Goal: Task Accomplishment & Management: Manage account settings

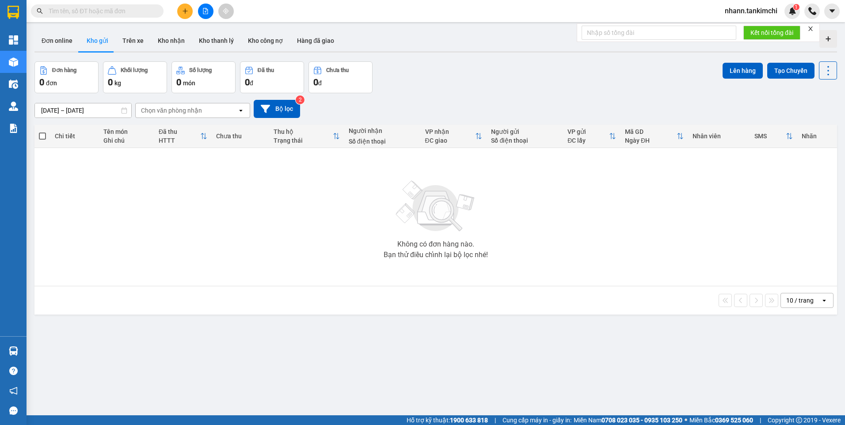
click at [755, 10] on span "nhann.tankimchi" at bounding box center [751, 10] width 67 height 11
click at [742, 22] on li "Đăng xuất" at bounding box center [751, 27] width 68 height 14
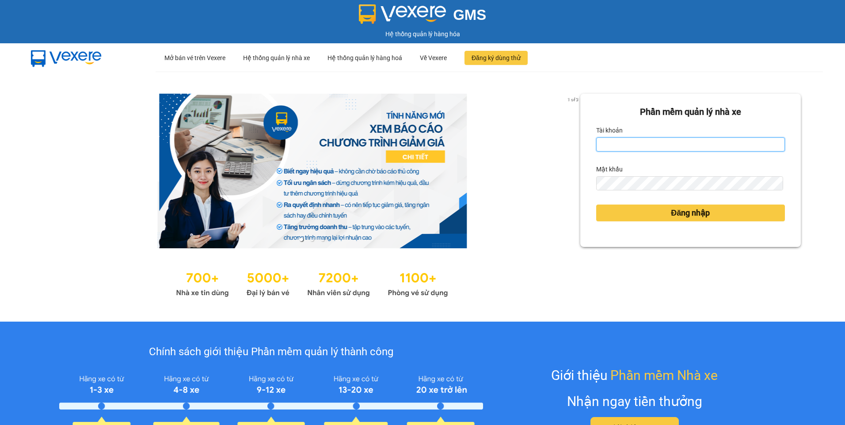
click at [702, 147] on input "Tài khoản" at bounding box center [690, 144] width 189 height 14
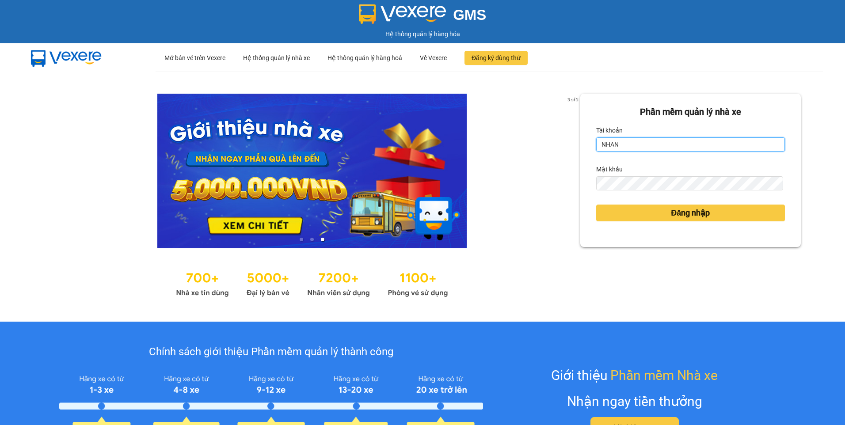
type input "nhan.tankimchi"
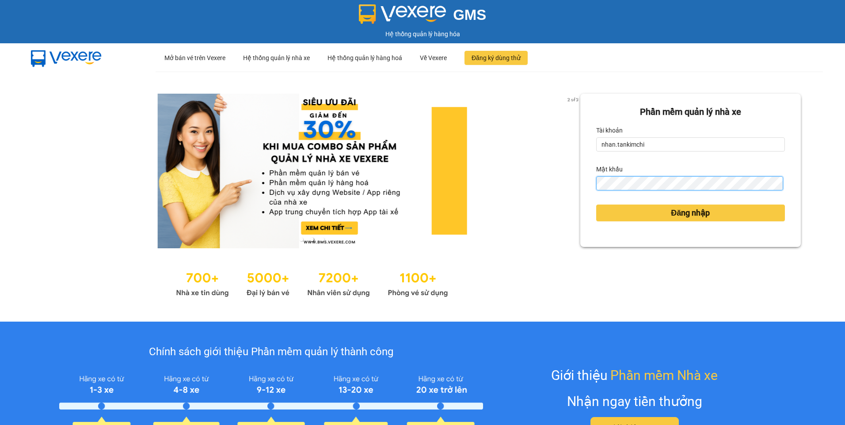
click at [596, 205] on button "Đăng nhập" at bounding box center [690, 213] width 189 height 17
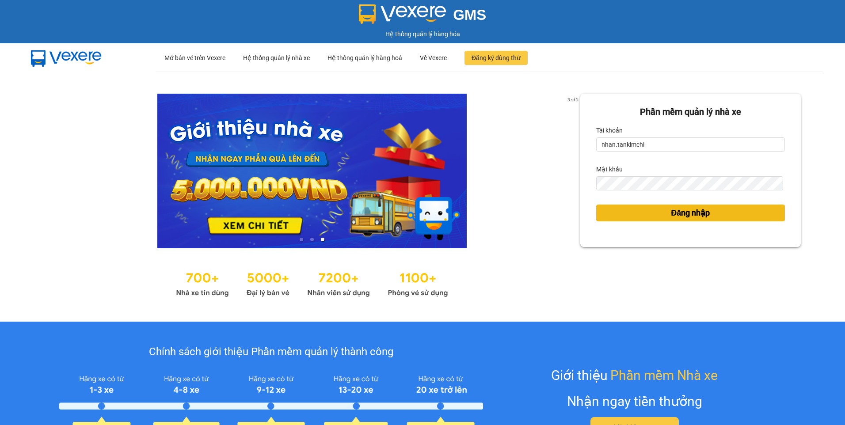
click at [664, 220] on button "Đăng nhập" at bounding box center [690, 213] width 189 height 17
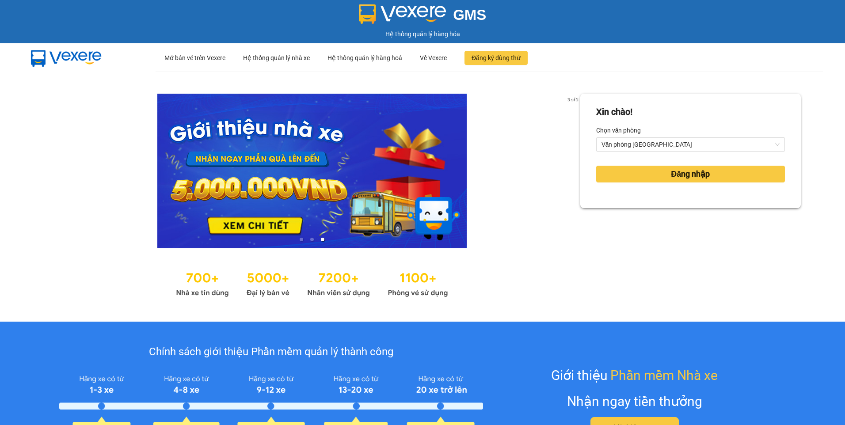
click at [698, 188] on form "Xin chào! Chọn văn phòng Văn phòng [GEOGRAPHIC_DATA] Đăng nhập" at bounding box center [690, 150] width 189 height 91
click at [700, 181] on button "Đăng nhập" at bounding box center [690, 174] width 189 height 17
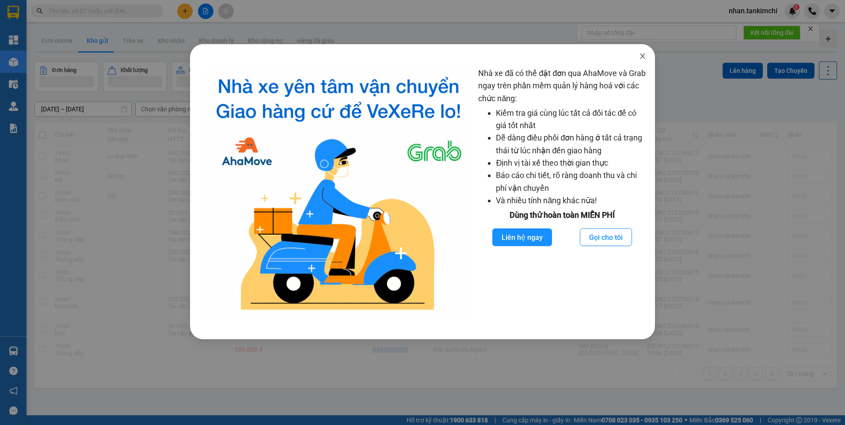
click at [643, 49] on span "Close" at bounding box center [642, 56] width 25 height 25
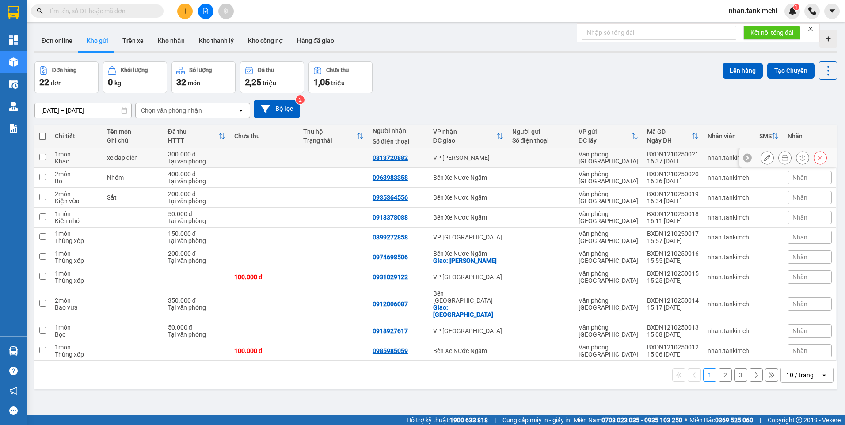
click at [782, 160] on button at bounding box center [785, 157] width 12 height 15
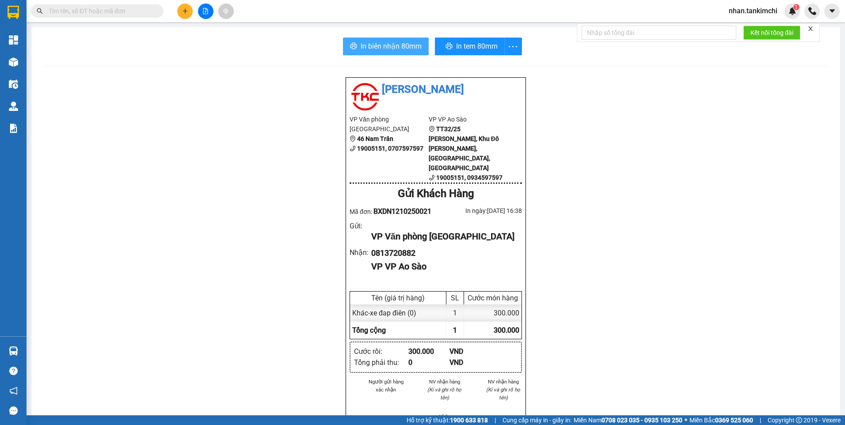
click at [376, 43] on span "In biên nhận 80mm" at bounding box center [391, 46] width 61 height 11
click at [474, 47] on span "In tem 80mm" at bounding box center [475, 46] width 42 height 11
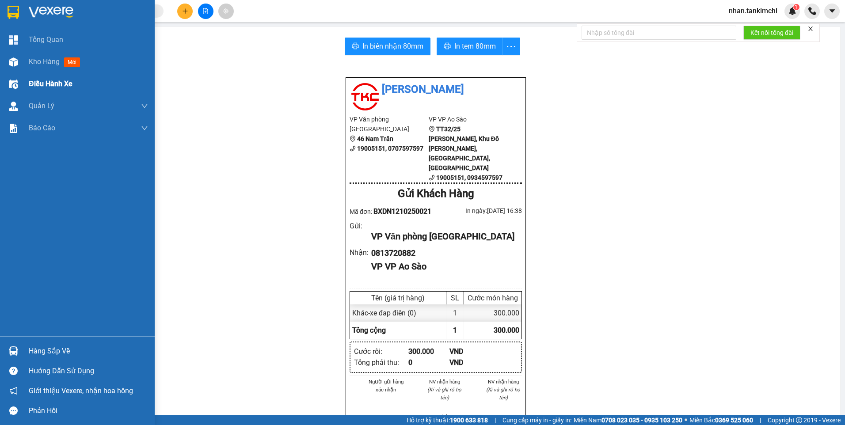
drag, startPoint x: 28, startPoint y: 54, endPoint x: 144, endPoint y: 85, distance: 120.3
click at [30, 54] on div "Kho hàng mới" at bounding box center [77, 62] width 155 height 22
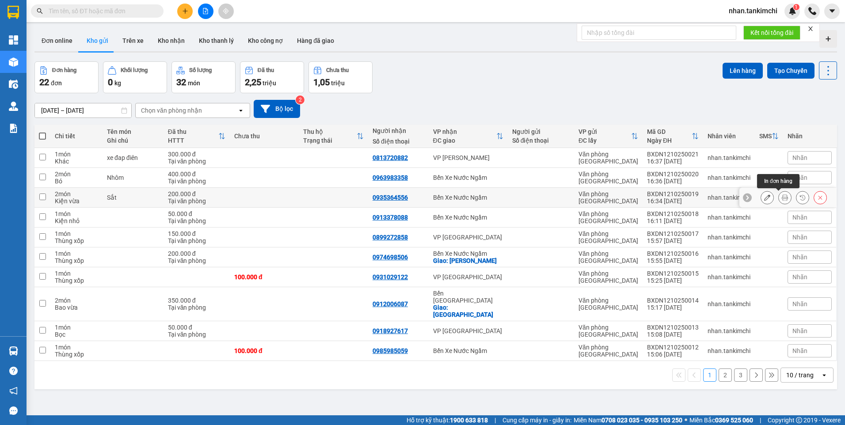
click at [783, 198] on button at bounding box center [785, 197] width 12 height 15
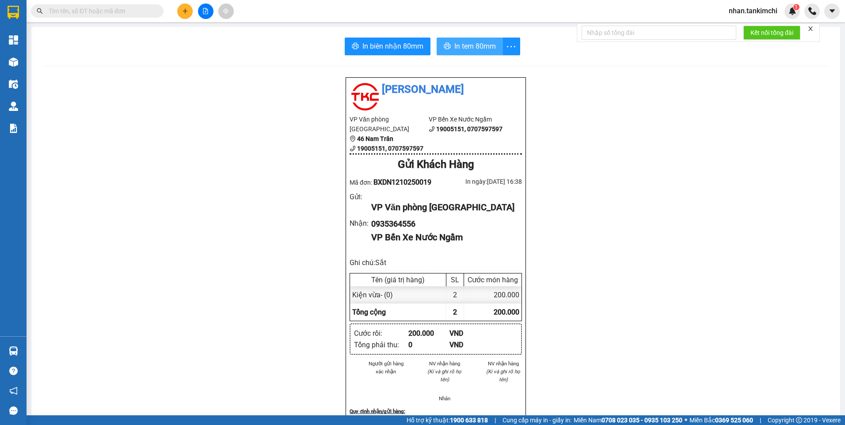
click at [465, 42] on span "In tem 80mm" at bounding box center [475, 46] width 42 height 11
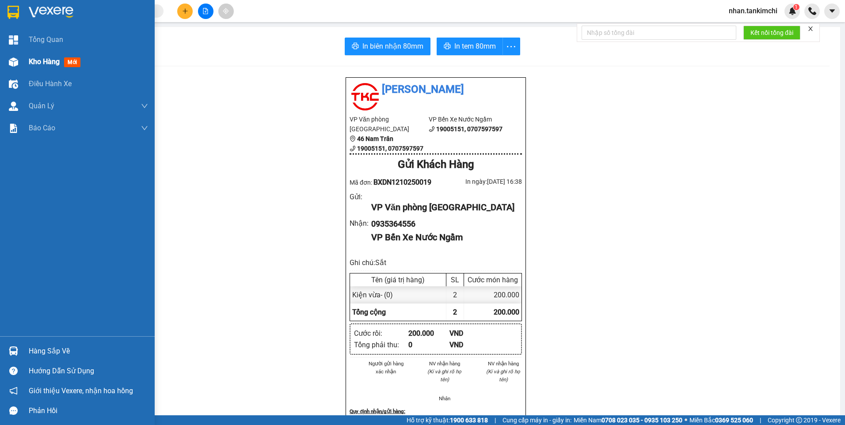
click at [44, 57] on div "Kho hàng mới" at bounding box center [56, 61] width 55 height 11
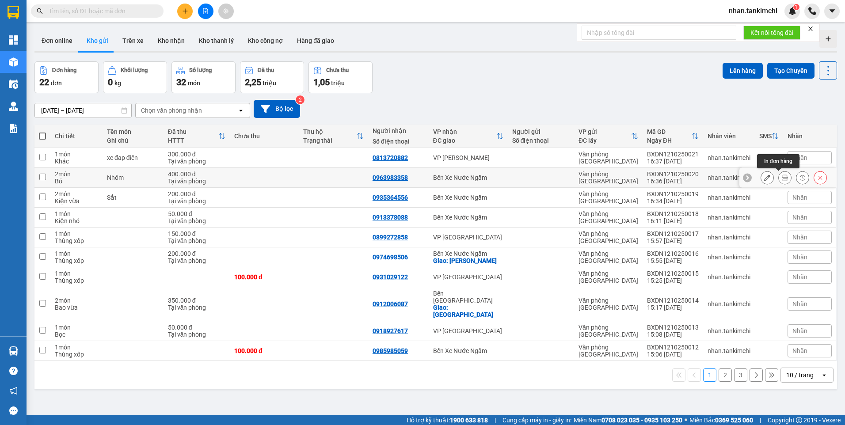
click at [782, 176] on icon at bounding box center [785, 178] width 6 height 6
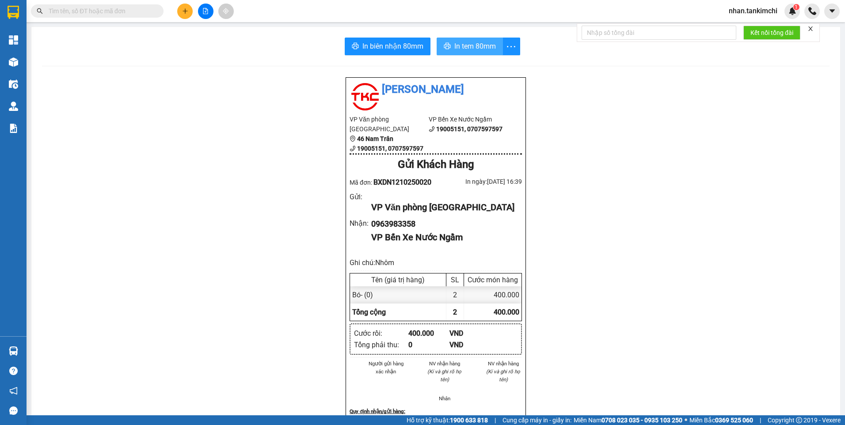
click at [460, 51] on span "In tem 80mm" at bounding box center [475, 46] width 42 height 11
click at [106, 16] on span at bounding box center [97, 10] width 133 height 13
drag, startPoint x: 106, startPoint y: 16, endPoint x: 112, endPoint y: 14, distance: 6.3
click at [112, 14] on input "text" at bounding box center [101, 11] width 104 height 10
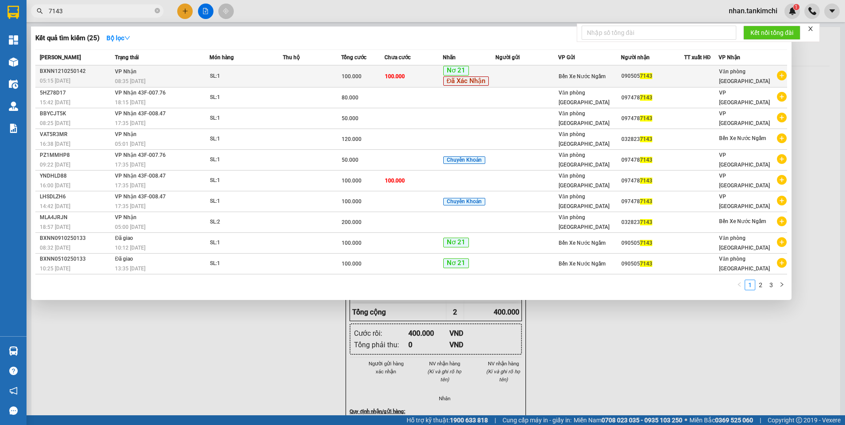
type input "7143"
click at [511, 70] on td at bounding box center [526, 76] width 63 height 22
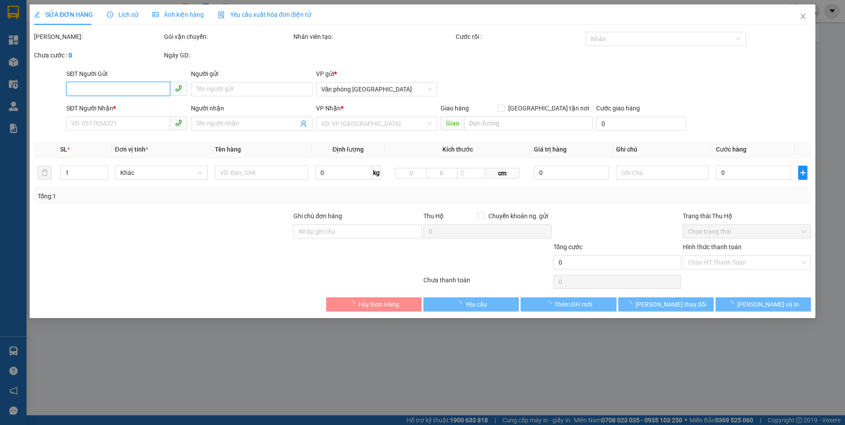
type input "0905057143"
type input "100.000"
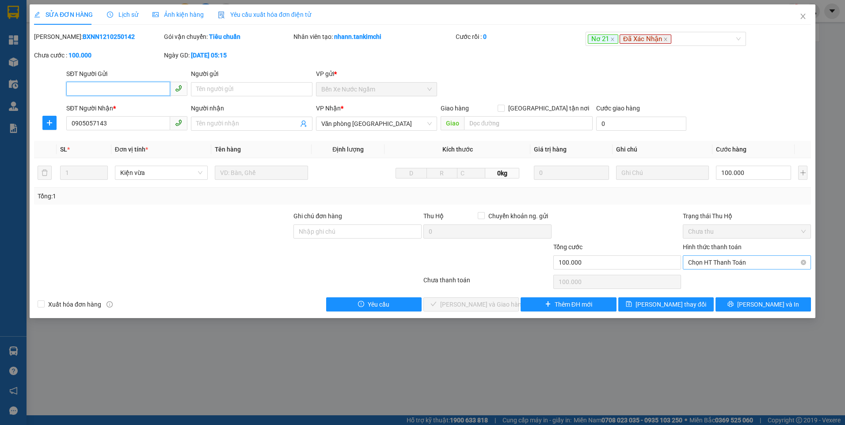
click at [723, 261] on span "Chọn HT Thanh Toán" at bounding box center [747, 262] width 118 height 13
click at [697, 289] on div "Total Paid Fee 0 Total UnPaid Fee 100.000 Cash Collection Total Fee Mã ĐH: BXNN…" at bounding box center [422, 172] width 777 height 280
click at [709, 276] on div "Chọn HT Thanh Toán" at bounding box center [747, 282] width 130 height 18
click at [719, 265] on span "Chọn HT Thanh Toán" at bounding box center [747, 262] width 118 height 13
click at [710, 280] on div "Tại văn phòng" at bounding box center [747, 280] width 118 height 10
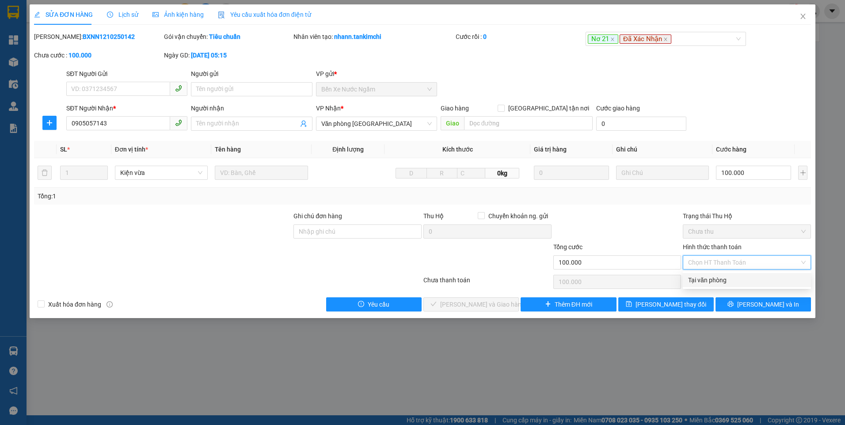
type input "0"
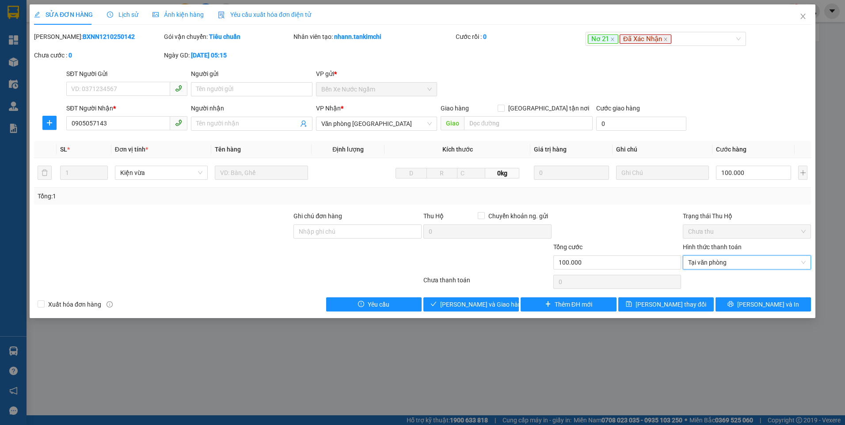
click at [468, 293] on div "Total Paid Fee 0 Total UnPaid Fee 100.000 Cash Collection Total Fee Mã ĐH: BXNN…" at bounding box center [422, 172] width 777 height 280
click at [459, 311] on button "[PERSON_NAME] và Giao hàng" at bounding box center [470, 304] width 95 height 14
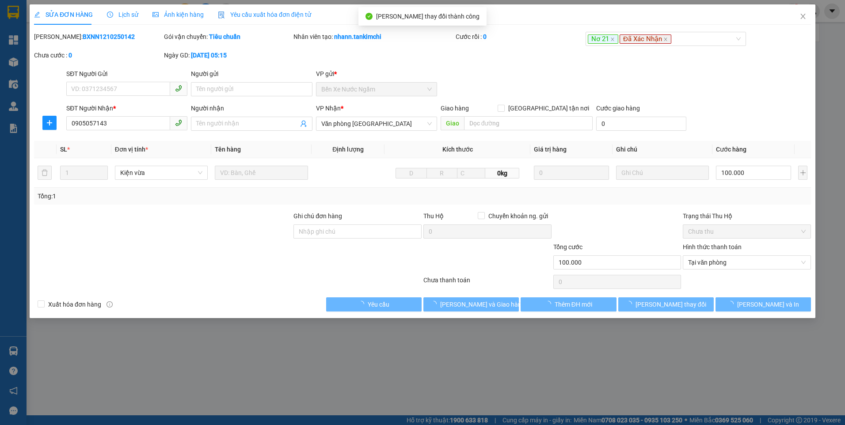
click at [755, 296] on div "Total Paid Fee 0 Total UnPaid Fee 100.000 Cash Collection Total Fee Mã ĐH: BXNN…" at bounding box center [422, 172] width 777 height 280
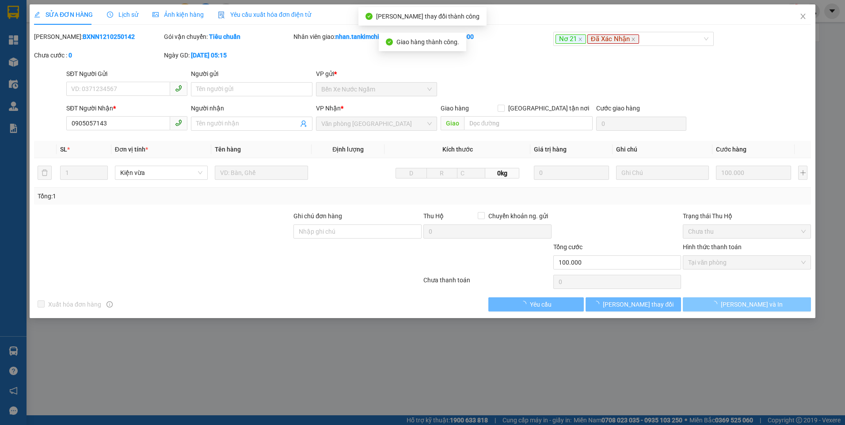
click at [768, 300] on button "[PERSON_NAME] và In" at bounding box center [747, 304] width 128 height 14
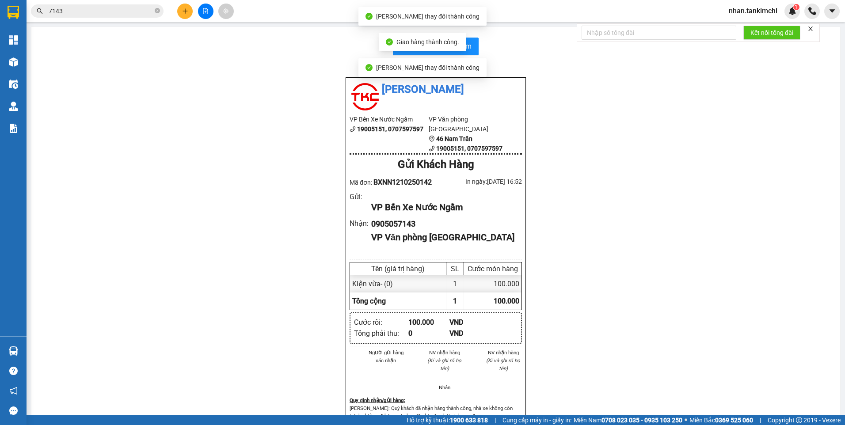
click at [481, 53] on div "In biên nhận 80mm" at bounding box center [435, 47] width 787 height 18
click at [472, 49] on button "In biên nhận 80mm" at bounding box center [436, 47] width 86 height 18
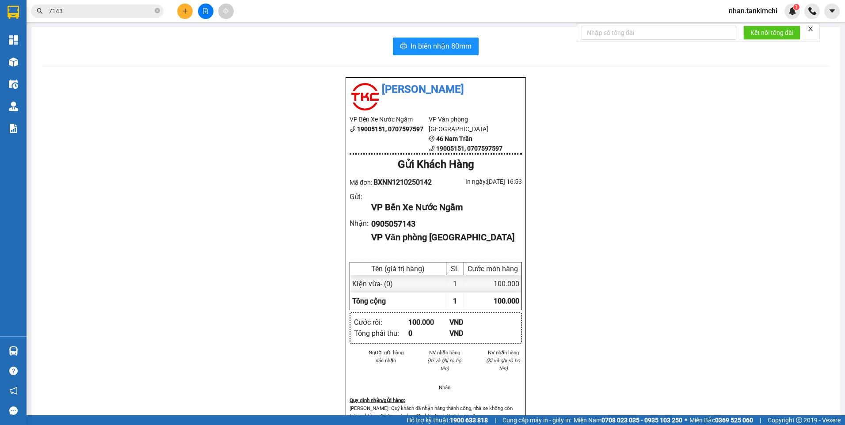
click at [89, 4] on div "Kết quả tìm kiếm ( 25 ) Bộ lọc Mã ĐH Trạng thái Món hàng Thu hộ Tổng cước Chưa …" at bounding box center [86, 11] width 172 height 15
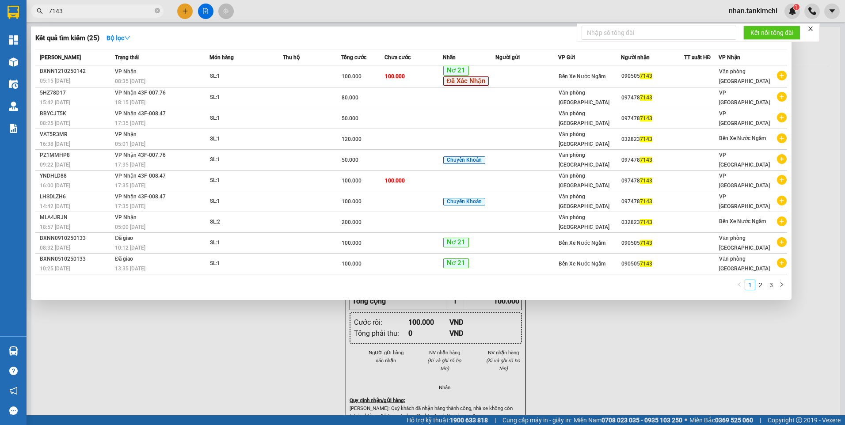
click at [92, 11] on input "7143" at bounding box center [101, 11] width 104 height 10
click at [393, 73] on span "100.000" at bounding box center [395, 76] width 20 height 6
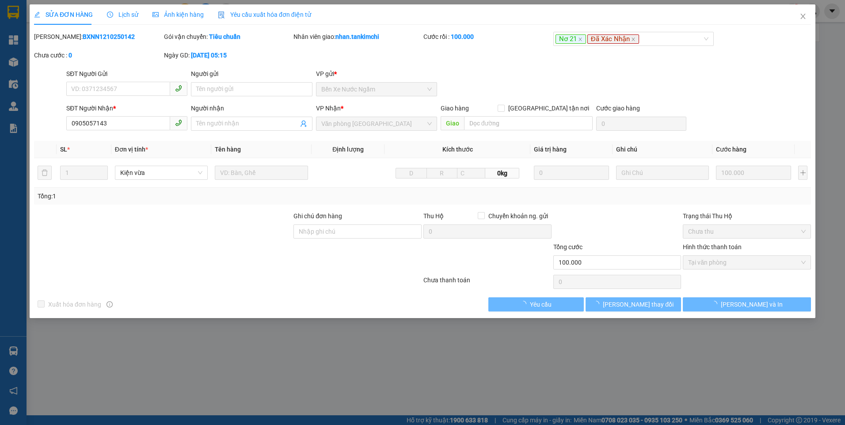
type input "0905057143"
type input "100.000"
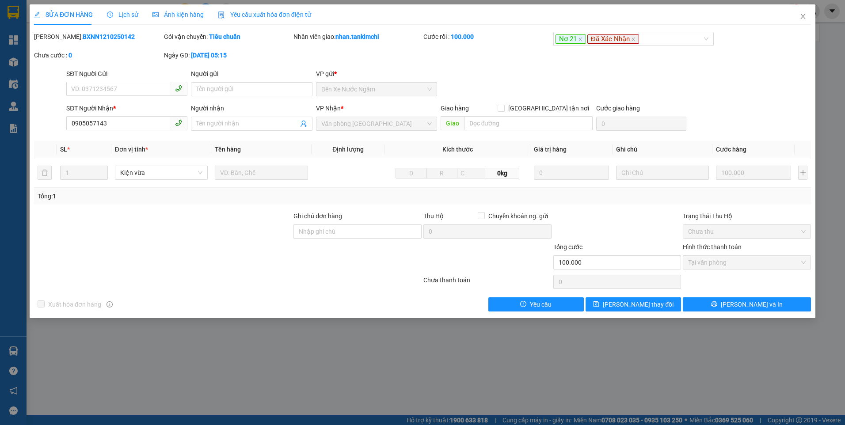
click at [127, 18] on span "Lịch sử" at bounding box center [122, 14] width 31 height 7
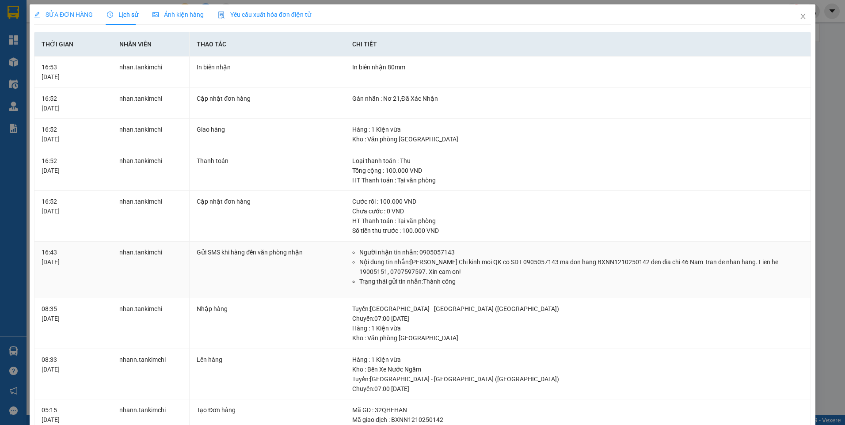
scroll to position [5, 0]
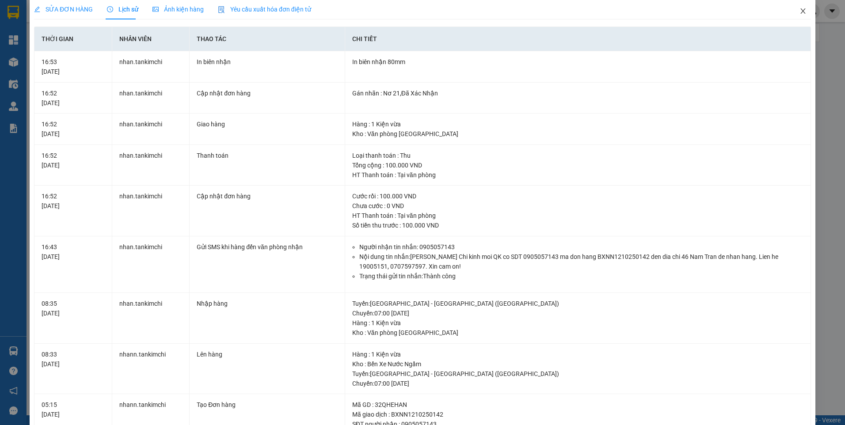
click at [796, 16] on span "Close" at bounding box center [803, 11] width 25 height 25
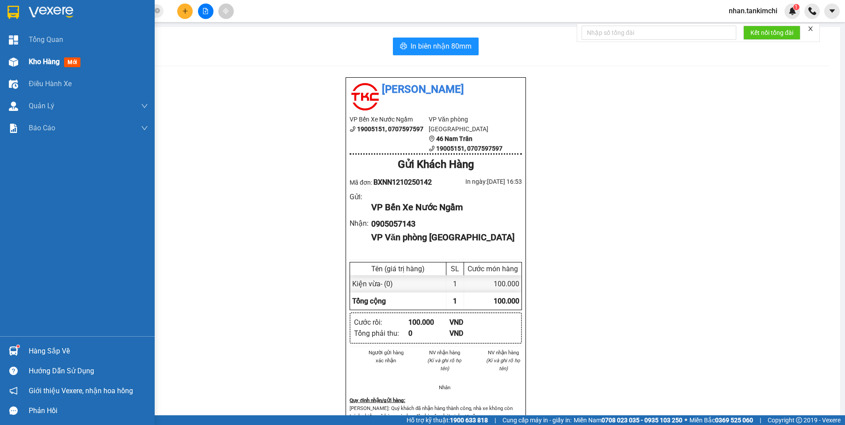
click at [48, 66] on span "Kho hàng" at bounding box center [44, 61] width 31 height 8
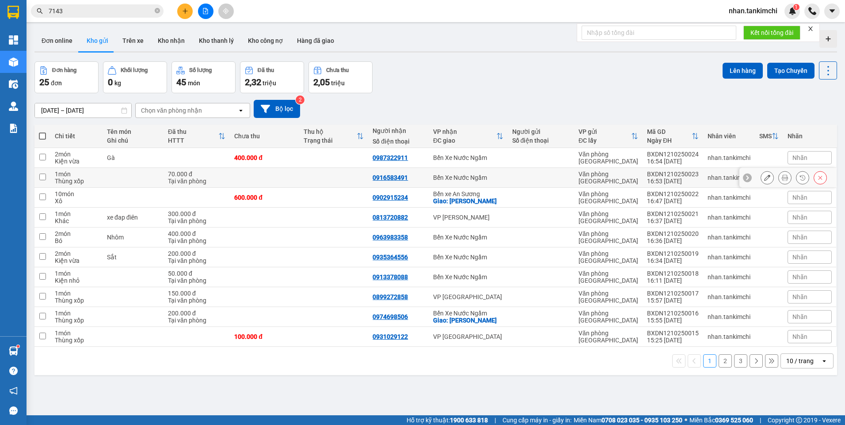
click at [782, 178] on icon at bounding box center [785, 178] width 6 height 6
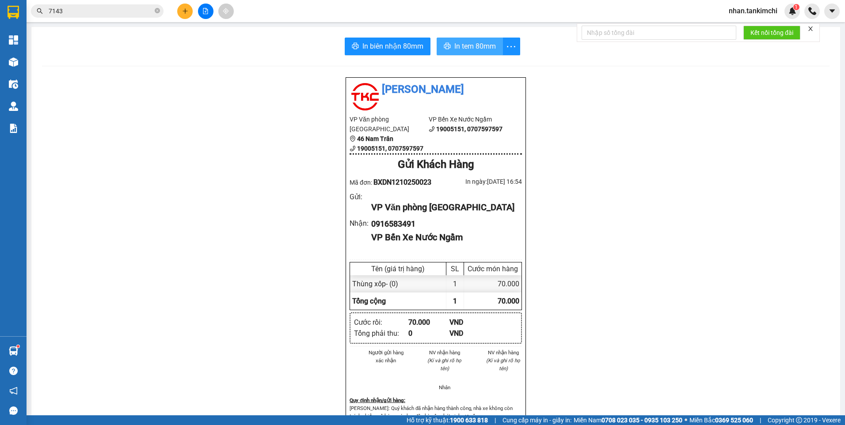
click at [454, 47] on span "In tem 80mm" at bounding box center [475, 46] width 42 height 11
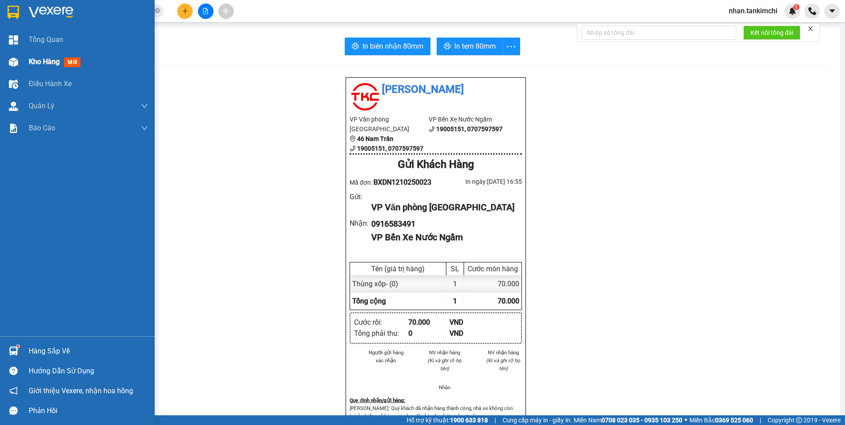
click at [41, 57] on div "Kho hàng mới" at bounding box center [56, 61] width 55 height 11
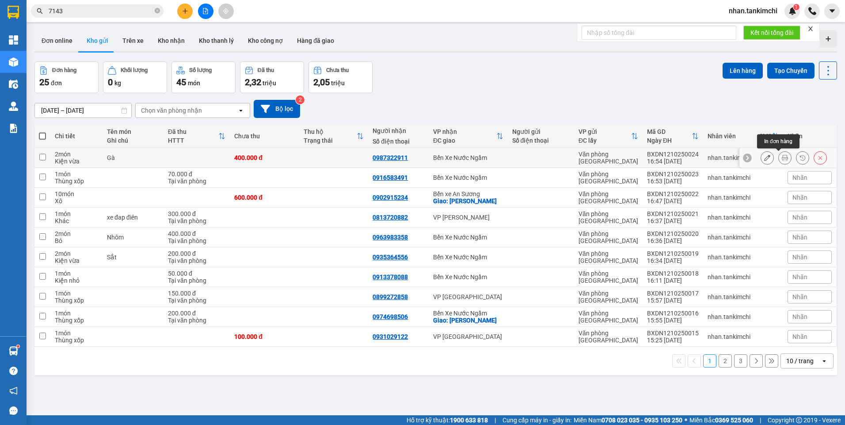
click at [782, 156] on icon at bounding box center [785, 158] width 6 height 6
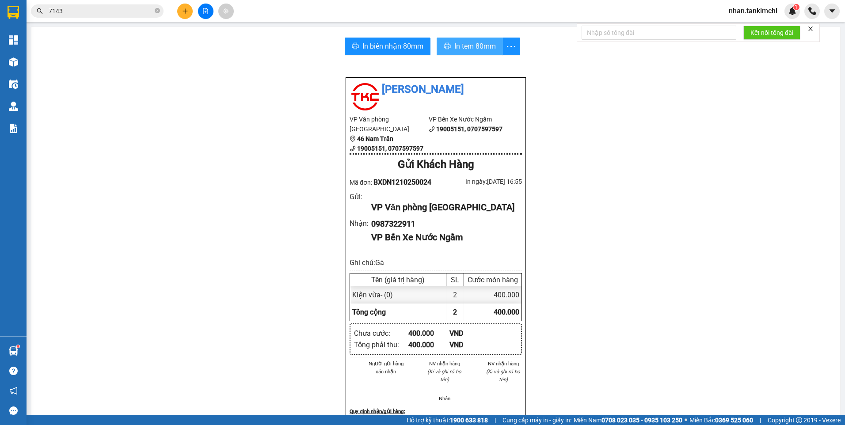
click at [462, 45] on span "In tem 80mm" at bounding box center [475, 46] width 42 height 11
click at [79, 12] on input "7143" at bounding box center [101, 11] width 104 height 10
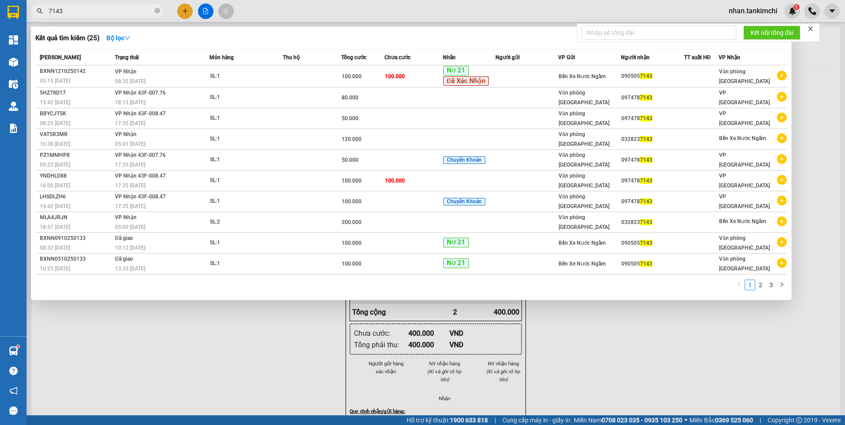
click at [79, 12] on input "7143" at bounding box center [101, 11] width 104 height 10
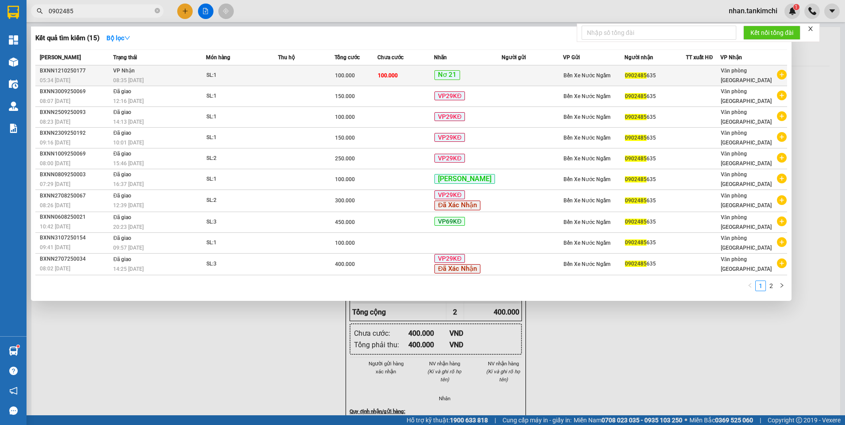
type input "0902485"
click at [627, 65] on td "0902485 635" at bounding box center [654, 75] width 61 height 21
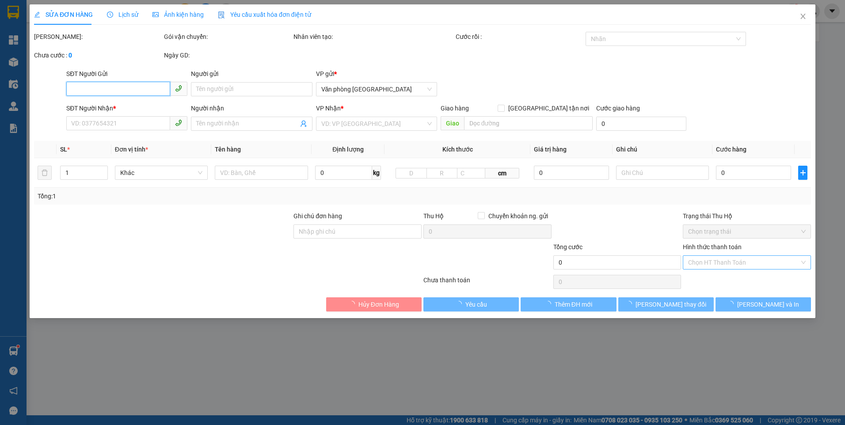
type input "0902485635"
type input "100.000"
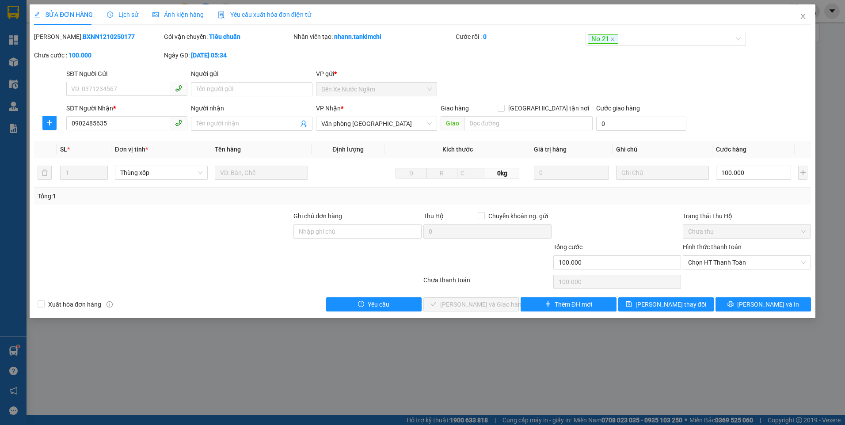
click at [734, 271] on div "Hình thức thanh toán Chọn HT Thanh Toán" at bounding box center [747, 257] width 128 height 31
click at [727, 263] on span "Chọn HT Thanh Toán" at bounding box center [747, 262] width 118 height 13
click at [727, 276] on div "Tại văn phòng" at bounding box center [747, 280] width 118 height 10
type input "0"
click at [490, 310] on button "[PERSON_NAME] và Giao hàng" at bounding box center [470, 304] width 95 height 14
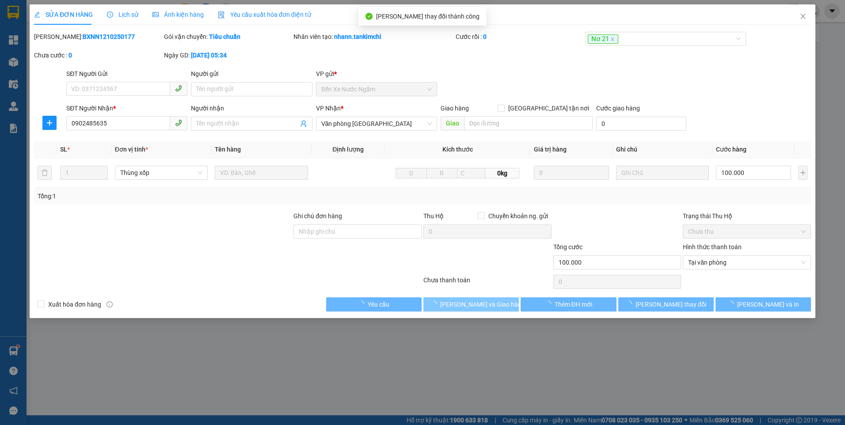
click at [491, 304] on span "[PERSON_NAME] và Giao hàng" at bounding box center [482, 305] width 85 height 10
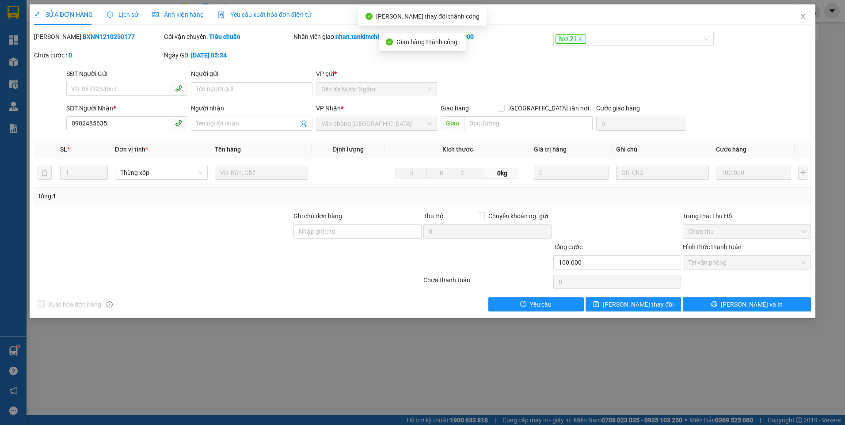
click at [811, 297] on div "[PERSON_NAME] và In" at bounding box center [747, 304] width 130 height 14
click at [782, 300] on button "[PERSON_NAME] và In" at bounding box center [747, 304] width 128 height 14
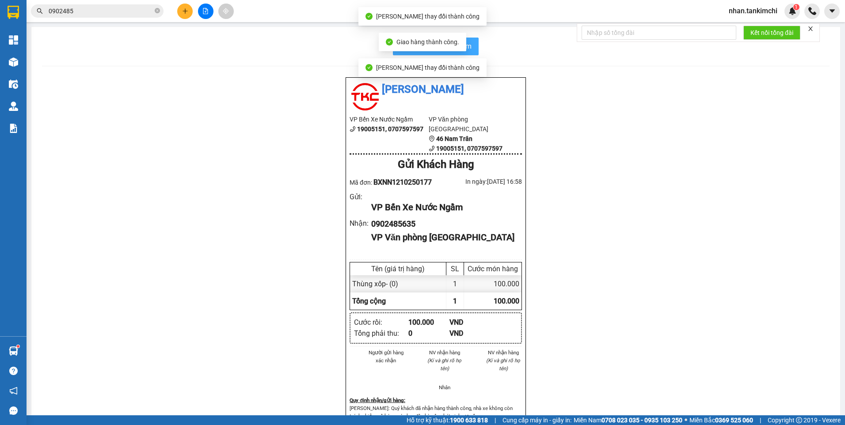
click at [434, 55] on button "In biên nhận 80mm" at bounding box center [436, 47] width 86 height 18
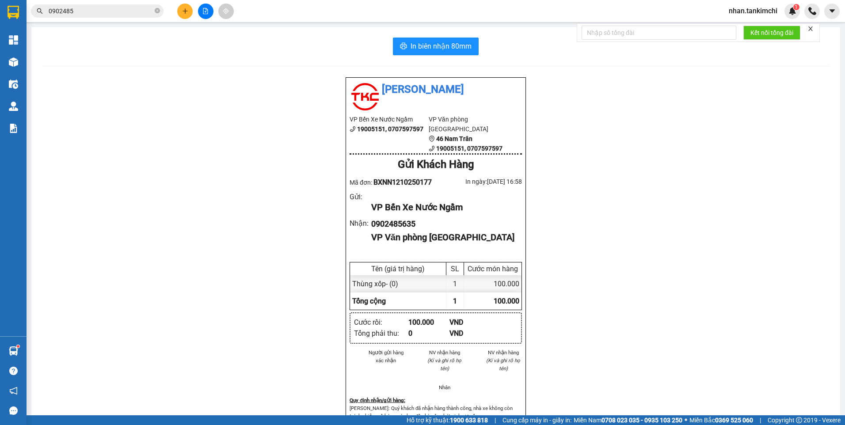
click at [110, 10] on input "0902485" at bounding box center [101, 11] width 104 height 10
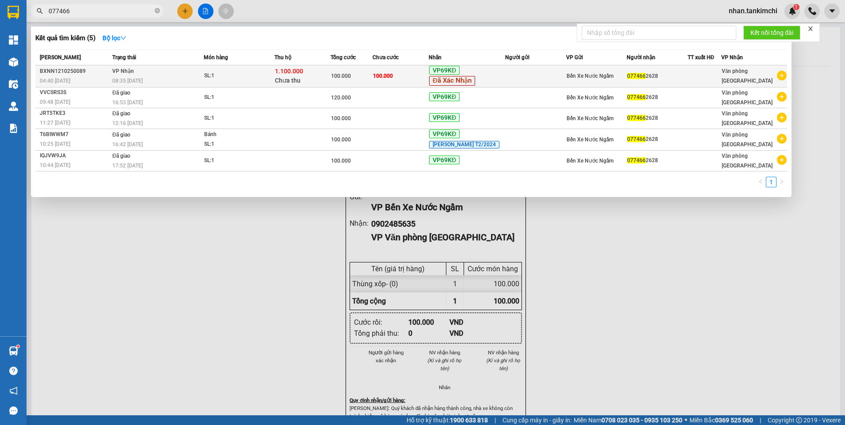
type input "077466"
click at [418, 77] on td "100.000" at bounding box center [401, 76] width 56 height 22
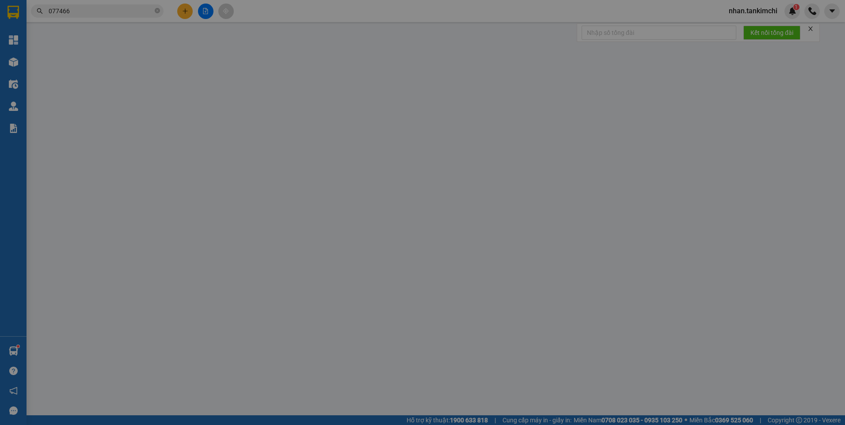
type input "0774662628"
type input "100.000"
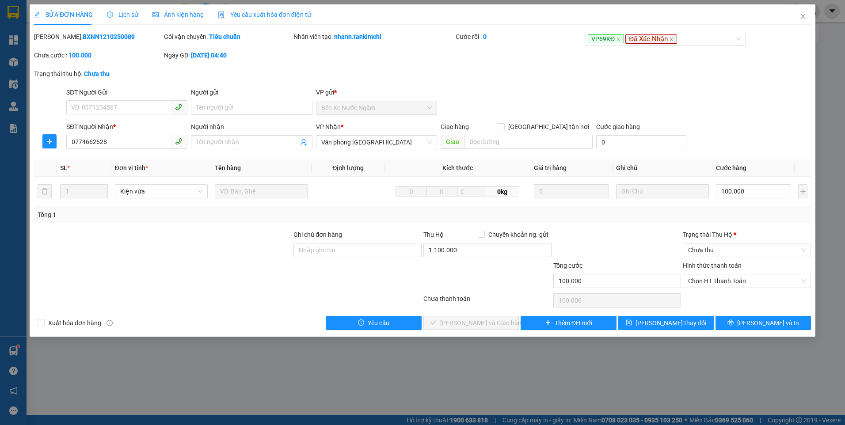
click at [775, 333] on div "SỬA ĐƠN HÀNG Lịch sử Ảnh kiện hàng Yêu cầu xuất hóa đơn điện tử Total Paid Fee …" at bounding box center [423, 170] width 786 height 332
click at [772, 321] on span "[PERSON_NAME] và In" at bounding box center [768, 323] width 62 height 10
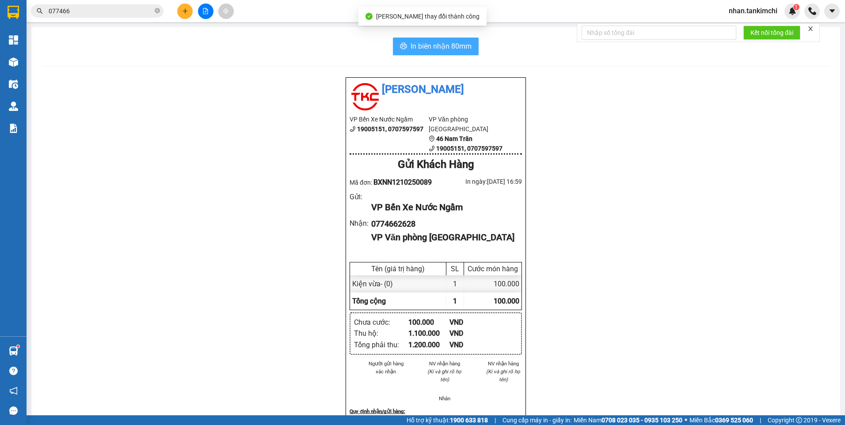
click at [457, 46] on span "In biên nhận 80mm" at bounding box center [441, 46] width 61 height 11
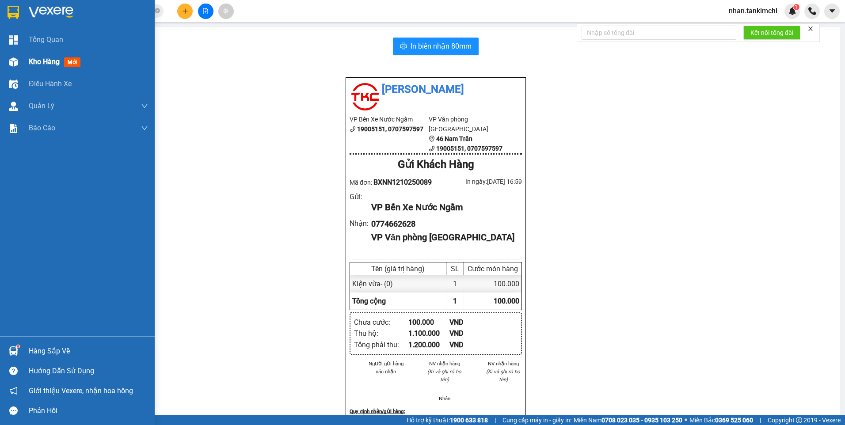
click at [36, 61] on span "Kho hàng" at bounding box center [44, 61] width 31 height 8
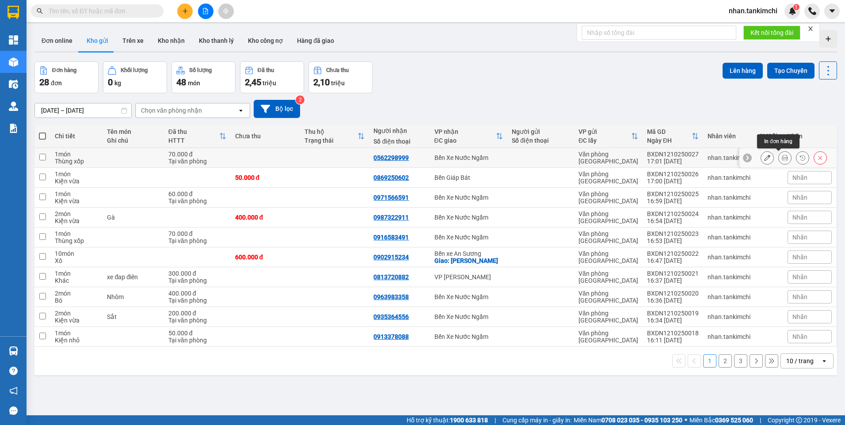
click at [781, 156] on button at bounding box center [785, 157] width 12 height 15
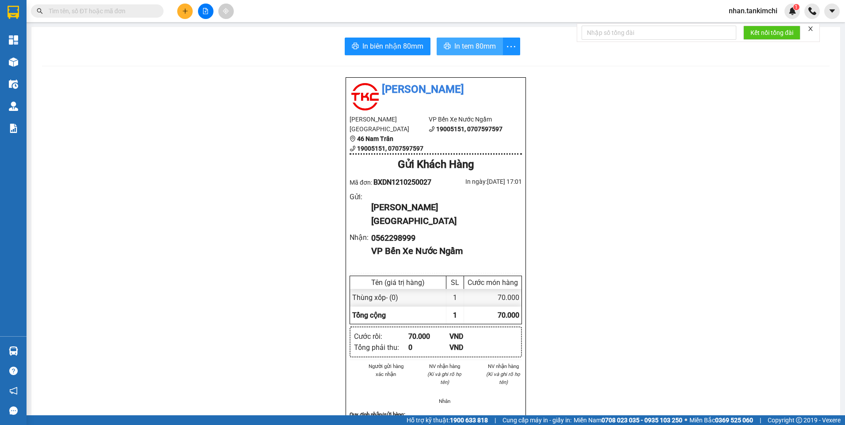
click at [458, 47] on span "In tem 80mm" at bounding box center [475, 46] width 42 height 11
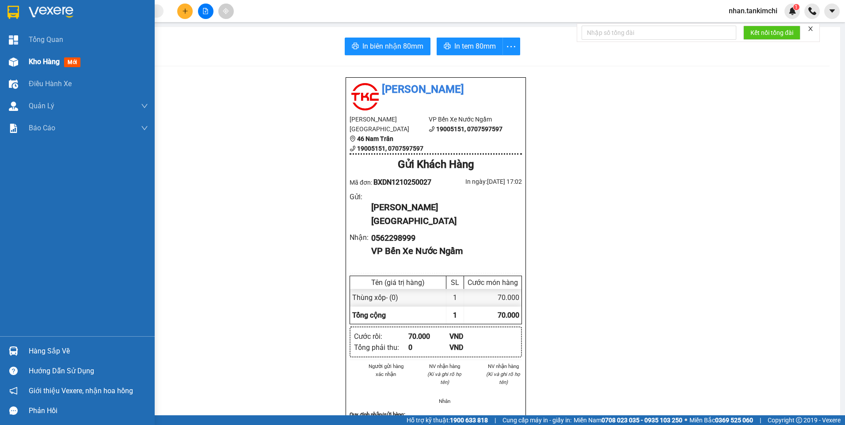
click at [30, 65] on span "Kho hàng" at bounding box center [44, 61] width 31 height 8
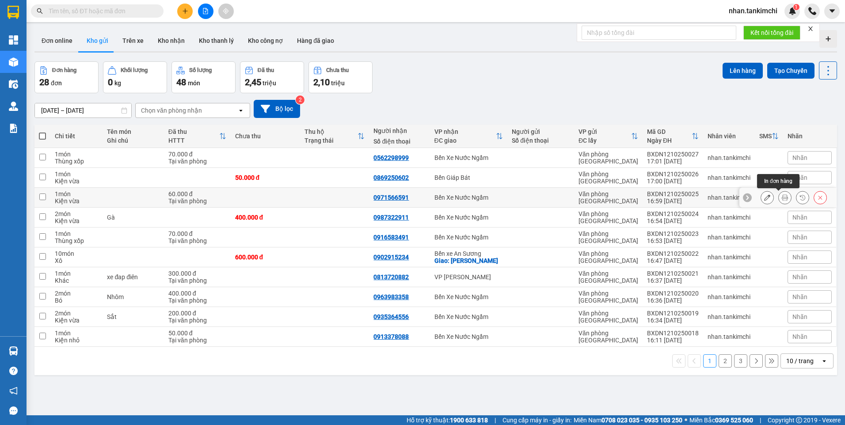
click at [782, 200] on icon at bounding box center [785, 197] width 6 height 6
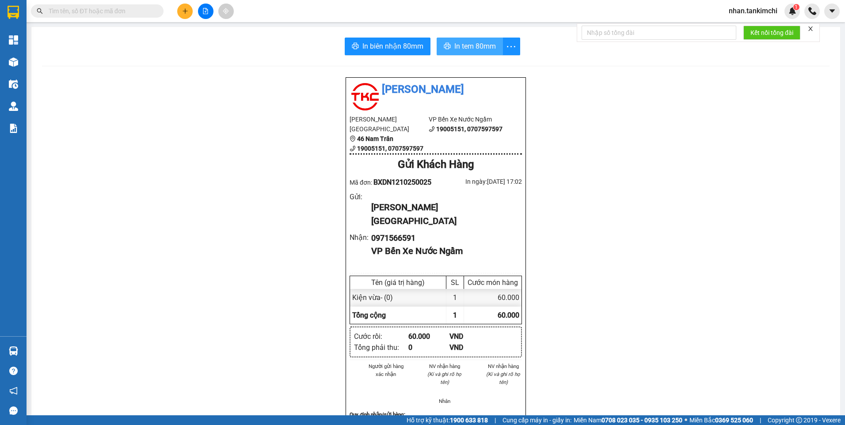
click at [475, 52] on span "In tem 80mm" at bounding box center [475, 46] width 42 height 11
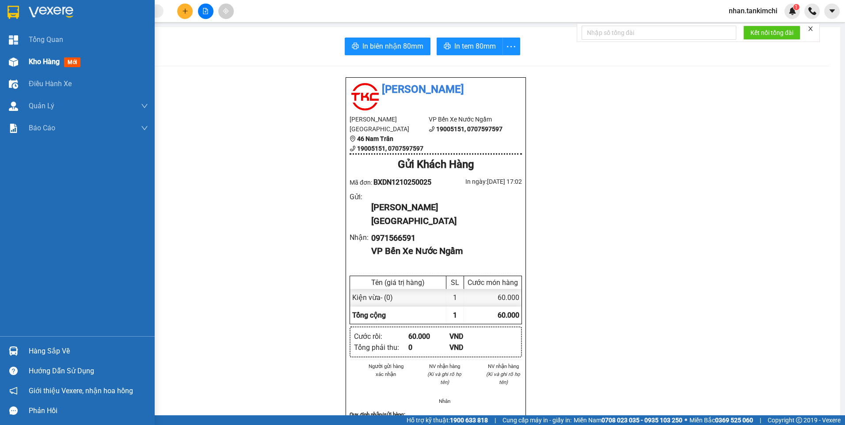
click at [38, 57] on div "Kho hàng mới" at bounding box center [56, 61] width 55 height 11
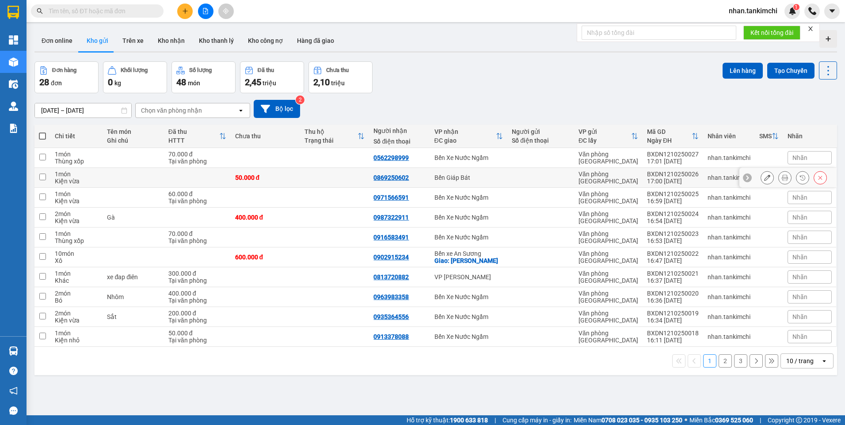
click at [782, 178] on icon at bounding box center [785, 178] width 6 height 6
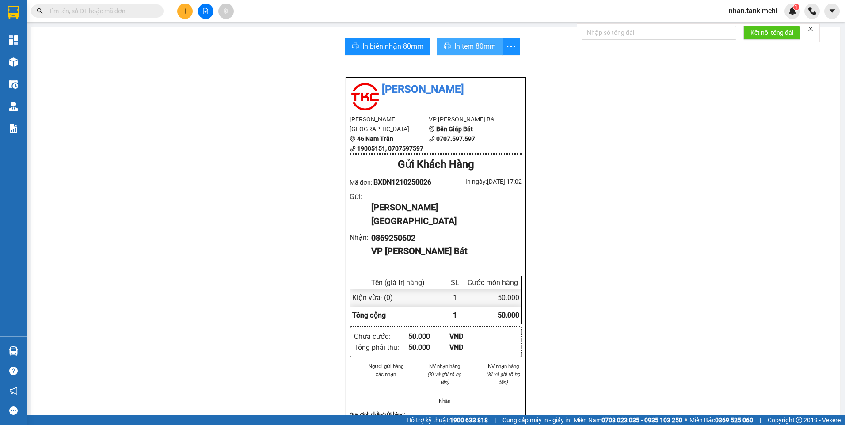
click at [456, 46] on span "In tem 80mm" at bounding box center [475, 46] width 42 height 11
click at [361, 289] on div "Kiện vừa - (0)" at bounding box center [398, 297] width 96 height 17
click at [105, 8] on input "text" at bounding box center [101, 11] width 104 height 10
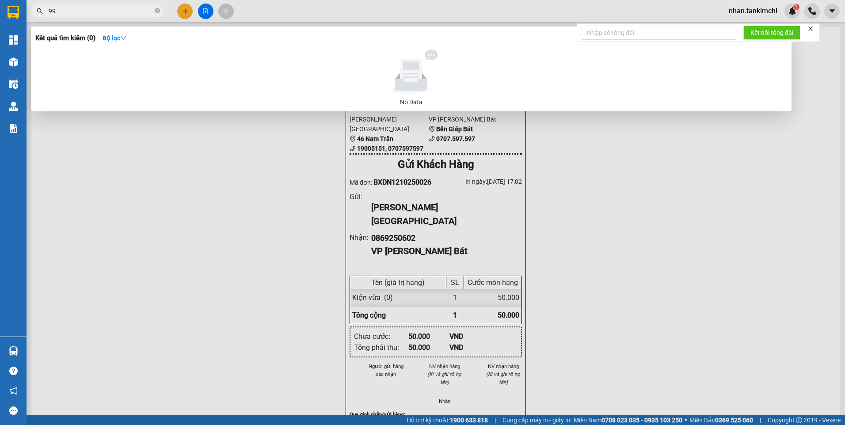
type input "9"
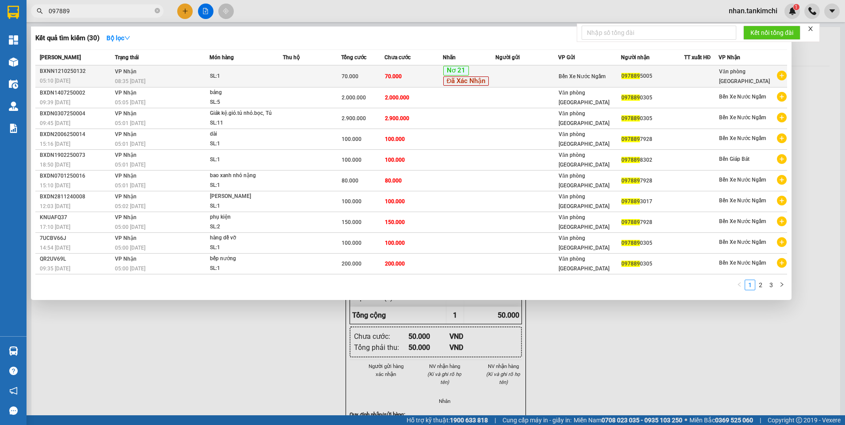
type input "097889"
click at [495, 79] on div "Nơ 21 Đã Xác Nhận" at bounding box center [469, 76] width 52 height 21
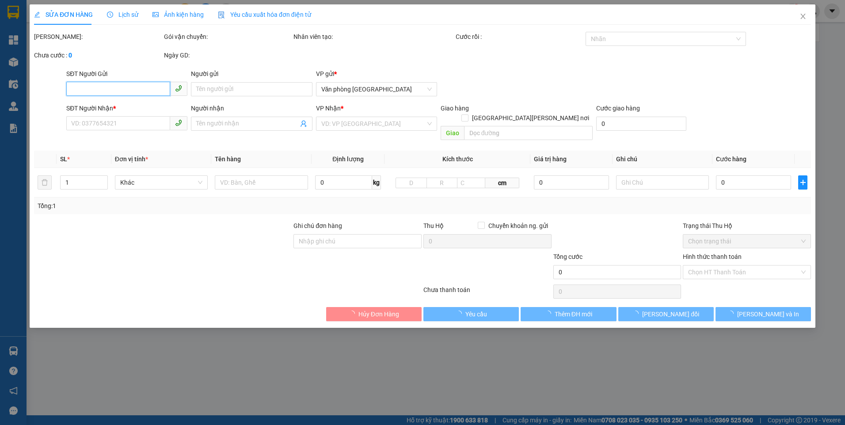
type input "0978895005"
type input "70.000"
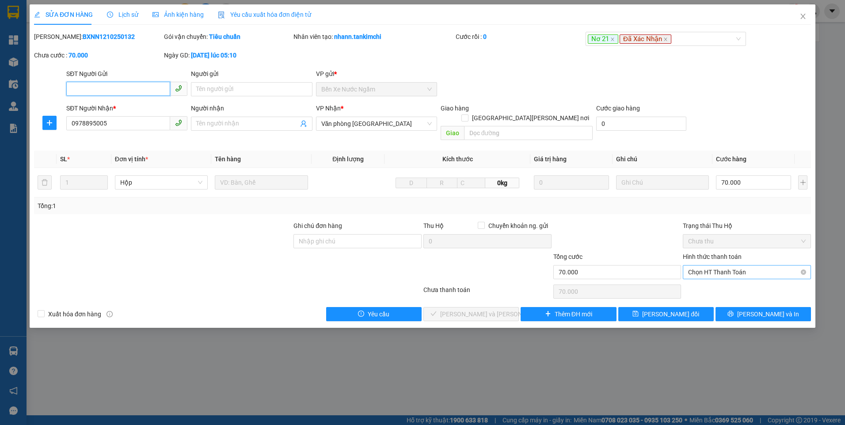
click at [744, 266] on span "Chọn HT Thanh Toán" at bounding box center [747, 272] width 118 height 13
click at [719, 276] on div "Tại văn phòng" at bounding box center [747, 280] width 118 height 10
type input "0"
click at [473, 314] on div "SỬA ĐƠN HÀNG Lịch sử Ảnh kiện hàng Yêu cầu xuất hóa đơn điện tử Total Paid Fee …" at bounding box center [423, 165] width 786 height 323
click at [483, 309] on span "[PERSON_NAME] và Giao hàng" at bounding box center [499, 314] width 119 height 10
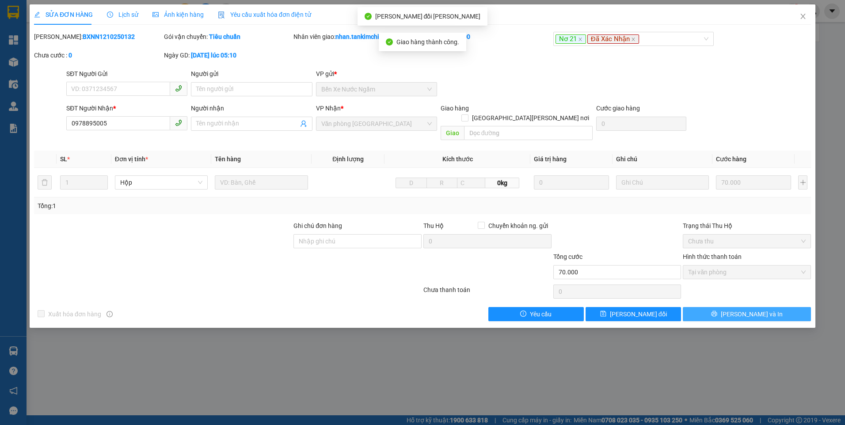
click at [764, 309] on span "[PERSON_NAME] và In" at bounding box center [752, 314] width 62 height 10
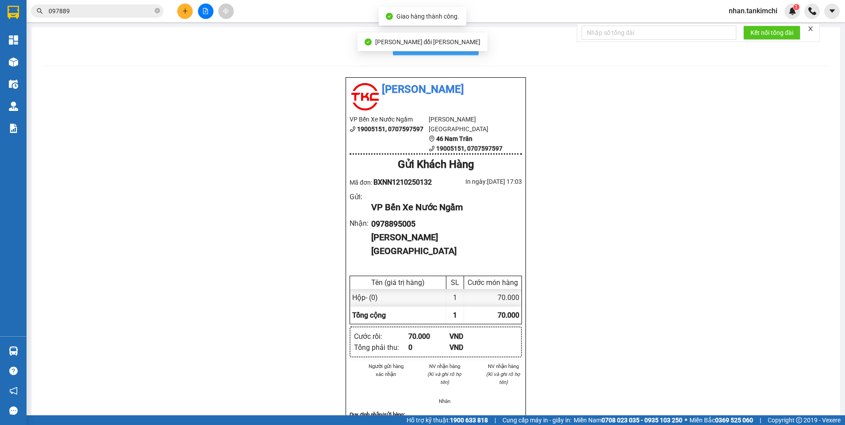
click at [471, 49] on button "In biên nhận 80mm" at bounding box center [436, 47] width 86 height 18
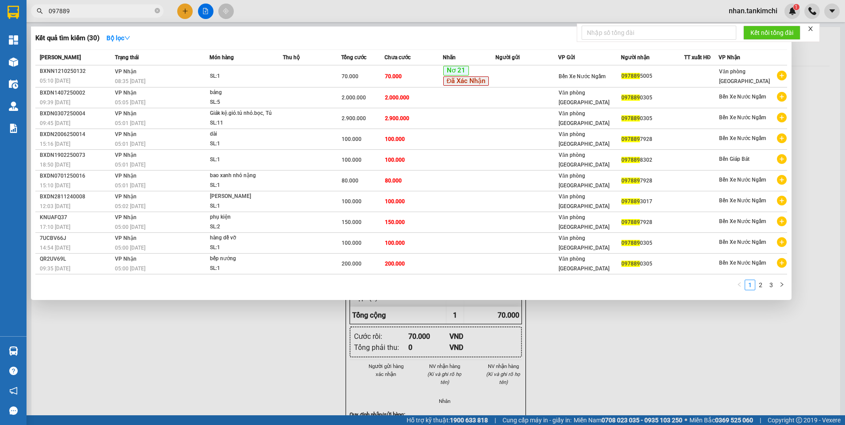
click at [89, 11] on input "097889" at bounding box center [101, 11] width 104 height 10
type input "1618"
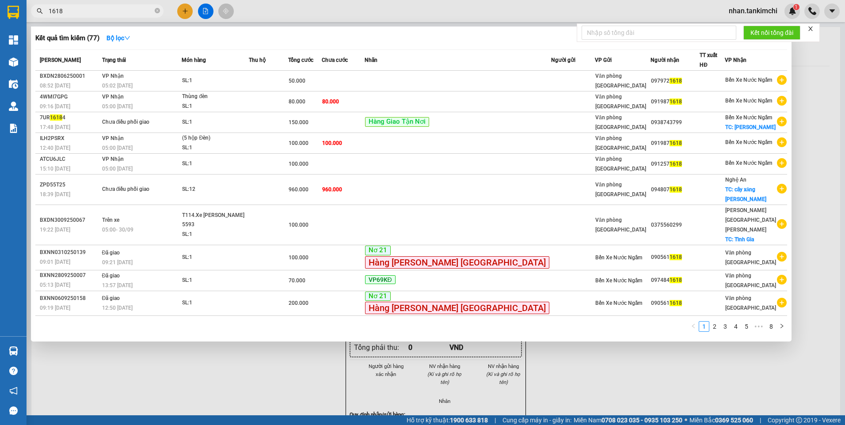
click at [100, 12] on input "1618" at bounding box center [101, 11] width 104 height 10
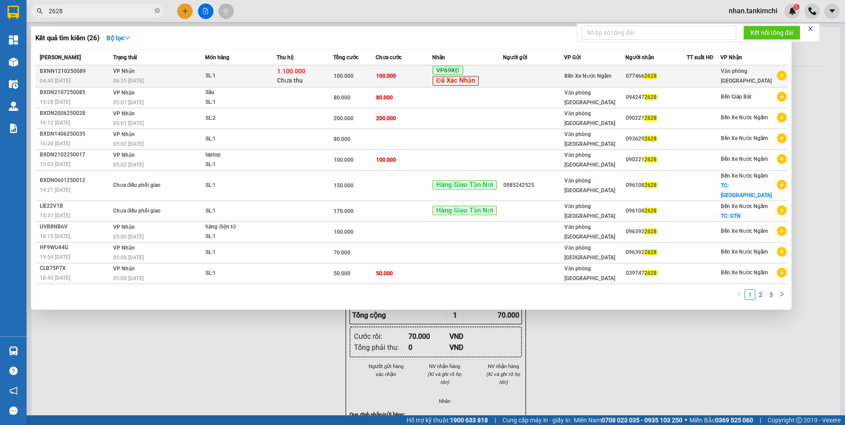
type input "2628"
click at [450, 77] on span "Đã Xác Nhận" at bounding box center [456, 81] width 46 height 10
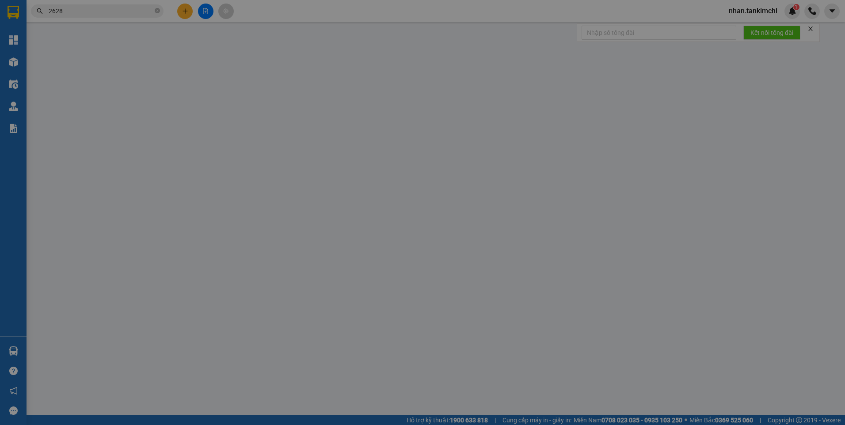
type input "0774662628"
type input "100.000"
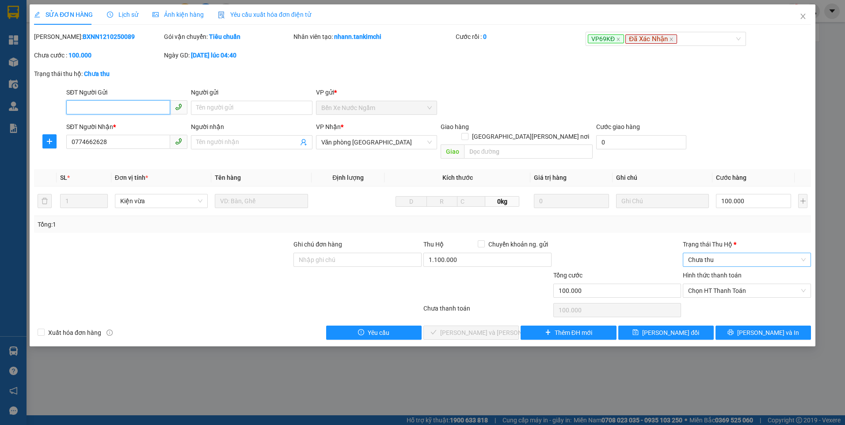
click at [727, 253] on span "Chưa thu" at bounding box center [747, 259] width 118 height 13
click at [712, 302] on div "VP đã thu" at bounding box center [747, 296] width 128 height 14
click at [743, 288] on div "Chọn HT Thanh Toán" at bounding box center [747, 291] width 128 height 14
click at [719, 304] on div "Tại văn phòng" at bounding box center [747, 299] width 128 height 14
type input "0"
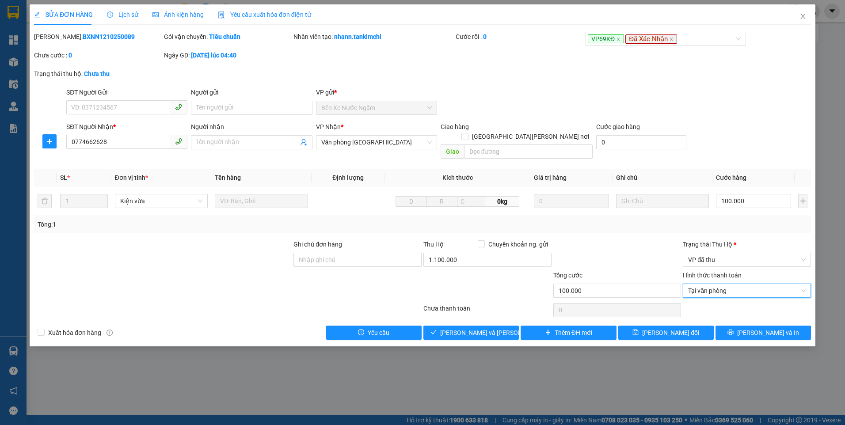
click at [456, 332] on div "SỬA ĐƠN HÀNG Lịch sử Ảnh kiện hàng Yêu cầu xuất hóa đơn điện tử Total Paid Fee …" at bounding box center [423, 175] width 786 height 342
click at [469, 328] on span "[PERSON_NAME] và Giao hàng" at bounding box center [499, 333] width 119 height 10
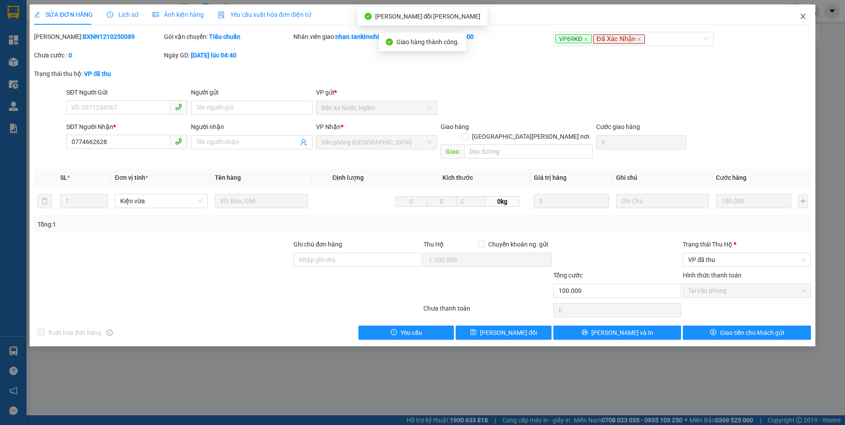
click at [806, 19] on icon "close" at bounding box center [802, 16] width 7 height 7
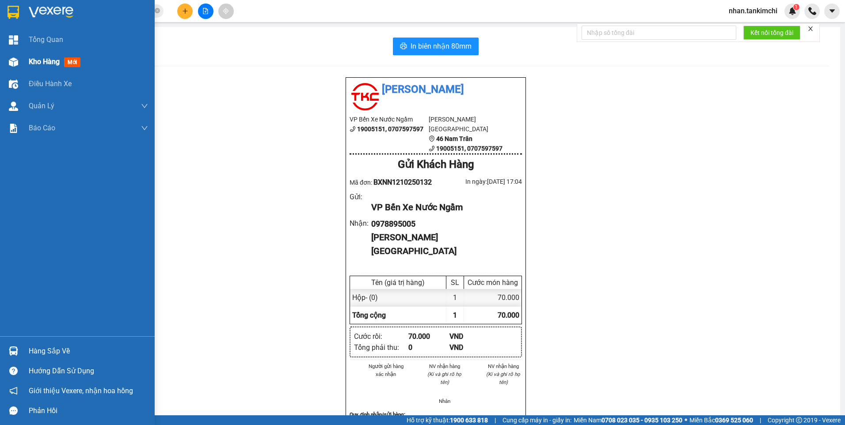
click at [36, 61] on span "Kho hàng" at bounding box center [44, 61] width 31 height 8
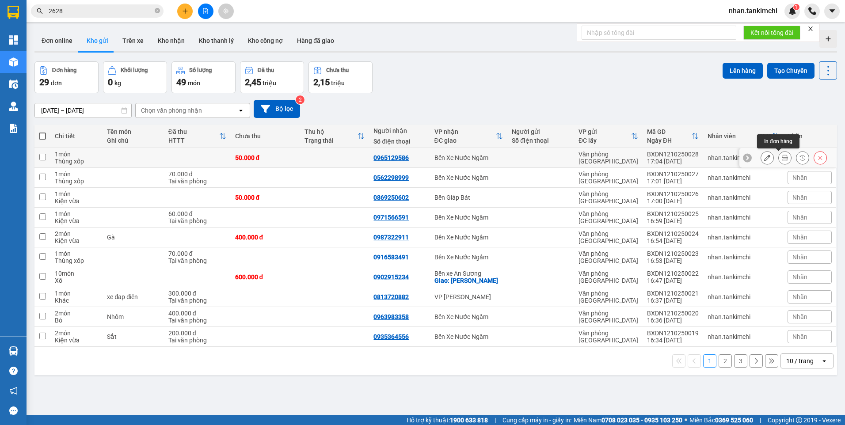
click at [782, 156] on icon at bounding box center [785, 158] width 6 height 6
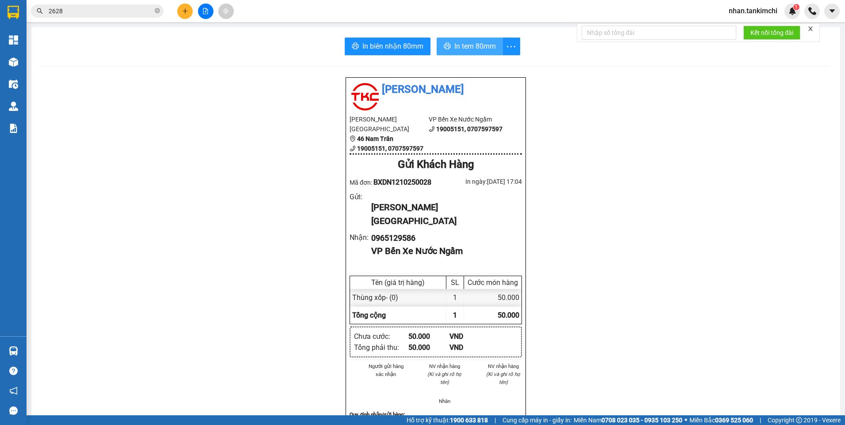
click at [483, 50] on span "In tem 80mm" at bounding box center [475, 46] width 42 height 11
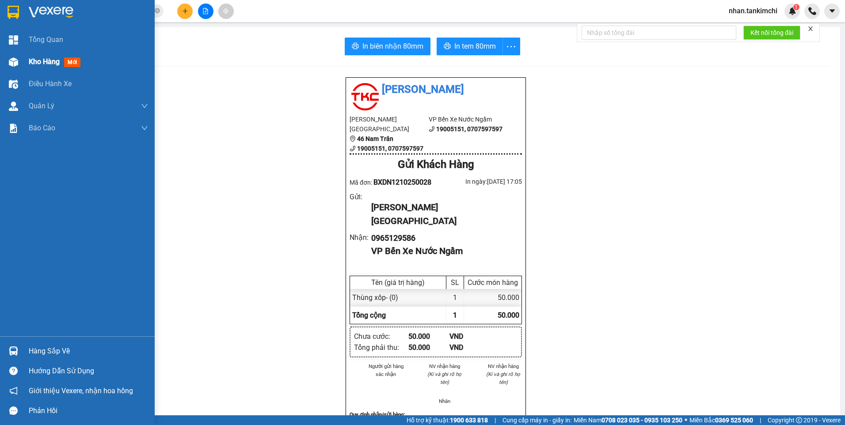
click at [47, 55] on div "Kho hàng mới" at bounding box center [88, 62] width 119 height 22
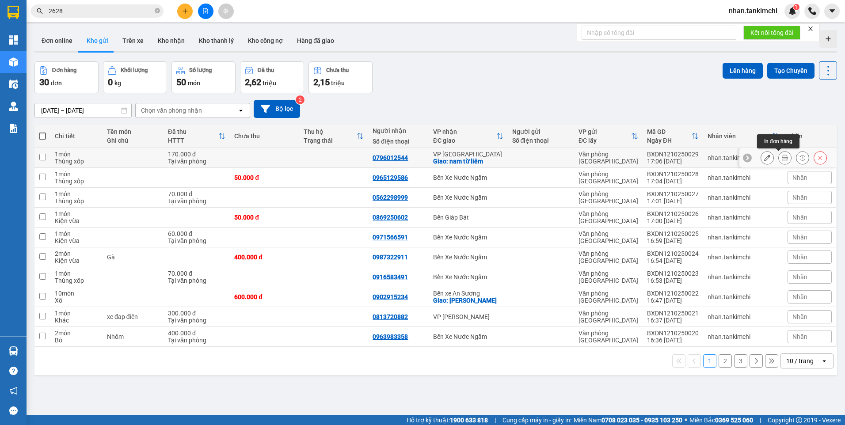
click at [782, 159] on icon at bounding box center [785, 158] width 6 height 6
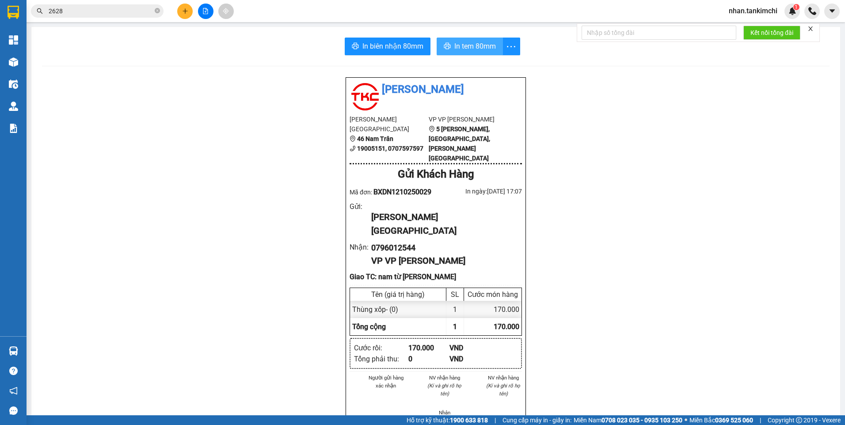
click at [460, 51] on span "In tem 80mm" at bounding box center [475, 46] width 42 height 11
click at [86, 15] on input "2628" at bounding box center [101, 11] width 104 height 10
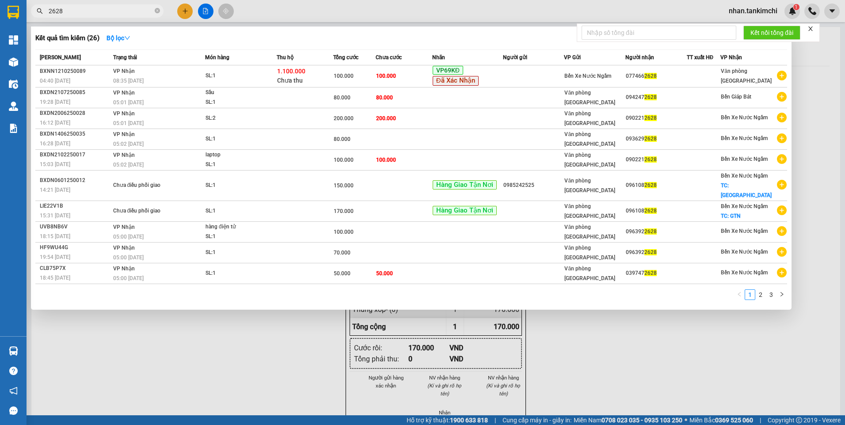
click at [86, 15] on input "2628" at bounding box center [101, 11] width 104 height 10
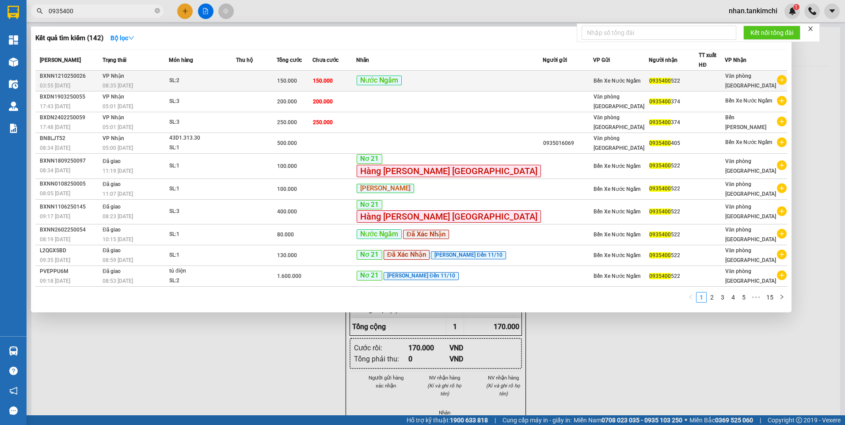
type input "0935400"
click at [481, 76] on div "Nước Ngầm" at bounding box center [450, 81] width 186 height 11
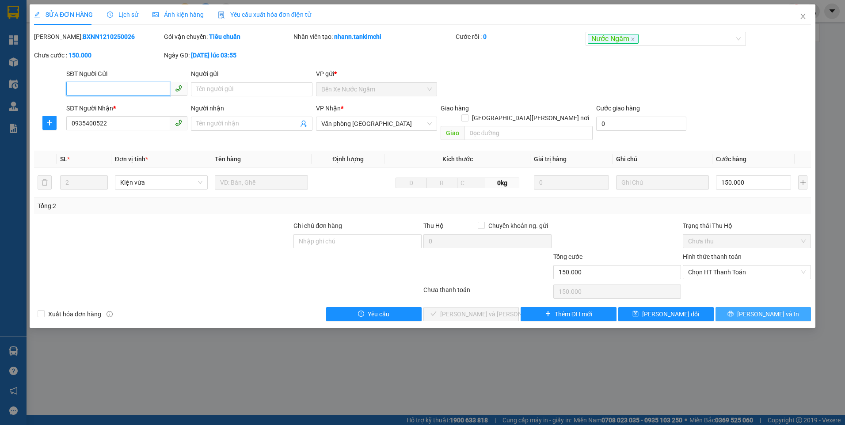
type input "0935400522"
type input "150.000"
click at [116, 14] on span "Lịch sử" at bounding box center [122, 14] width 31 height 7
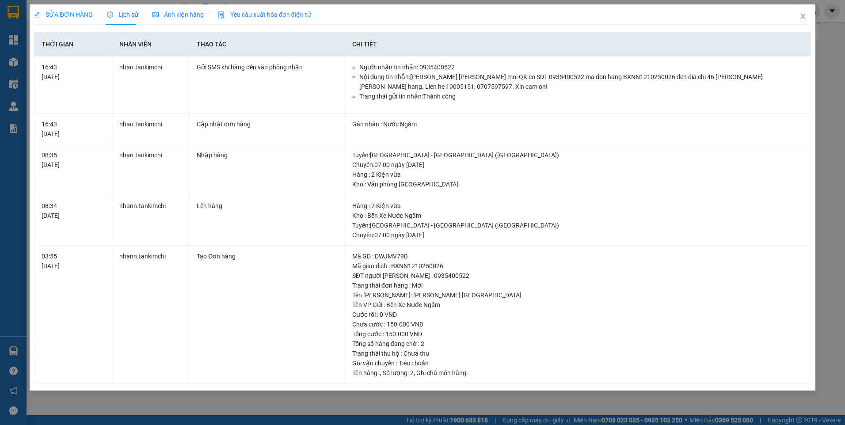
click at [71, 24] on div "SỬA ĐƠN HÀNG Lịch sử Ảnh kiện hàng Yêu cầu xuất hóa đơn điện tử Total Paid Fee …" at bounding box center [422, 194] width 777 height 380
click at [57, 7] on div "SỬA ĐƠN HÀNG" at bounding box center [63, 14] width 59 height 20
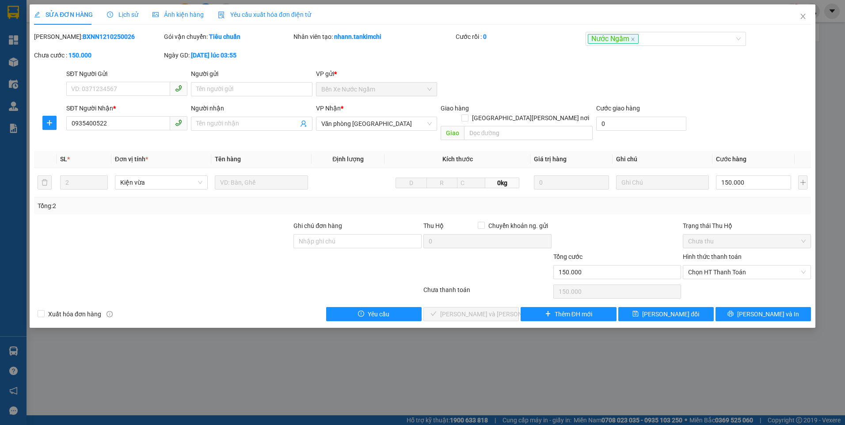
click at [755, 283] on div "Chọn HT Thanh Toán" at bounding box center [747, 292] width 130 height 18
click at [746, 266] on span "Chọn HT Thanh Toán" at bounding box center [747, 272] width 118 height 13
click at [712, 279] on div "Tại văn phòng" at bounding box center [747, 280] width 118 height 10
type input "0"
click at [460, 312] on div "SỬA ĐƠN HÀNG Lịch sử Ảnh kiện hàng Yêu cầu xuất hóa đơn điện tử Total Paid Fee …" at bounding box center [423, 165] width 786 height 323
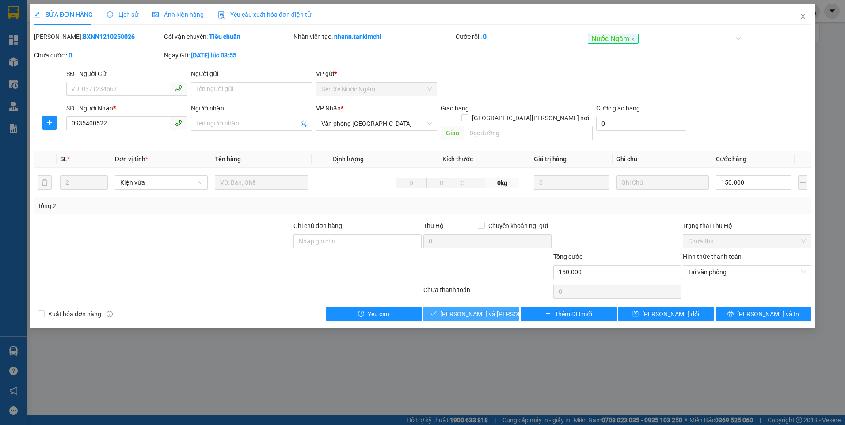
click at [468, 309] on span "[PERSON_NAME] và Giao hàng" at bounding box center [499, 314] width 119 height 10
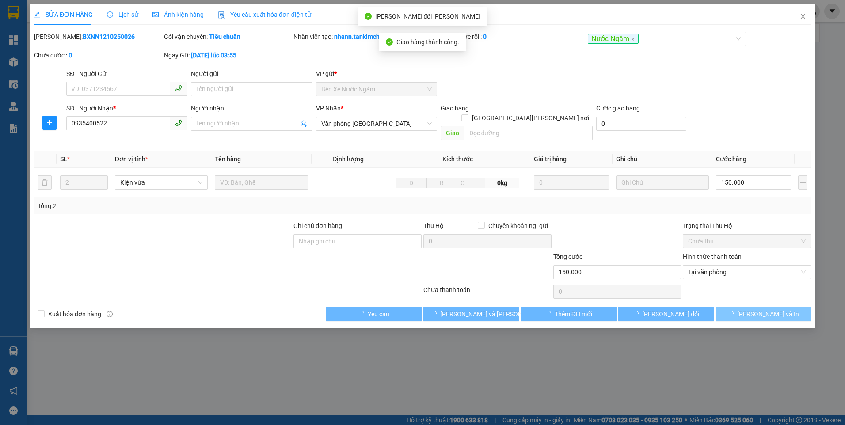
click at [778, 307] on button "[PERSON_NAME] và In" at bounding box center [762, 314] width 95 height 14
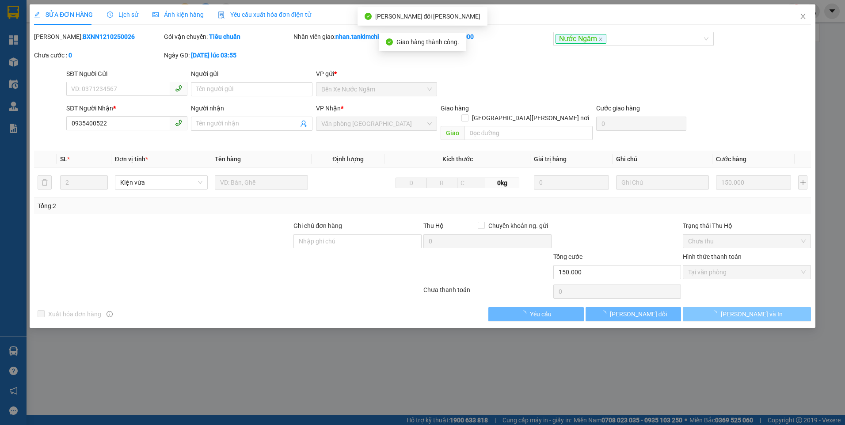
click at [758, 309] on span "[PERSON_NAME] và In" at bounding box center [752, 314] width 62 height 10
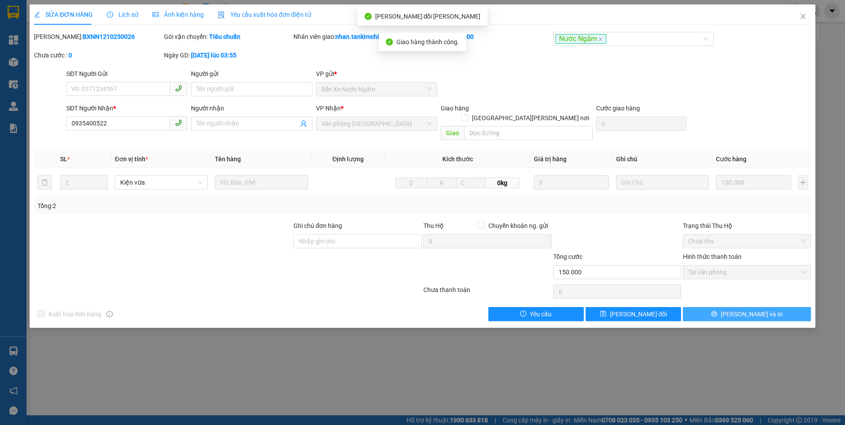
click at [758, 309] on span "[PERSON_NAME] và In" at bounding box center [752, 314] width 62 height 10
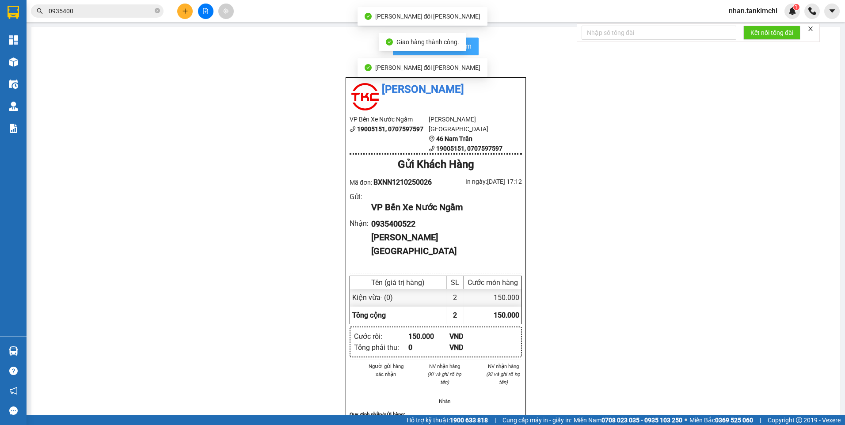
click at [468, 46] on span "In biên nhận 80mm" at bounding box center [441, 46] width 61 height 11
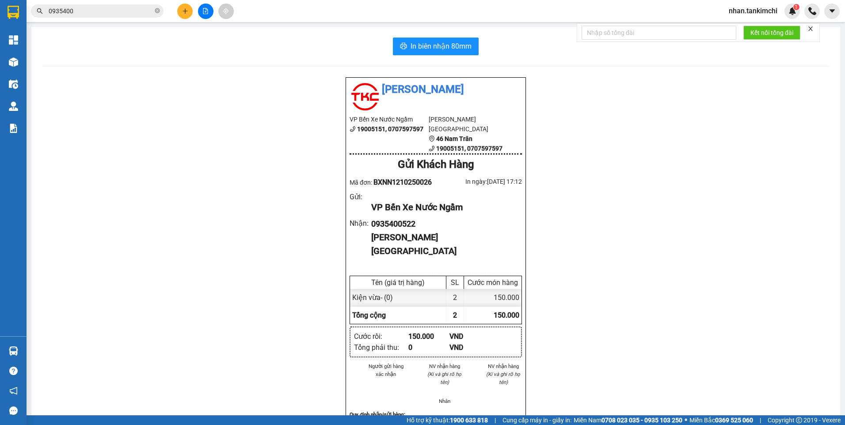
click at [124, 15] on input "0935400" at bounding box center [101, 11] width 104 height 10
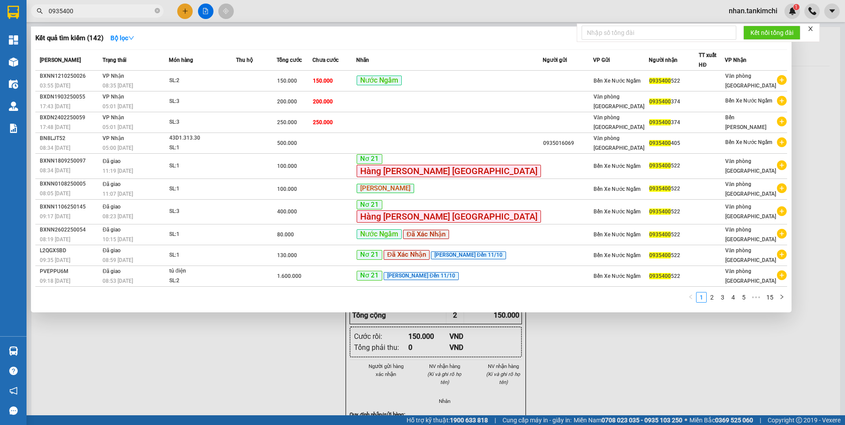
click at [124, 15] on input "0935400" at bounding box center [101, 11] width 104 height 10
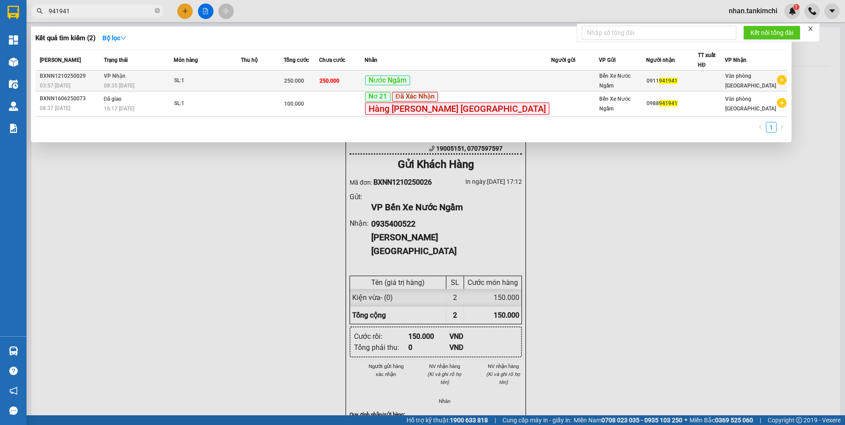
type input "941941"
click at [410, 77] on span "Nước Ngầm" at bounding box center [387, 81] width 45 height 10
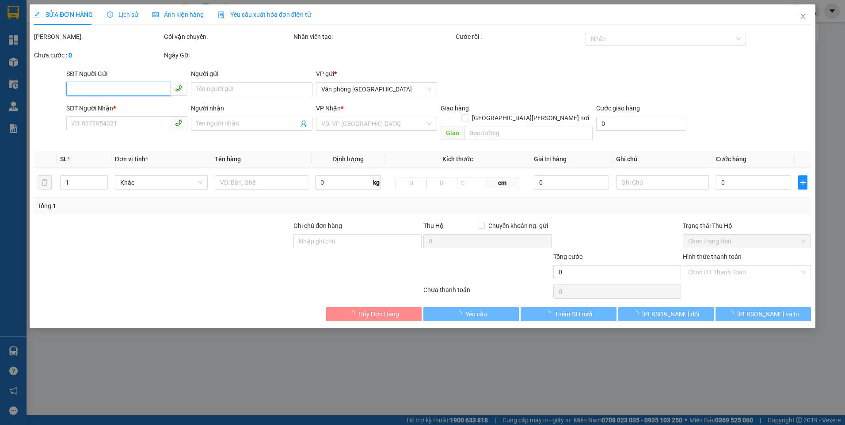
type input "0911941941"
type input "250.000"
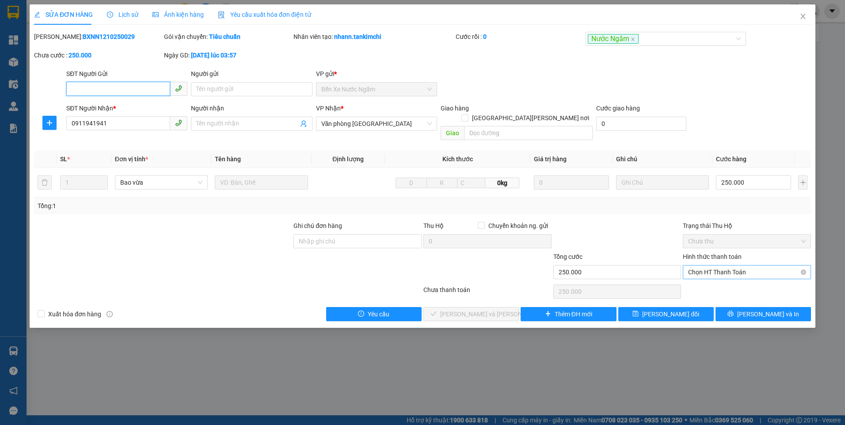
click at [726, 266] on span "Chọn HT Thanh Toán" at bounding box center [747, 272] width 118 height 13
click at [724, 273] on div "Tại văn phòng" at bounding box center [747, 280] width 128 height 14
type input "0"
click at [486, 309] on span "[PERSON_NAME] và Giao hàng" at bounding box center [499, 314] width 119 height 10
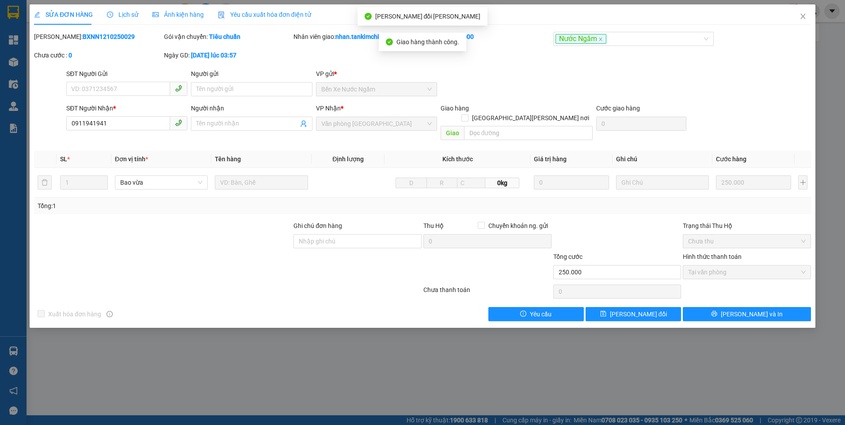
click at [734, 294] on div "Total Paid Fee 250.000 Total UnPaid Fee 0 Cash Collection Total Fee Mã ĐH: BXNN…" at bounding box center [422, 176] width 777 height 289
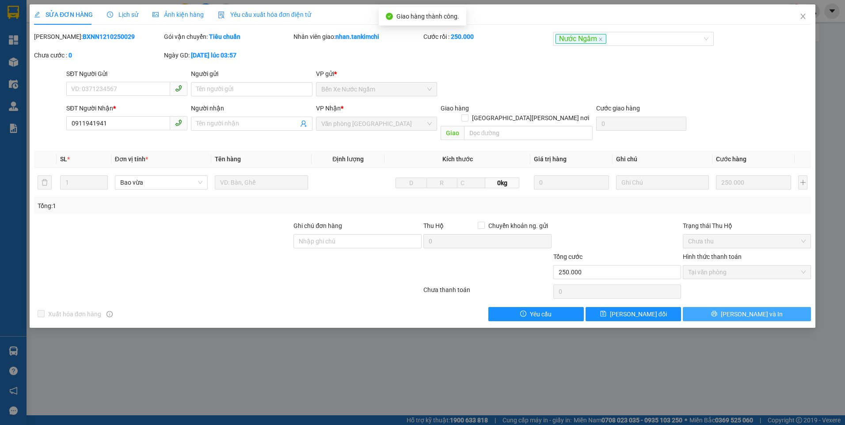
click at [749, 307] on button "[PERSON_NAME] và In" at bounding box center [747, 314] width 128 height 14
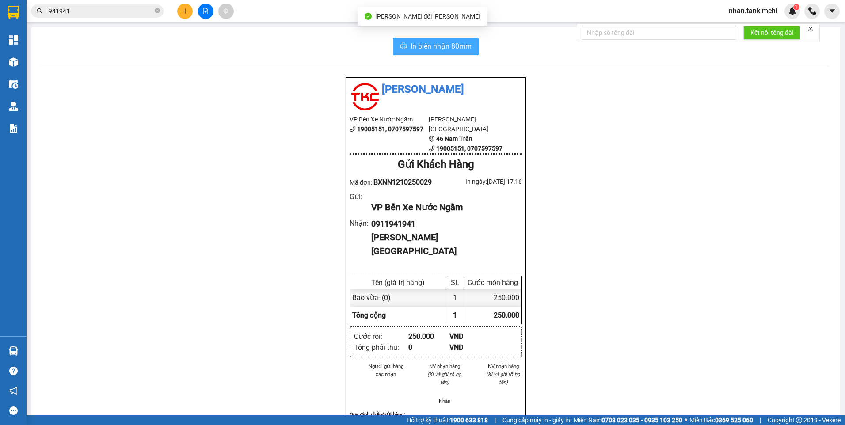
click at [441, 43] on span "In biên nhận 80mm" at bounding box center [441, 46] width 61 height 11
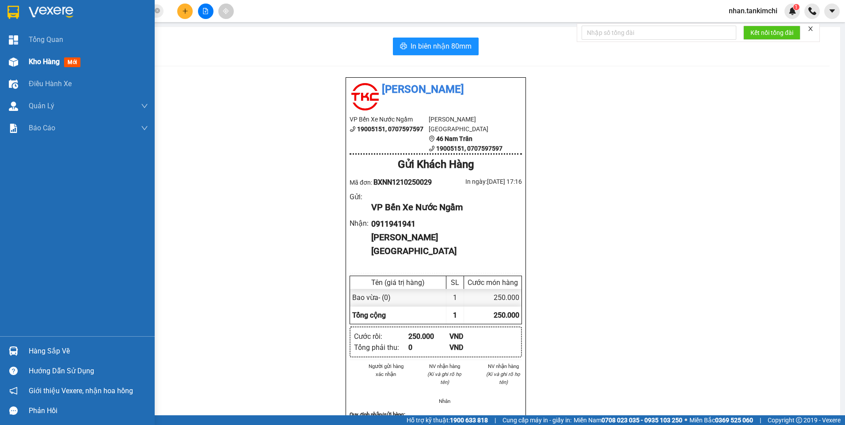
click at [26, 61] on div "Kho hàng mới" at bounding box center [77, 62] width 155 height 22
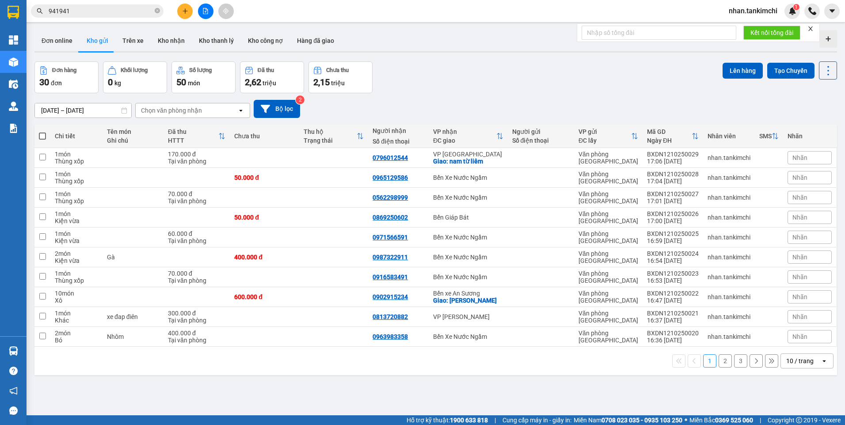
click at [205, 111] on div "Chọn văn phòng nhận" at bounding box center [187, 110] width 102 height 14
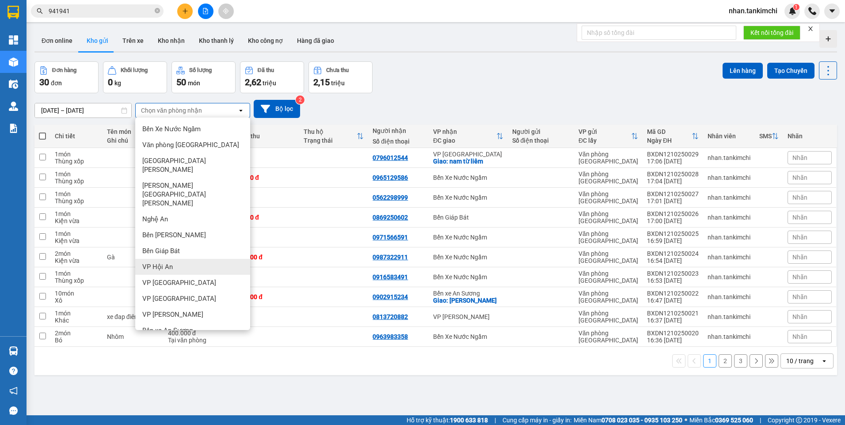
scroll to position [41, 0]
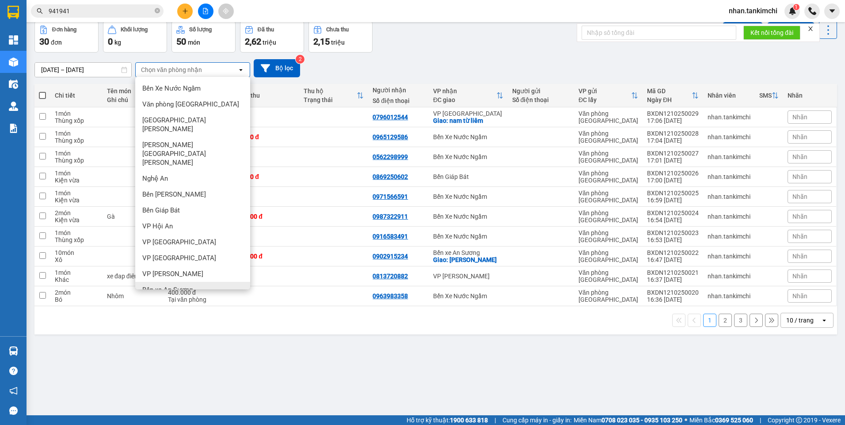
click at [202, 282] on div "Bến xe An Sương" at bounding box center [192, 290] width 115 height 16
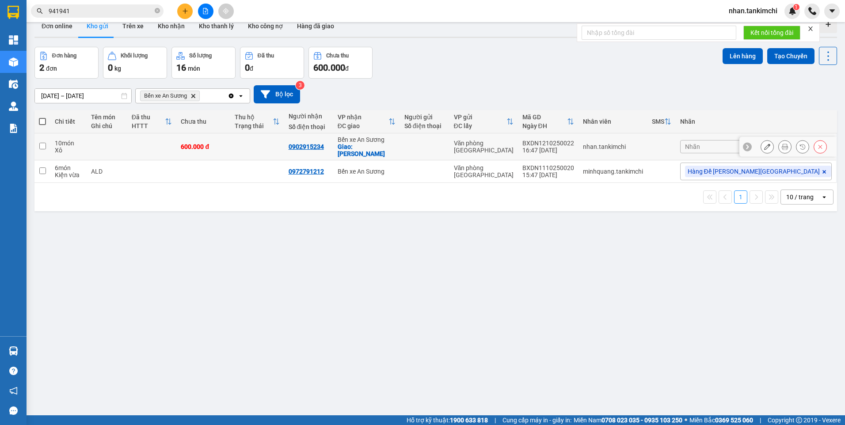
scroll to position [0, 0]
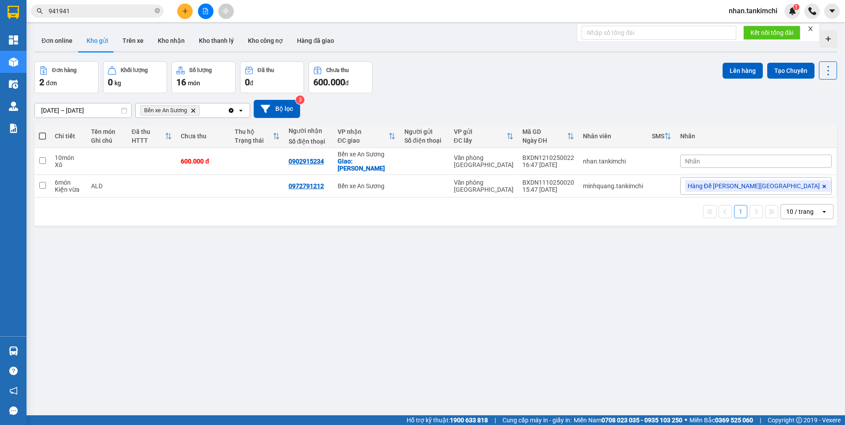
click at [821, 184] on icon at bounding box center [823, 186] width 5 height 5
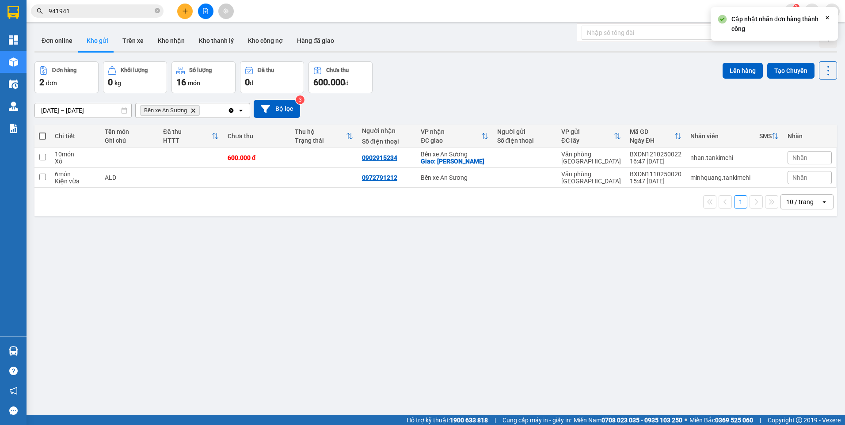
click at [43, 133] on span at bounding box center [42, 136] width 7 height 7
click at [42, 132] on input "checkbox" at bounding box center [42, 132] width 0 height 0
checkbox input "true"
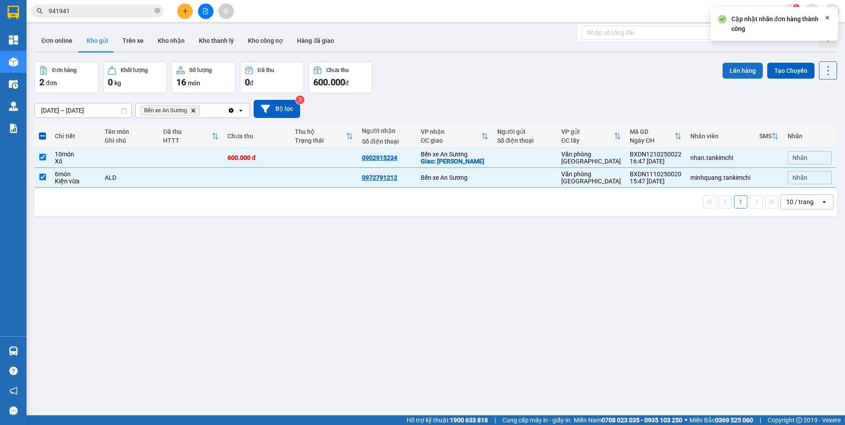
click at [747, 73] on button "Lên hàng" at bounding box center [743, 71] width 40 height 16
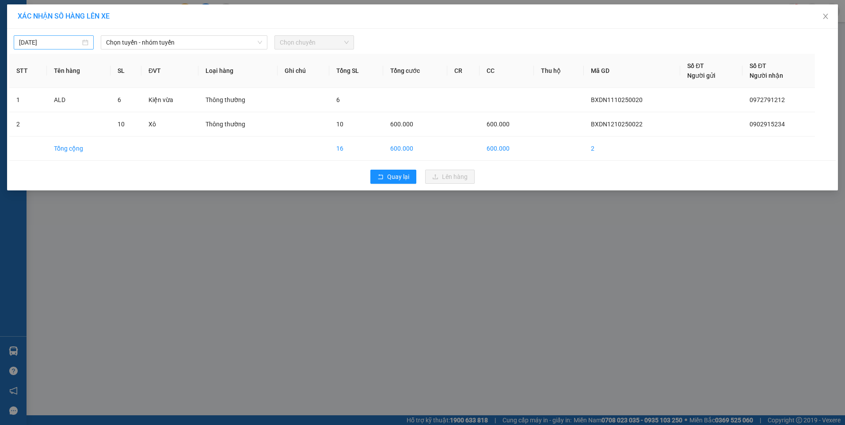
drag, startPoint x: 91, startPoint y: 38, endPoint x: 84, endPoint y: 37, distance: 7.2
click at [90, 38] on div "[DATE]" at bounding box center [54, 42] width 80 height 14
type input "[DATE]"
click at [153, 46] on span "Chọn tuyến - nhóm tuyến" at bounding box center [184, 42] width 156 height 13
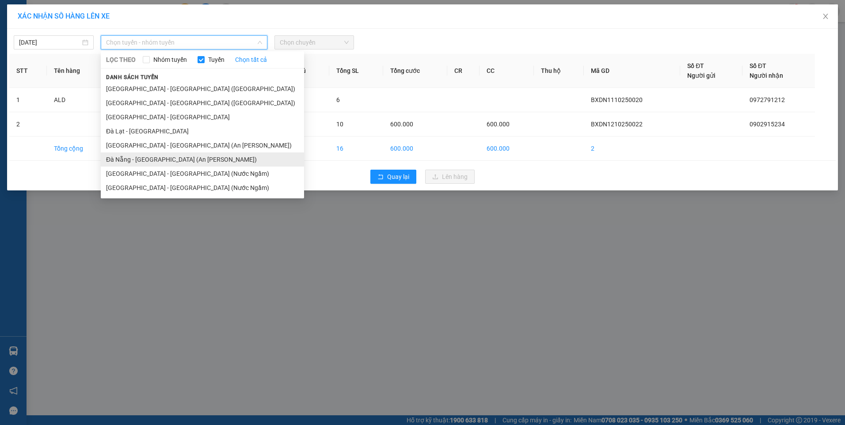
drag, startPoint x: 178, startPoint y: 156, endPoint x: 239, endPoint y: 143, distance: 62.7
click at [178, 156] on li "Đà Nẵng - Sài Gòn (An Sương)" at bounding box center [202, 159] width 203 height 14
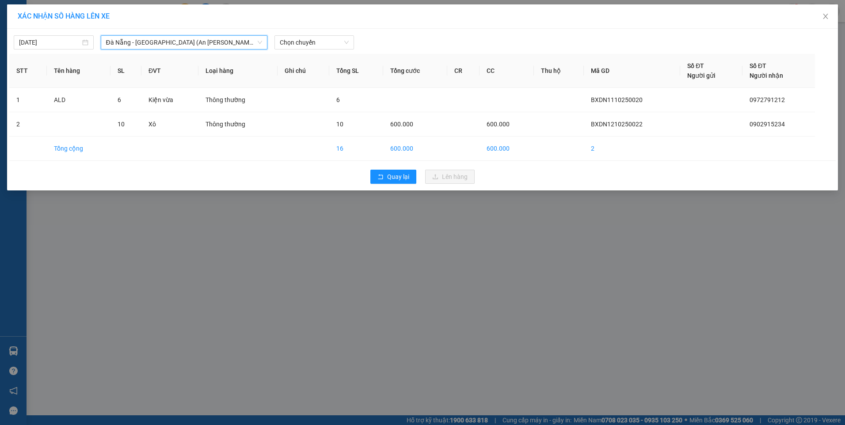
click at [338, 51] on div "12/10/2025 Đà Nẵng - Sài Gòn (An Sương) Đà Nẵng - Sài Gòn (An Sương) LỌC THEO N…" at bounding box center [422, 110] width 831 height 162
click at [331, 46] on span "Chọn chuyến" at bounding box center [314, 42] width 69 height 13
click at [308, 76] on div "17:30 - 43F-008.47" at bounding box center [314, 74] width 69 height 10
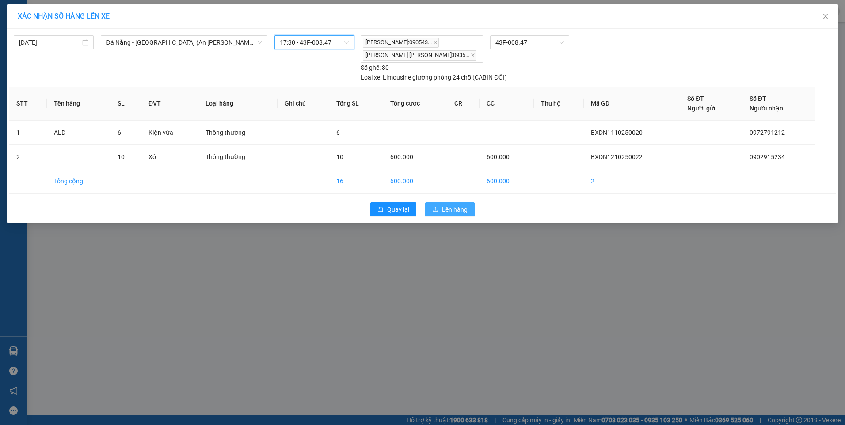
click at [463, 205] on span "Lên hàng" at bounding box center [455, 210] width 26 height 10
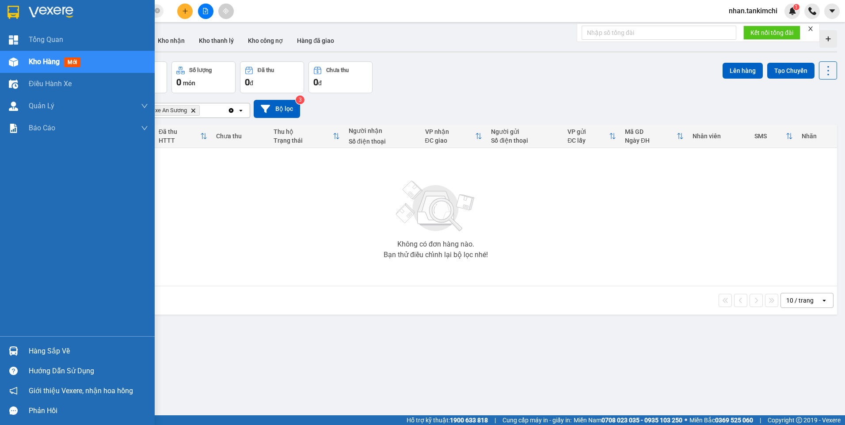
click at [25, 65] on div "Kho hàng mới" at bounding box center [77, 62] width 155 height 22
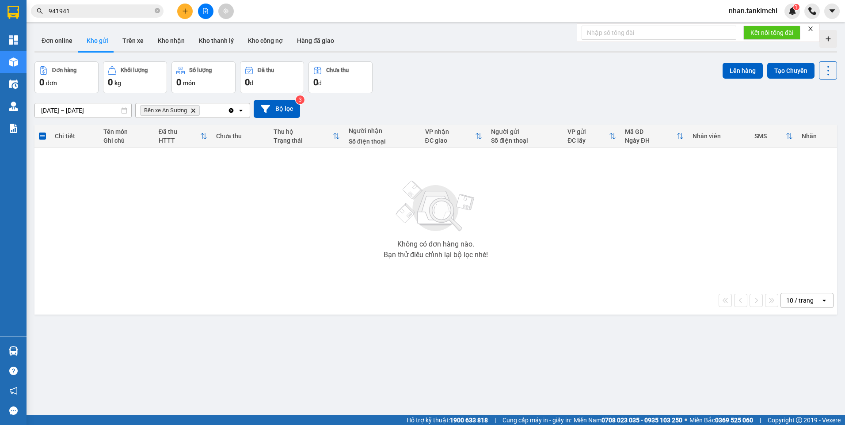
click at [194, 111] on icon "Delete" at bounding box center [192, 110] width 5 height 5
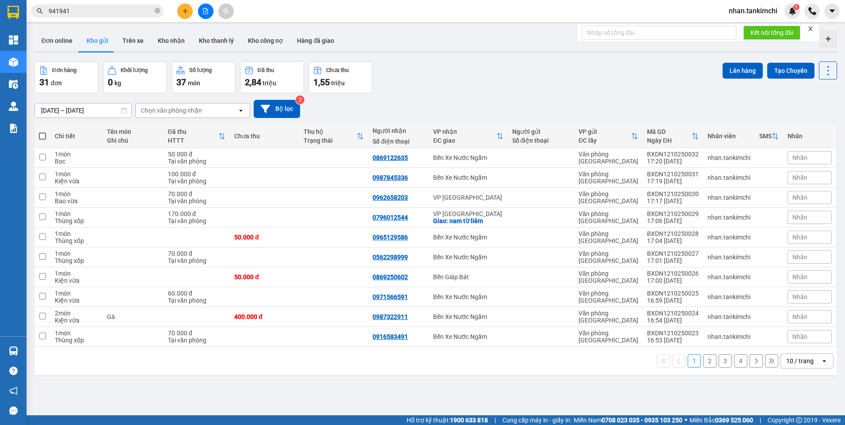
click at [218, 111] on div "Chọn văn phòng nhận" at bounding box center [187, 110] width 102 height 14
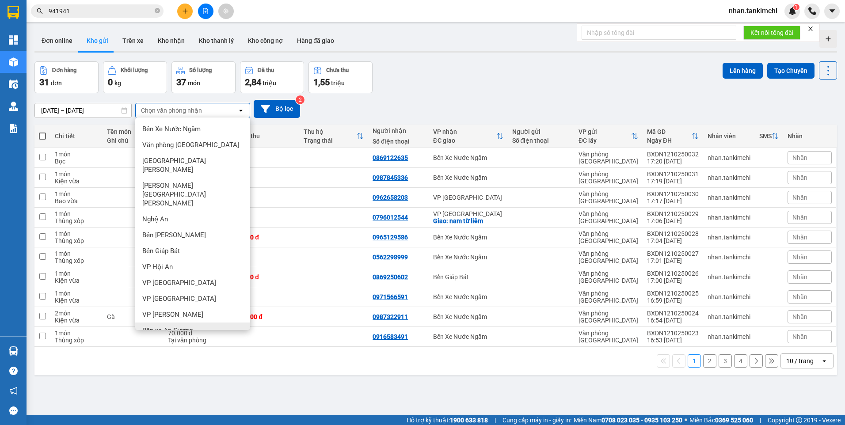
click at [190, 326] on span "Bến xe An Sương" at bounding box center [167, 330] width 50 height 9
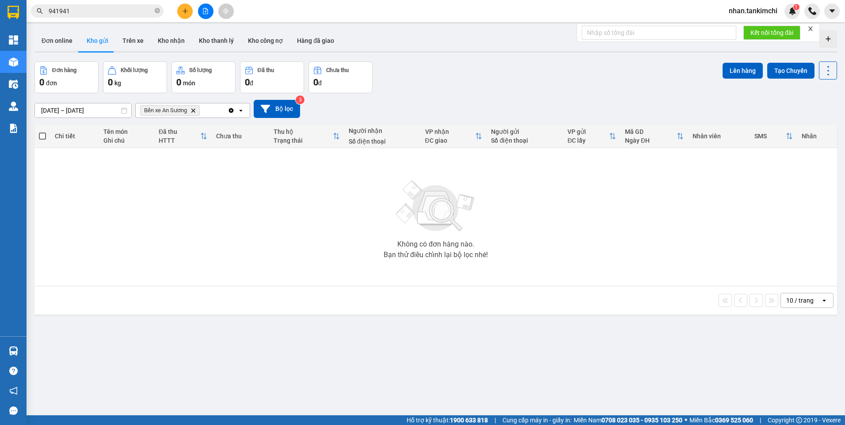
click at [194, 111] on icon "Bến xe An Sương, close by backspace" at bounding box center [193, 110] width 4 height 4
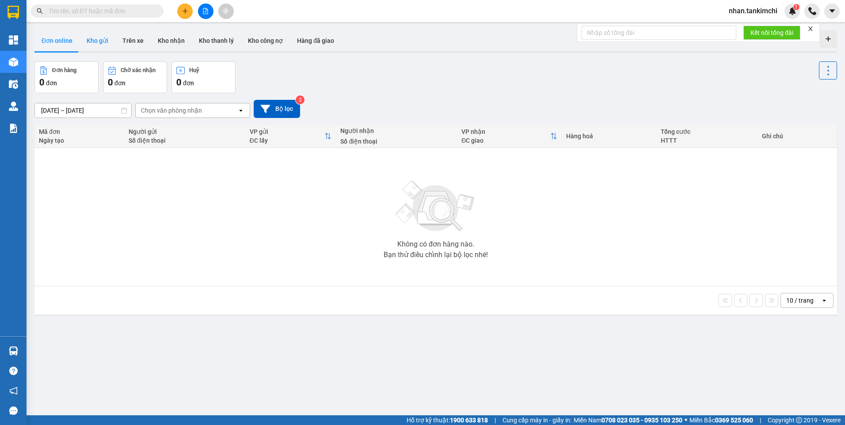
click at [100, 41] on button "Kho gửi" at bounding box center [98, 40] width 36 height 21
type input "[DATE] – [DATE]"
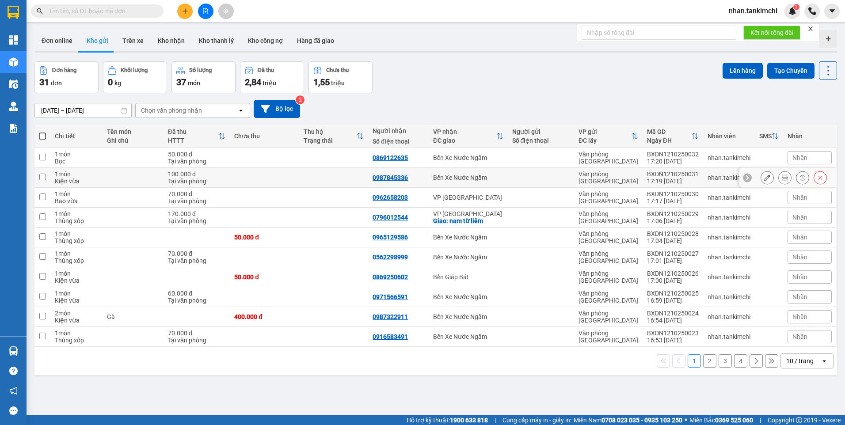
click at [782, 178] on icon at bounding box center [785, 178] width 6 height 6
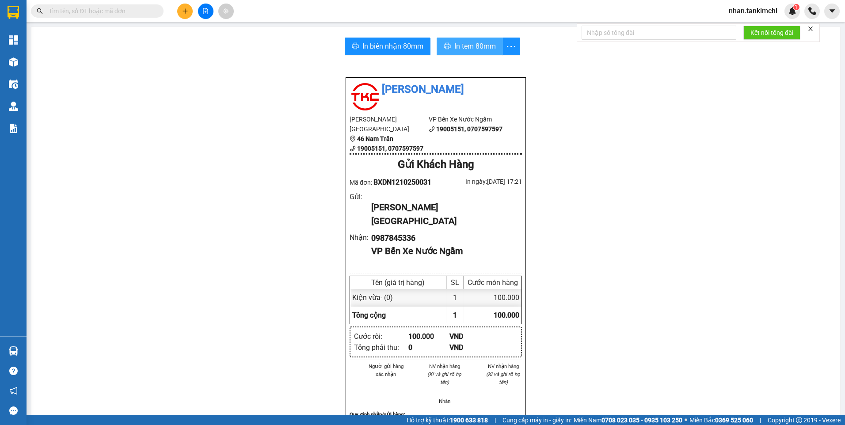
click at [478, 46] on span "In tem 80mm" at bounding box center [475, 46] width 42 height 11
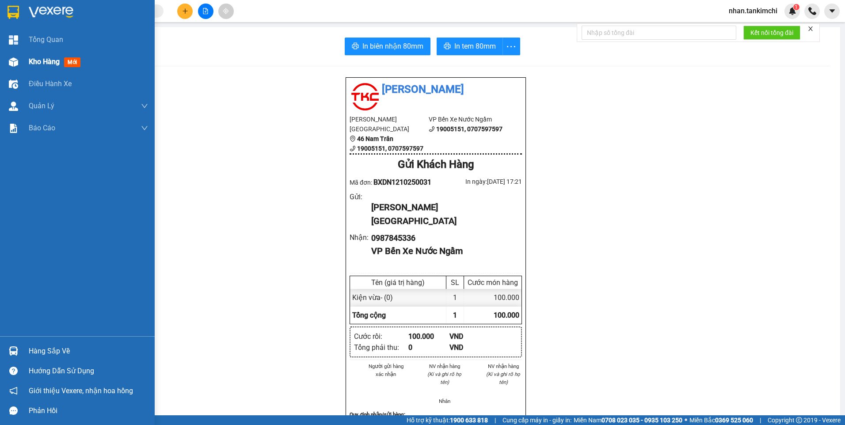
click at [32, 61] on span "Kho hàng" at bounding box center [44, 61] width 31 height 8
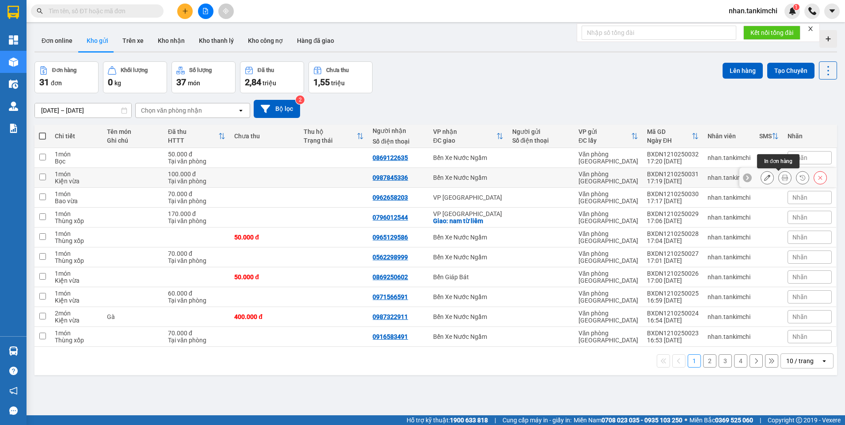
click at [782, 178] on icon at bounding box center [785, 178] width 6 height 6
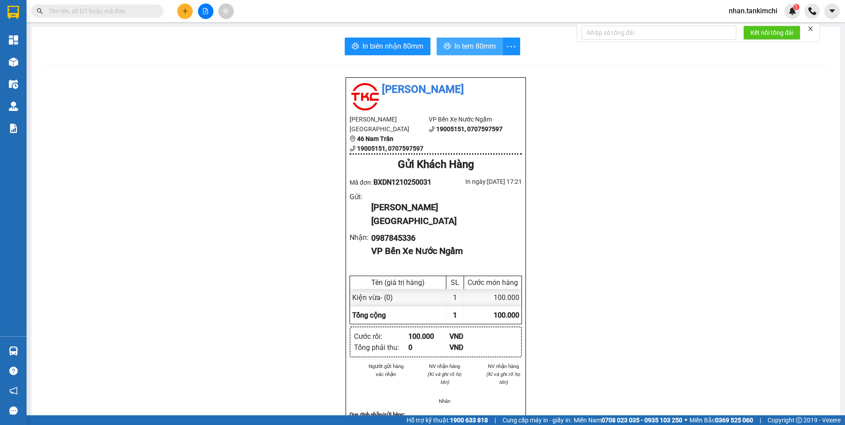
click at [455, 42] on span "In tem 80mm" at bounding box center [475, 46] width 42 height 11
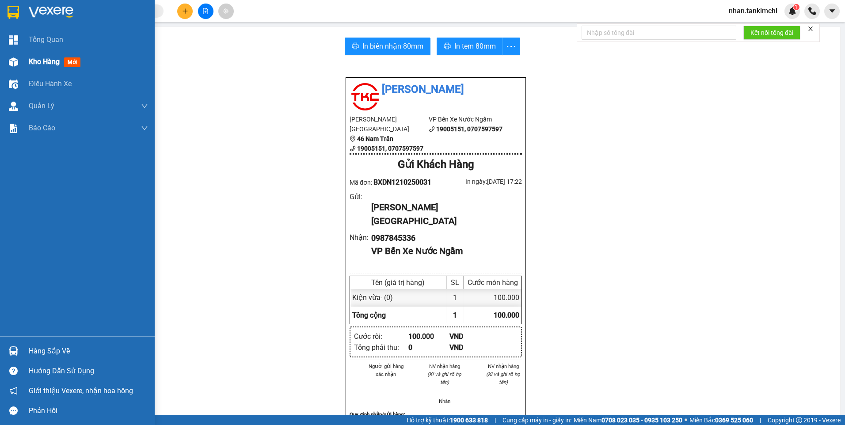
click at [38, 57] on span "Kho hàng" at bounding box center [44, 61] width 31 height 8
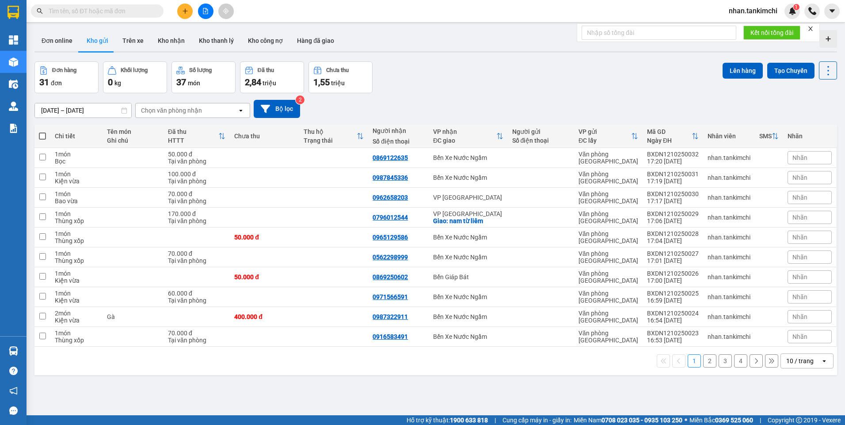
click at [158, 113] on div "Chọn văn phòng nhận" at bounding box center [171, 110] width 61 height 9
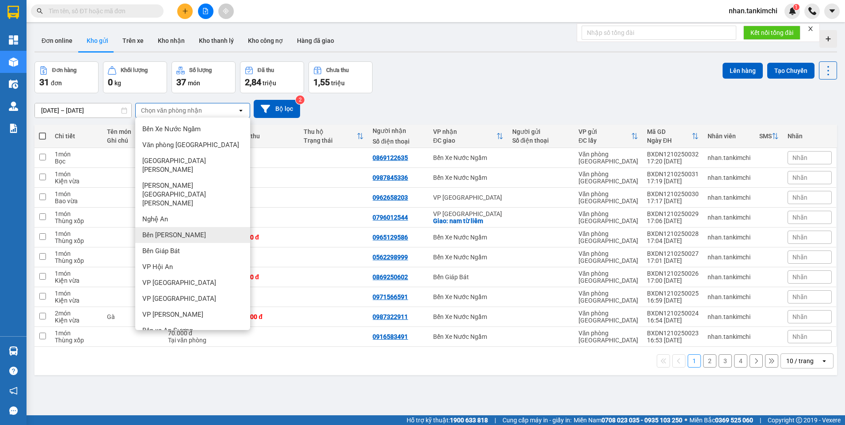
click at [194, 227] on div "Bến [GEOGRAPHIC_DATA]" at bounding box center [192, 235] width 115 height 16
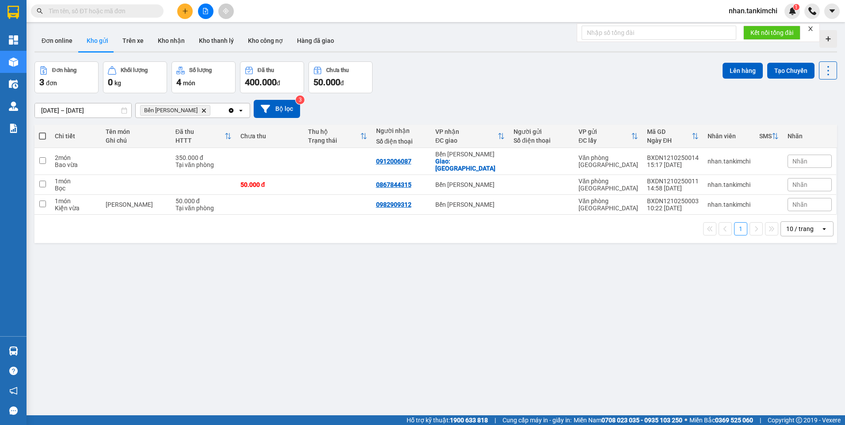
click at [130, 16] on span at bounding box center [97, 10] width 133 height 13
click at [105, 8] on input "text" at bounding box center [101, 11] width 104 height 10
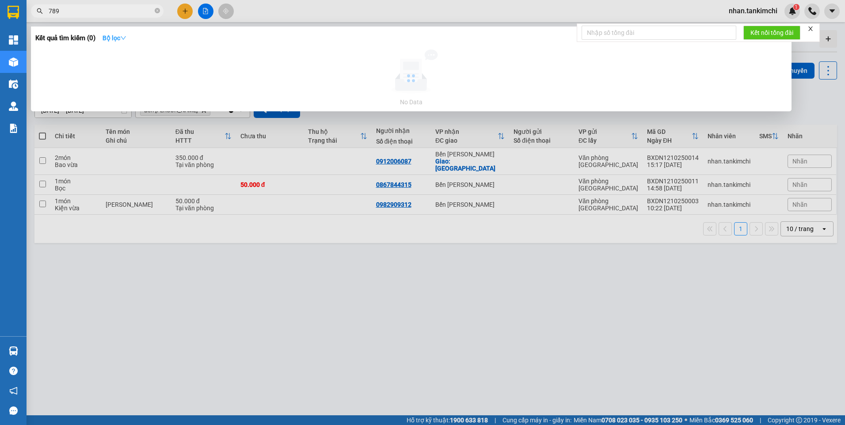
type input "789"
click at [116, 32] on button "Bộ lọc" at bounding box center [114, 38] width 38 height 14
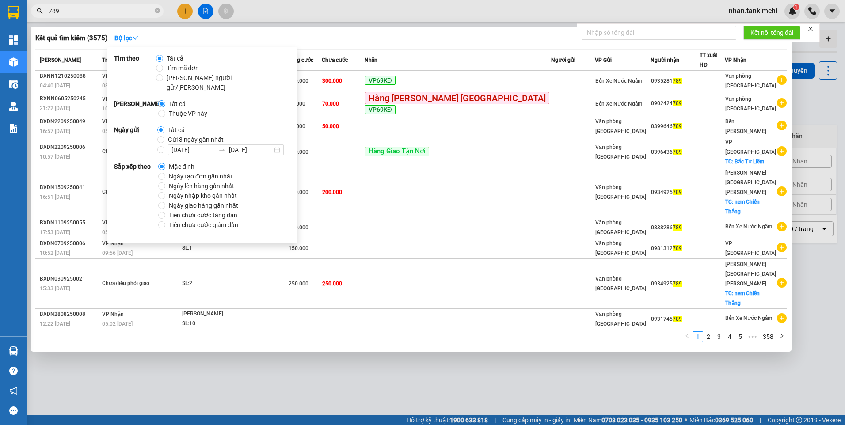
click at [194, 135] on span "Gửi 3 ngày gần nhất" at bounding box center [195, 140] width 63 height 10
click at [164, 136] on input "Gửi 3 ngày gần nhất" at bounding box center [160, 139] width 7 height 7
radio input "true"
radio input "false"
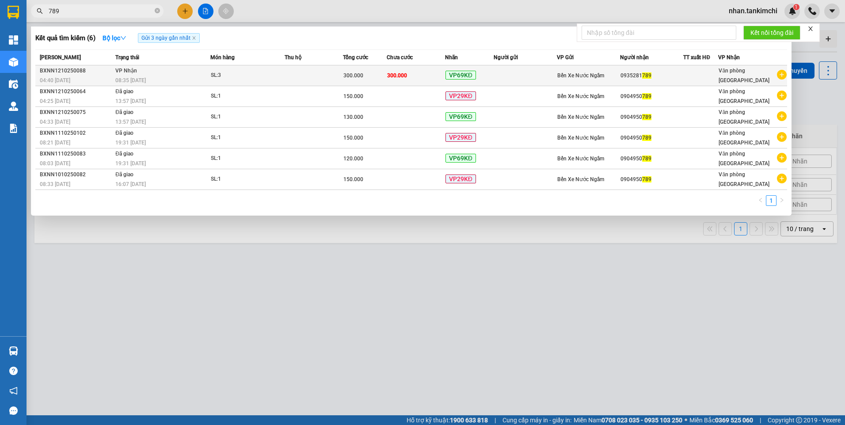
click at [529, 68] on td at bounding box center [525, 75] width 63 height 21
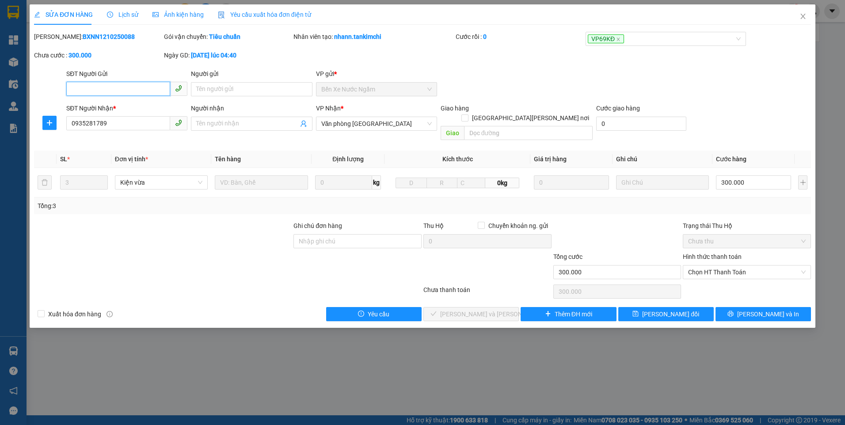
type input "0935281789"
type input "300.000"
click at [772, 309] on span "[PERSON_NAME] và In" at bounding box center [768, 314] width 62 height 10
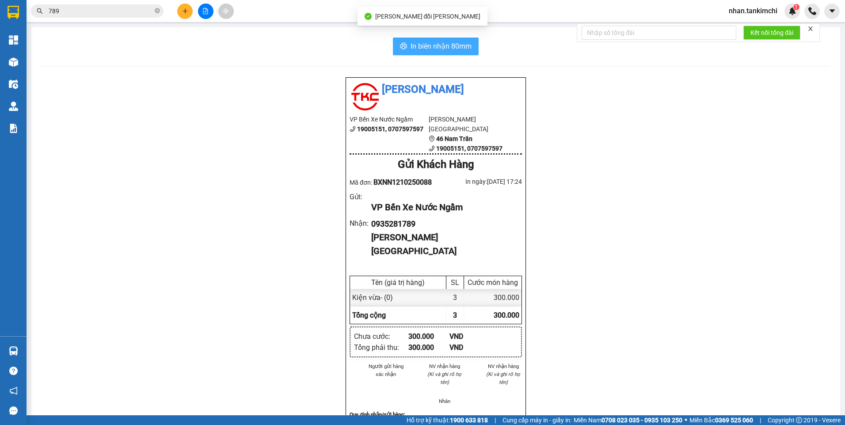
click at [452, 50] on span "In biên nhận 80mm" at bounding box center [441, 46] width 61 height 11
click at [101, 12] on input "789" at bounding box center [101, 11] width 104 height 10
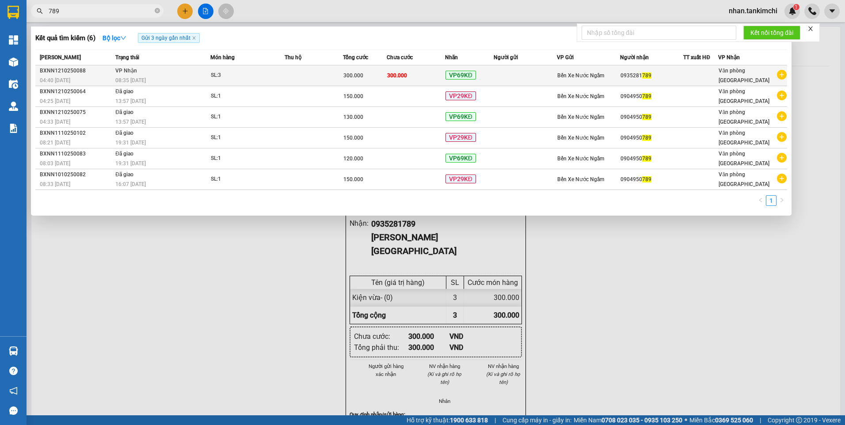
click at [431, 77] on td "300.000" at bounding box center [416, 75] width 58 height 21
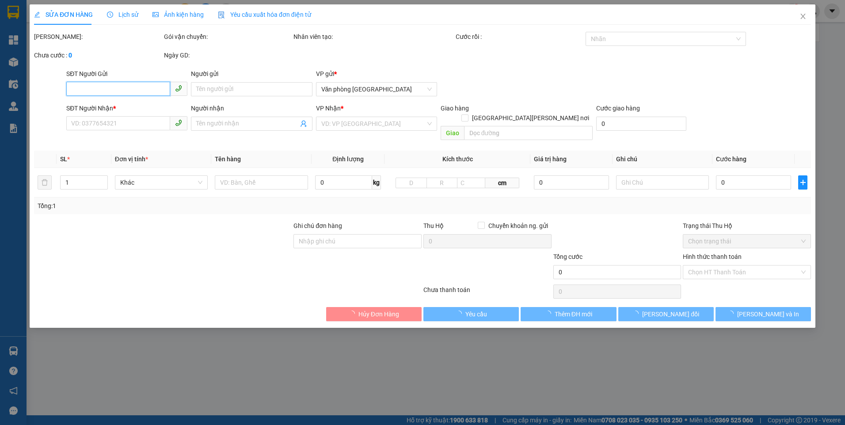
type input "0935281789"
type input "300.000"
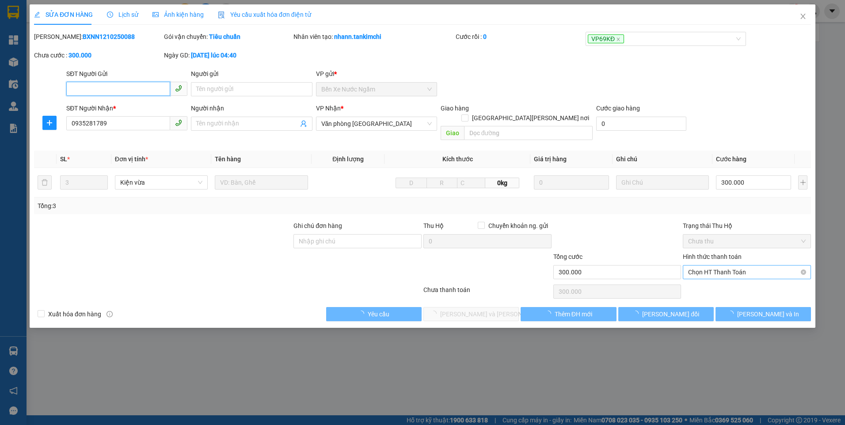
click at [728, 266] on span "Chọn HT Thanh Toán" at bounding box center [747, 272] width 118 height 13
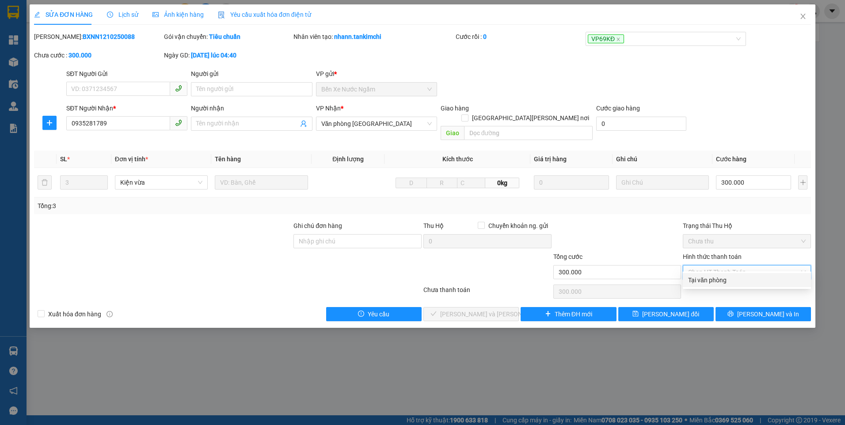
click at [713, 286] on div "Tại văn phòng" at bounding box center [747, 280] width 128 height 14
type input "0"
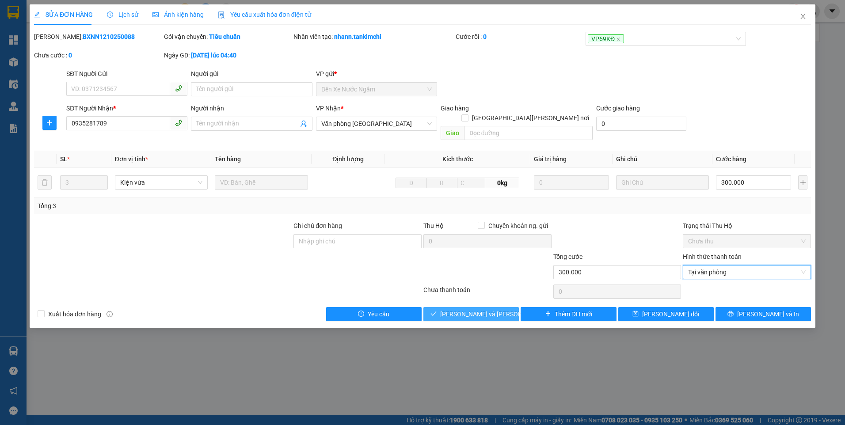
click at [498, 309] on span "[PERSON_NAME] và Giao hàng" at bounding box center [499, 314] width 119 height 10
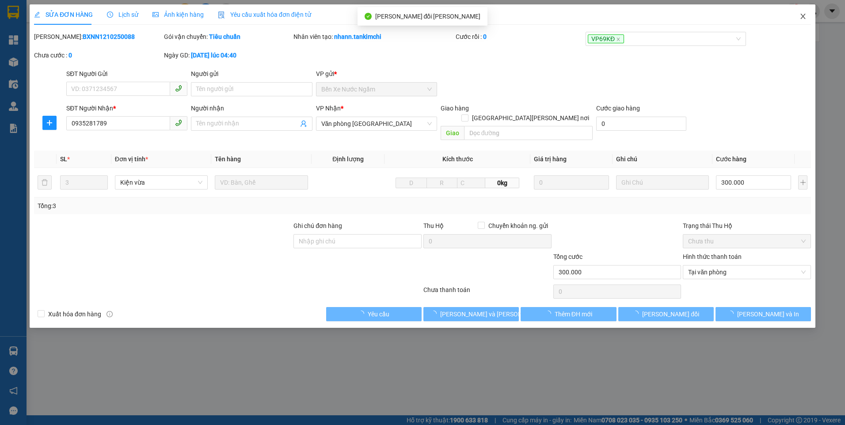
click at [804, 20] on span "Close" at bounding box center [803, 16] width 25 height 25
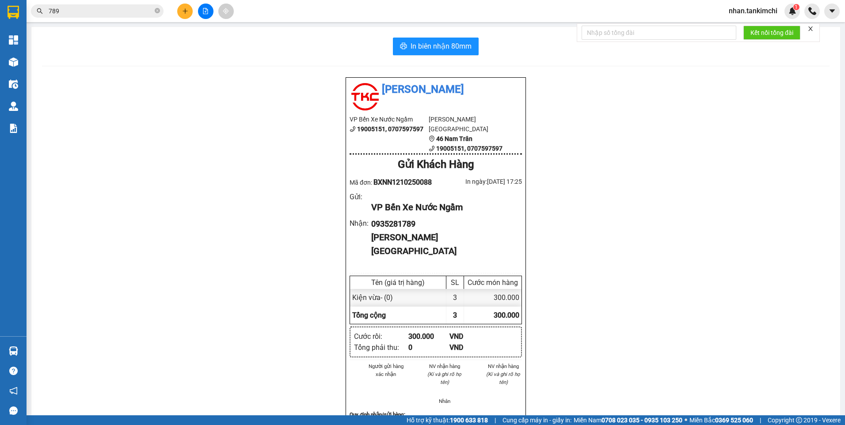
click at [120, 5] on span "789" at bounding box center [97, 10] width 133 height 13
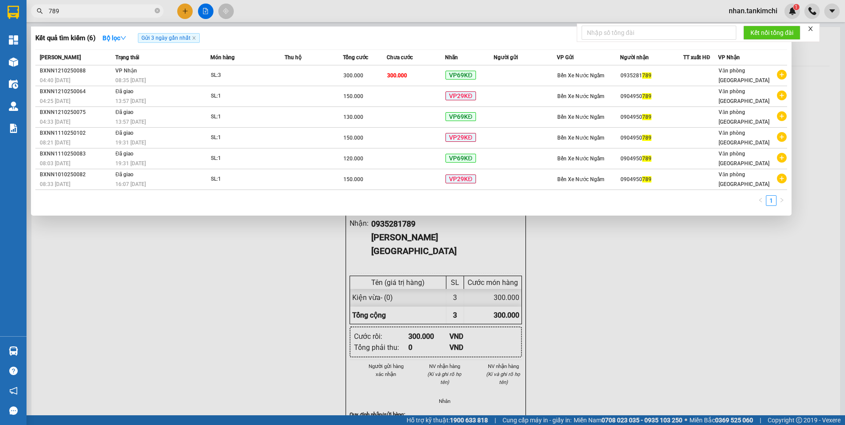
click at [113, 12] on input "789" at bounding box center [101, 11] width 104 height 10
click at [391, 76] on span "300.000" at bounding box center [397, 75] width 20 height 6
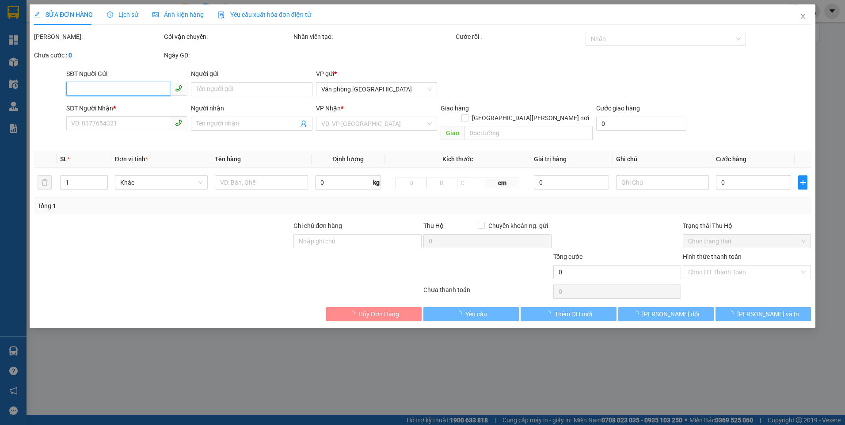
type input "0935281789"
type input "300.000"
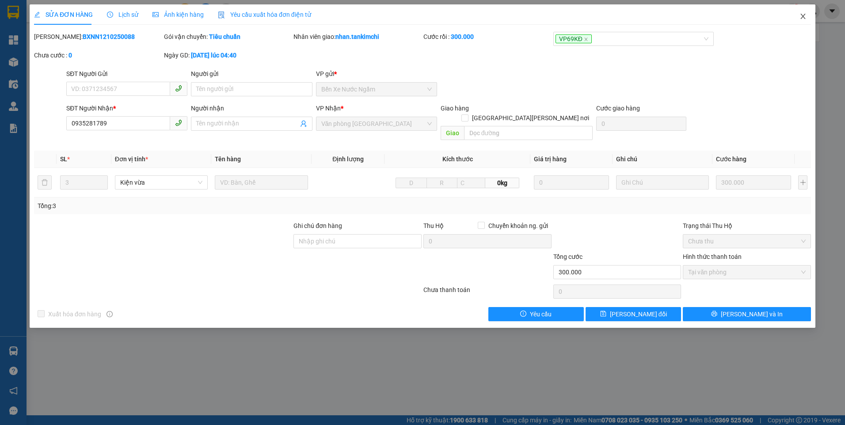
click at [802, 17] on icon "close" at bounding box center [802, 16] width 7 height 7
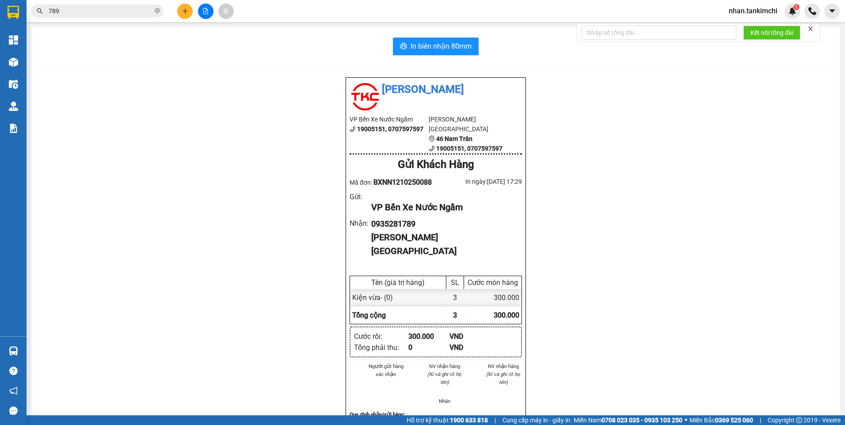
click at [119, 20] on div "Kết quả tìm kiếm ( 6 ) Bộ lọc Gửi 3 ngày gần nhất Mã ĐH Trạng thái Món hàng Thu…" at bounding box center [422, 11] width 845 height 22
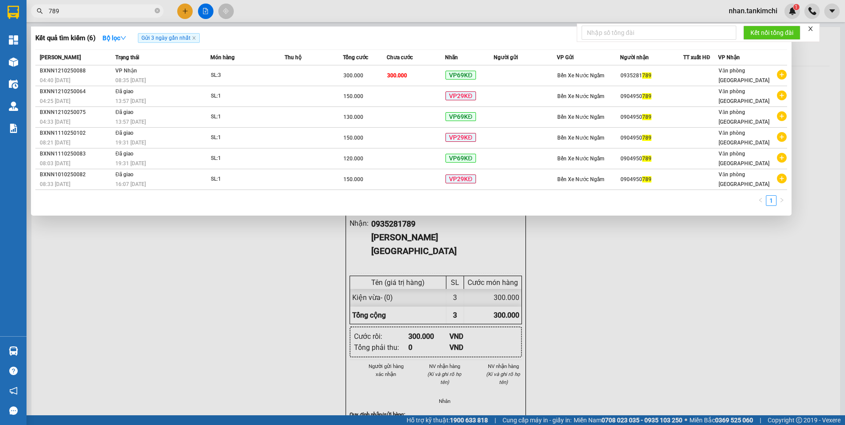
click at [115, 7] on input "789" at bounding box center [101, 11] width 104 height 10
click at [109, 11] on input "789" at bounding box center [101, 11] width 104 height 10
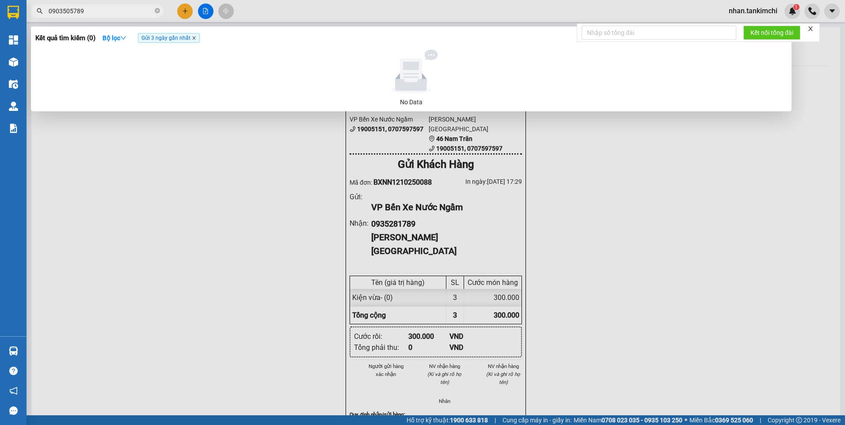
click at [195, 40] on icon "close" at bounding box center [194, 38] width 4 height 4
click at [119, 16] on span "0903505789" at bounding box center [97, 10] width 133 height 13
click at [119, 14] on input "0903505789" at bounding box center [101, 11] width 104 height 10
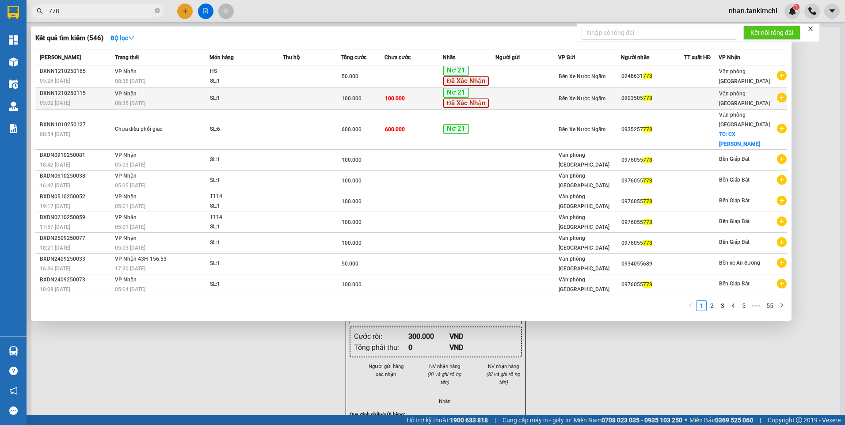
type input "778"
click at [352, 99] on span "100.000" at bounding box center [352, 98] width 20 height 6
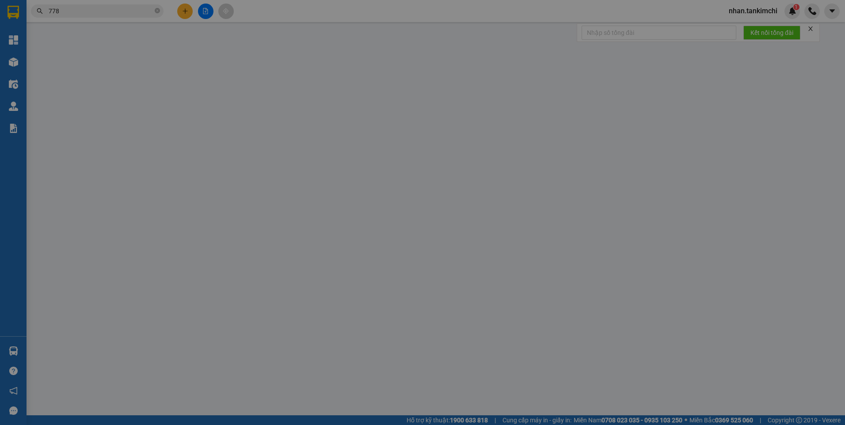
type input "0903505778"
type input "100.000"
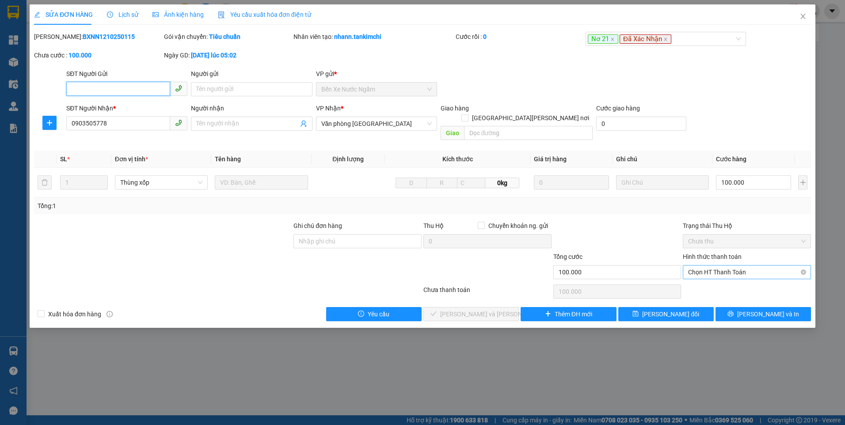
click at [738, 266] on span "Chọn HT Thanh Toán" at bounding box center [747, 272] width 118 height 13
click at [736, 272] on div "Total Paid Fee 0 Total UnPaid Fee 100.000 Cash Collection Total Fee Mã ĐH: BXNN…" at bounding box center [422, 176] width 777 height 289
click at [727, 269] on div "Chọn HT Thanh Toán" at bounding box center [747, 272] width 128 height 14
click at [723, 278] on div "Tại văn phòng" at bounding box center [747, 280] width 118 height 10
type input "0"
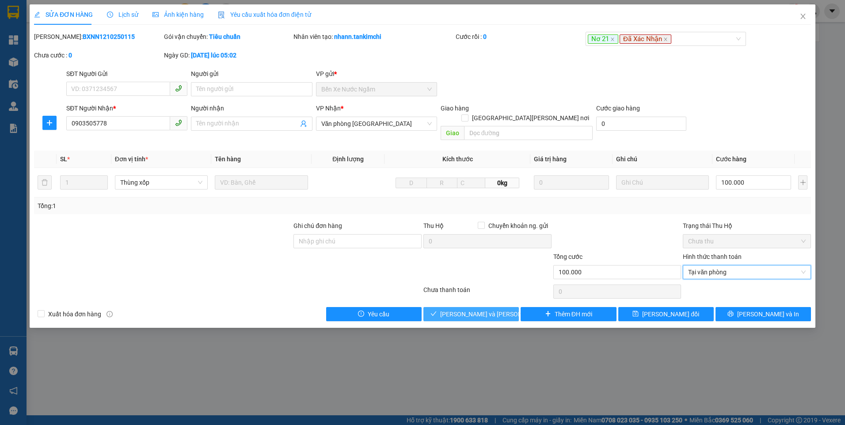
click at [491, 309] on span "[PERSON_NAME] và Giao hàng" at bounding box center [499, 314] width 119 height 10
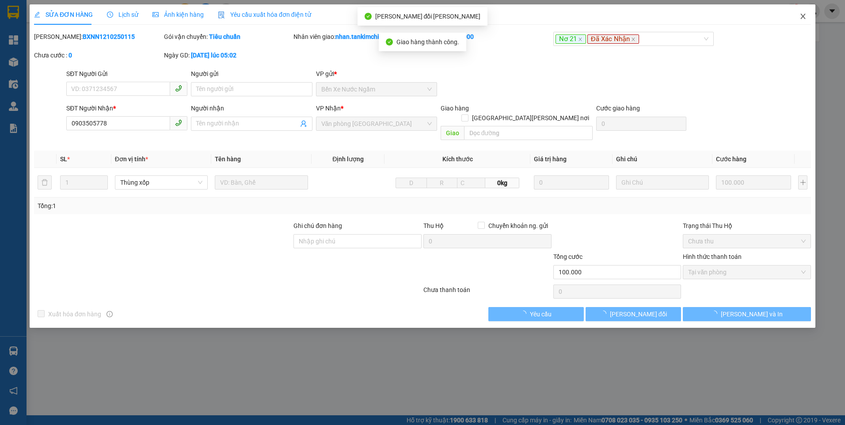
click at [806, 13] on icon "close" at bounding box center [802, 16] width 7 height 7
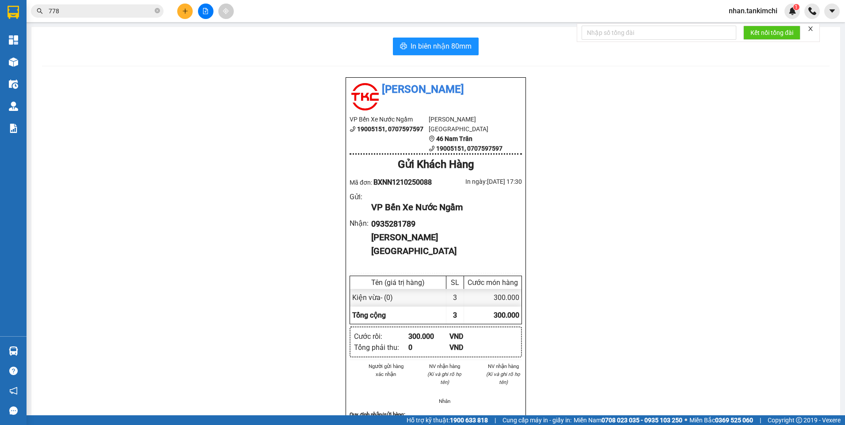
click at [81, 15] on input "778" at bounding box center [101, 11] width 104 height 10
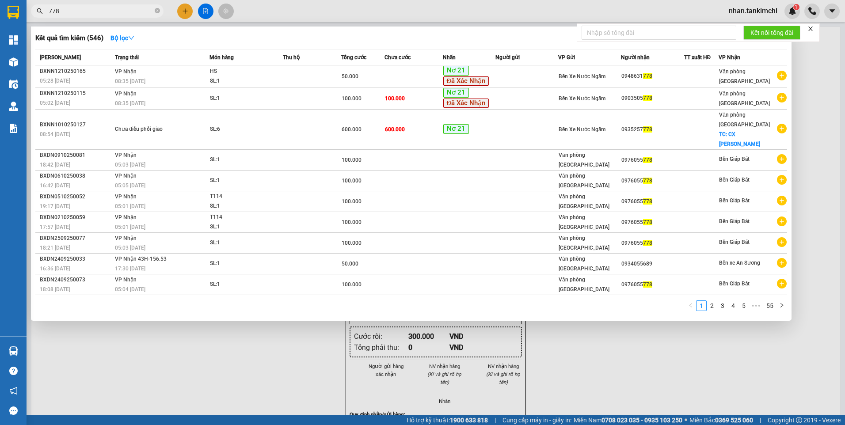
click at [513, 374] on div at bounding box center [422, 212] width 845 height 425
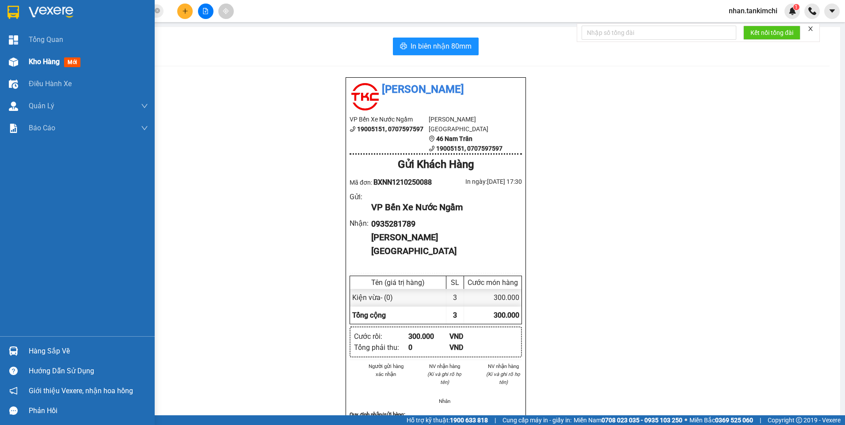
click at [37, 60] on span "Kho hàng" at bounding box center [44, 61] width 31 height 8
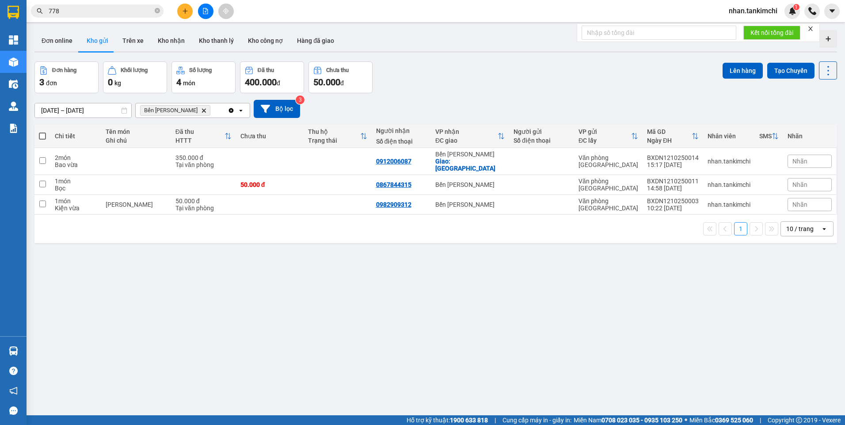
click at [192, 107] on div "Bến Yên Nghĩa Delete" at bounding box center [182, 110] width 92 height 14
click at [201, 108] on icon "Delete" at bounding box center [203, 110] width 5 height 5
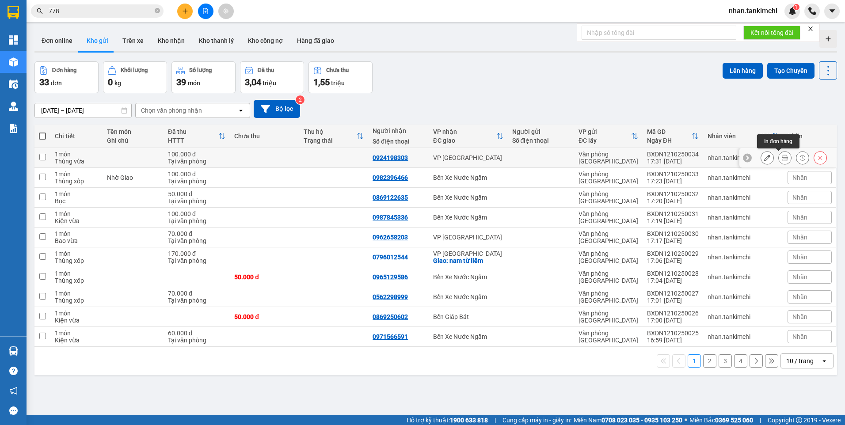
click at [784, 160] on div at bounding box center [784, 157] width 13 height 13
click at [782, 160] on button at bounding box center [785, 157] width 12 height 15
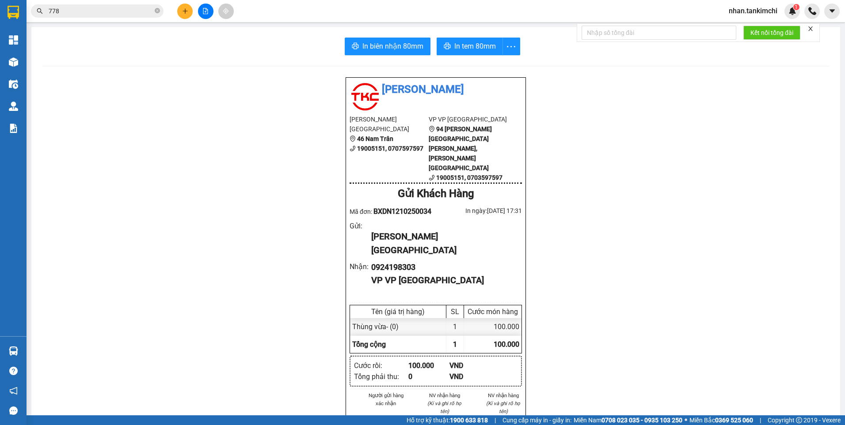
click at [386, 56] on div "In biên nhận 80mm In tem 80mm Tân Kim Chi VP Văn phòng Đà Nẵng 46 Nam Trân 1900…" at bounding box center [435, 386] width 809 height 718
click at [386, 54] on button "In biên nhận 80mm" at bounding box center [388, 47] width 86 height 18
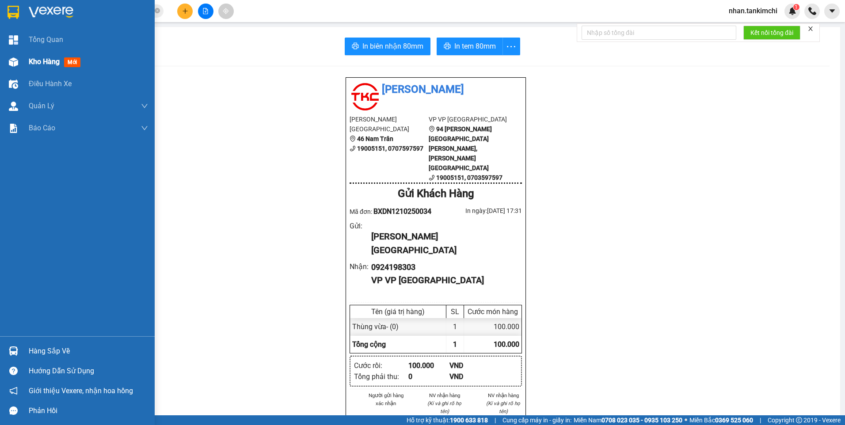
click at [57, 65] on span "Kho hàng" at bounding box center [44, 61] width 31 height 8
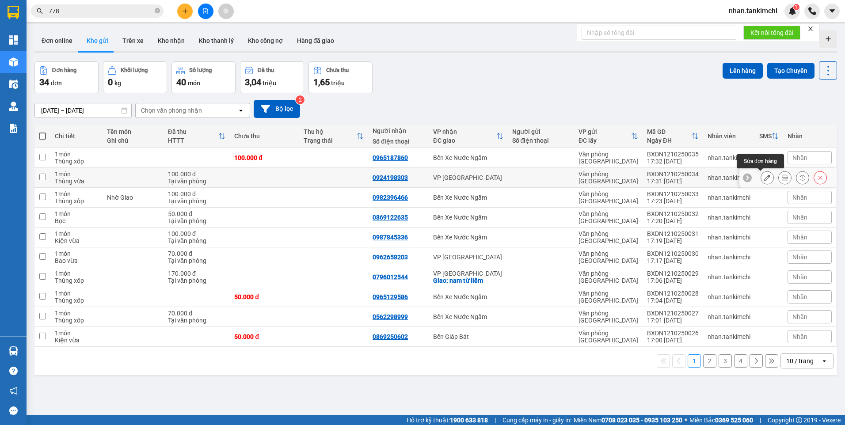
click at [761, 177] on button at bounding box center [767, 177] width 12 height 15
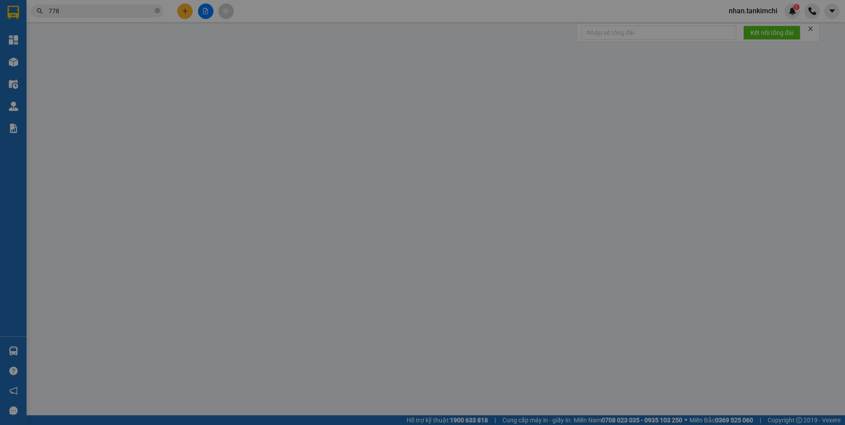
type input "0924198303"
type input "100.000"
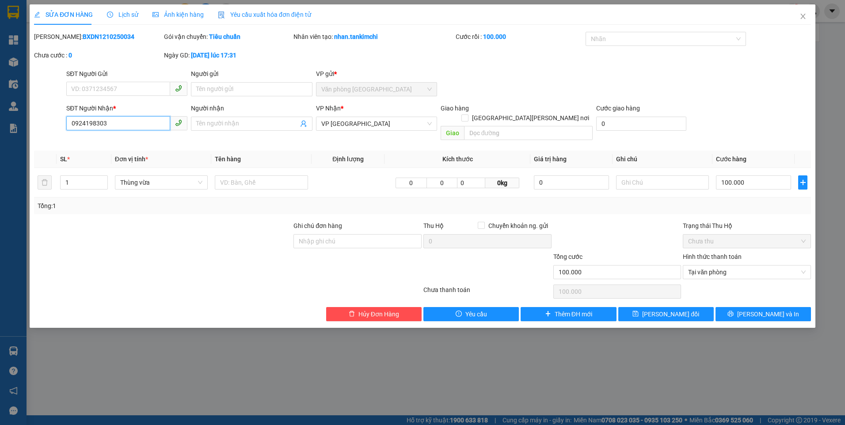
click at [87, 124] on input "0924198303" at bounding box center [118, 123] width 104 height 14
click at [380, 314] on div "SỬA ĐƠN HÀNG Lịch sử Ảnh kiện hàng Yêu cầu xuất hóa đơn điện tử Total Paid Fee …" at bounding box center [423, 165] width 786 height 323
click at [380, 309] on span "Hủy Đơn Hàng" at bounding box center [378, 314] width 41 height 10
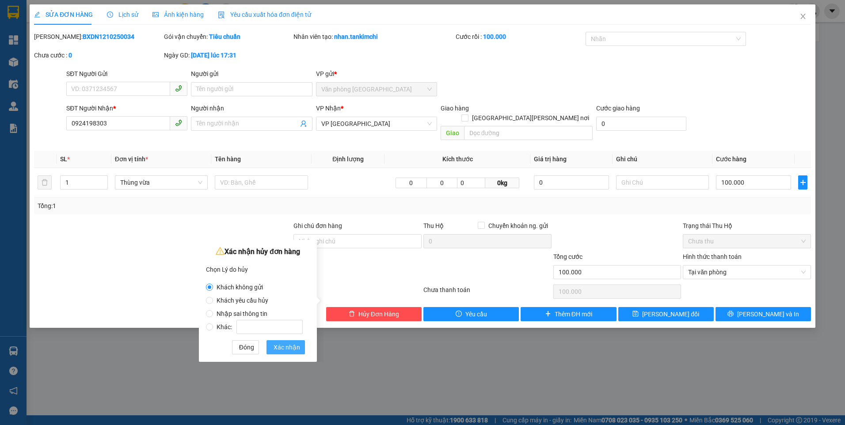
click at [294, 350] on span "Xác nhận" at bounding box center [287, 347] width 27 height 10
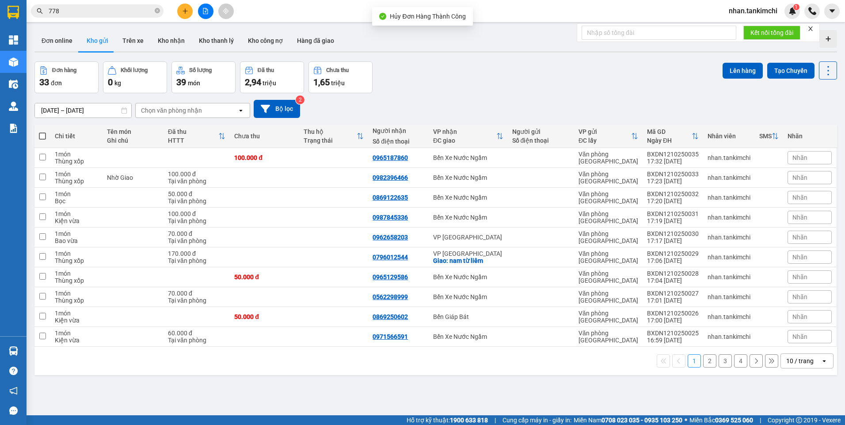
click at [186, 13] on icon "plus" at bounding box center [185, 11] width 6 height 6
click at [205, 26] on div "Tạo đơn hàng" at bounding box center [216, 33] width 66 height 17
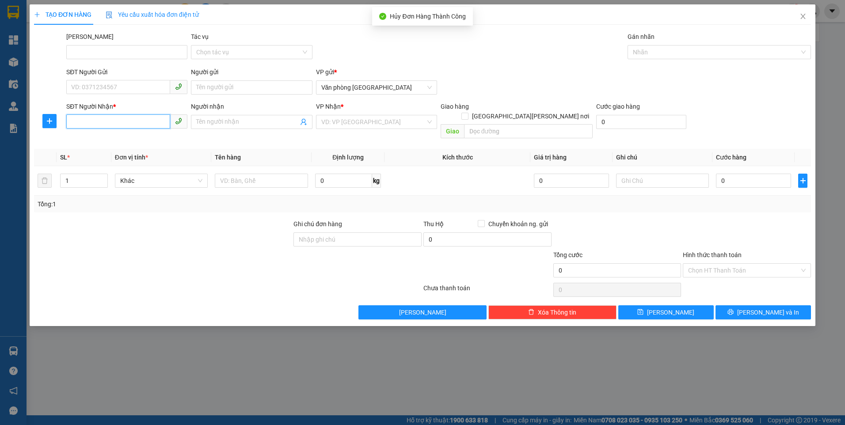
drag, startPoint x: 127, startPoint y: 119, endPoint x: 119, endPoint y: 115, distance: 8.5
click at [126, 120] on input "SĐT Người Nhận *" at bounding box center [118, 121] width 104 height 14
paste input "0924198303"
type input "0924198303"
click at [400, 131] on div "VP Nhận * VD: VP Sài Gòn" at bounding box center [376, 117] width 121 height 31
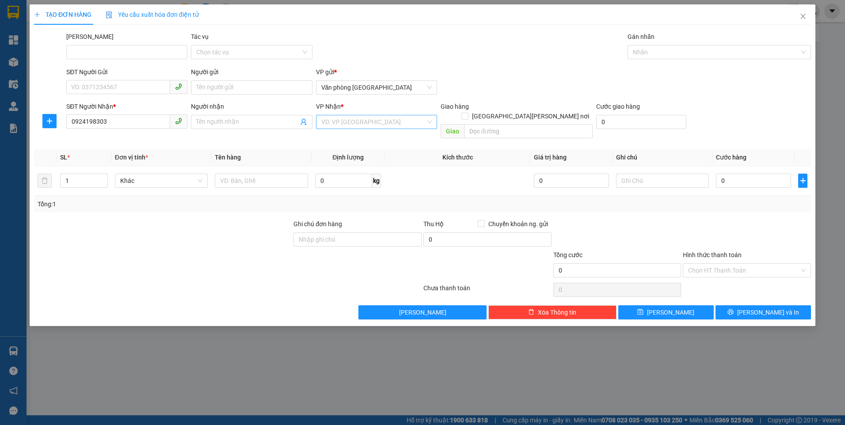
click at [393, 125] on input "search" at bounding box center [373, 121] width 104 height 13
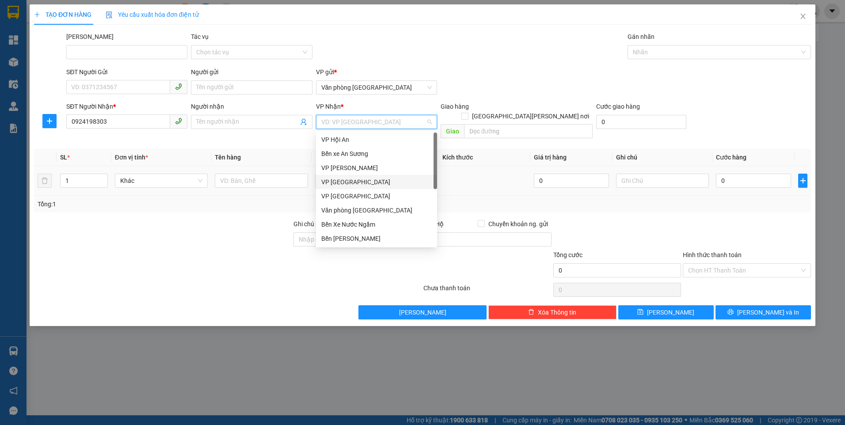
click at [360, 181] on div "VP [GEOGRAPHIC_DATA]" at bounding box center [376, 182] width 110 height 10
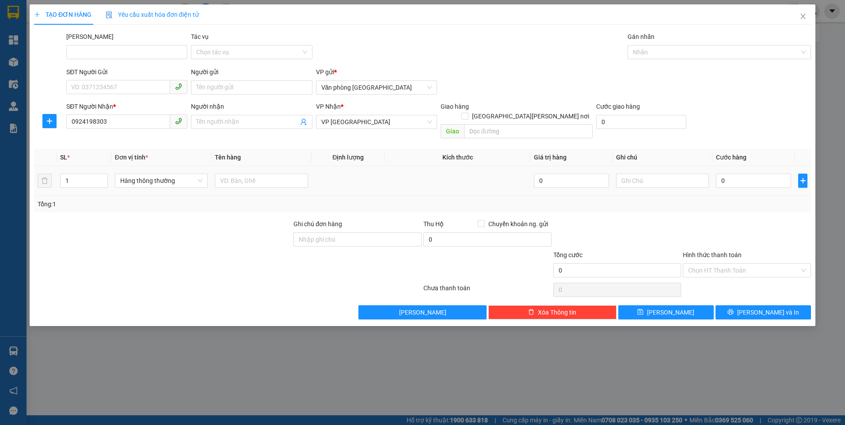
click at [147, 179] on div "Hàng thông thường" at bounding box center [161, 181] width 93 height 18
drag, startPoint x: 146, startPoint y: 172, endPoint x: 150, endPoint y: 168, distance: 5.3
click at [146, 174] on span "Hàng thông thường" at bounding box center [161, 180] width 83 height 13
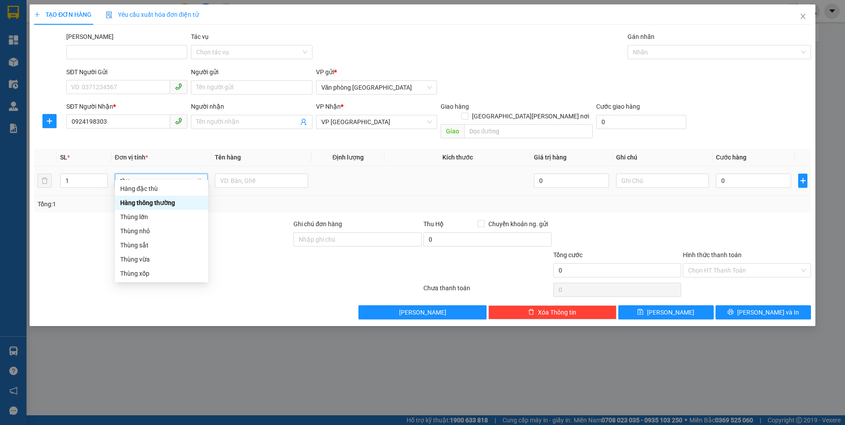
type input "thun"
click at [163, 233] on div "Thùng vừa" at bounding box center [161, 231] width 83 height 10
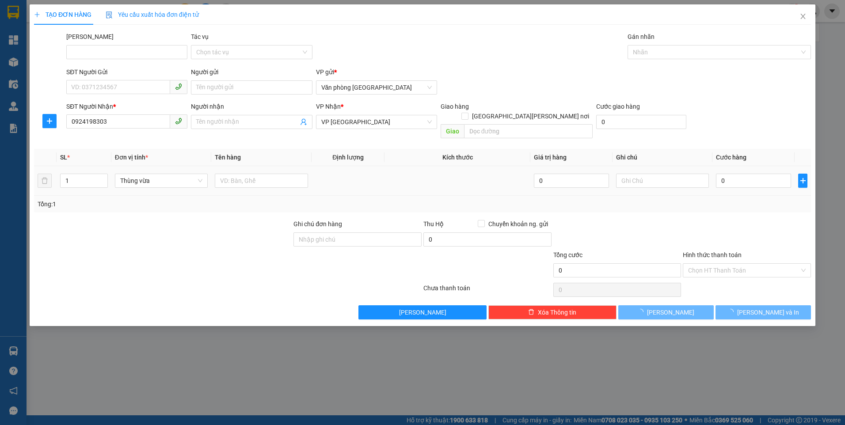
click at [725, 180] on td "0" at bounding box center [753, 181] width 82 height 30
click at [730, 174] on input "0" at bounding box center [753, 181] width 75 height 14
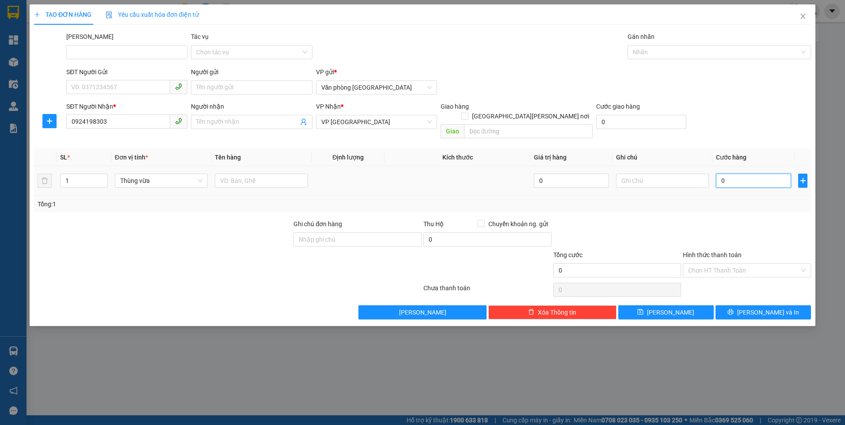
type input "1"
type input "10"
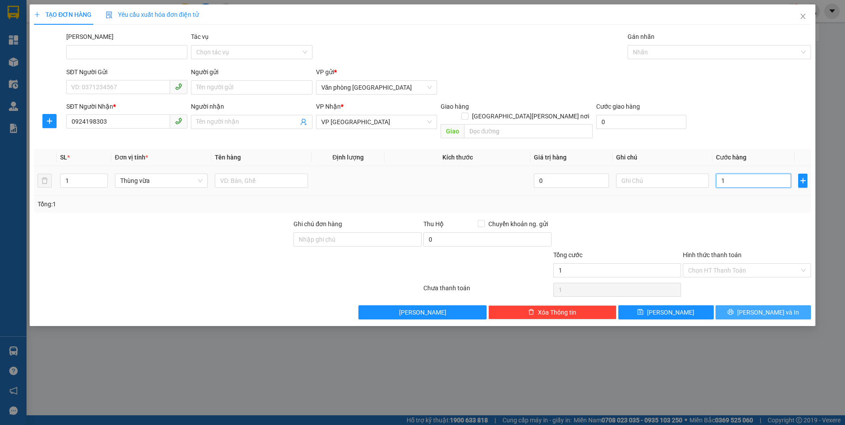
type input "10"
type input "100"
type input "100.000"
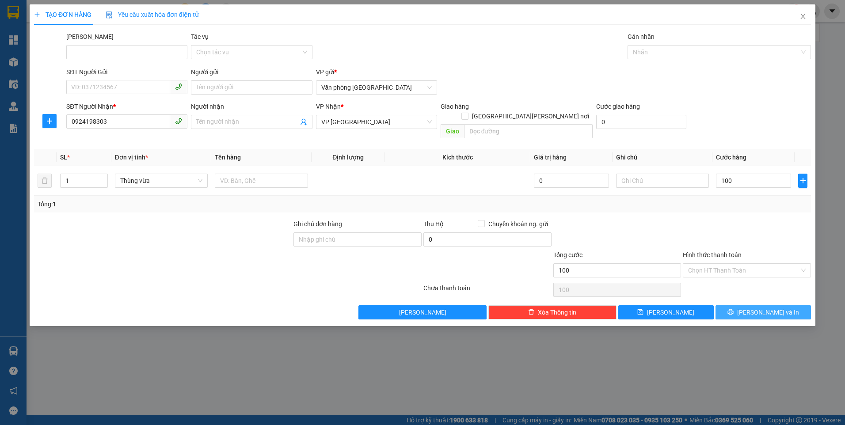
type input "100.000"
click at [759, 308] on span "[PERSON_NAME] và In" at bounding box center [768, 313] width 62 height 10
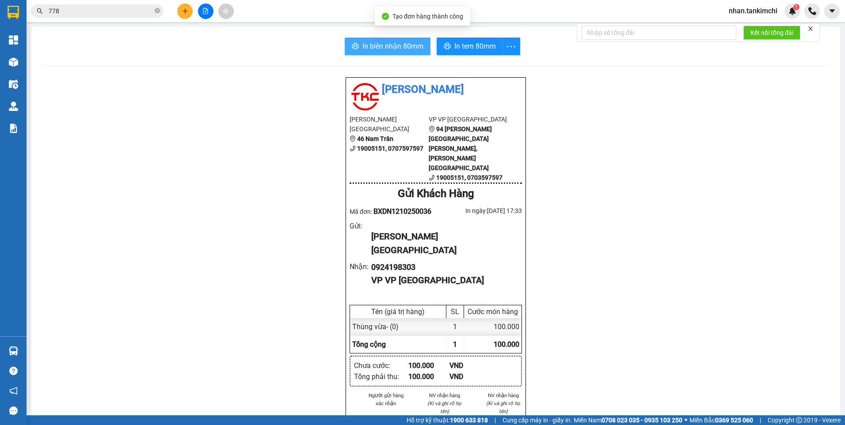
click at [404, 42] on span "In biên nhận 80mm" at bounding box center [392, 46] width 61 height 11
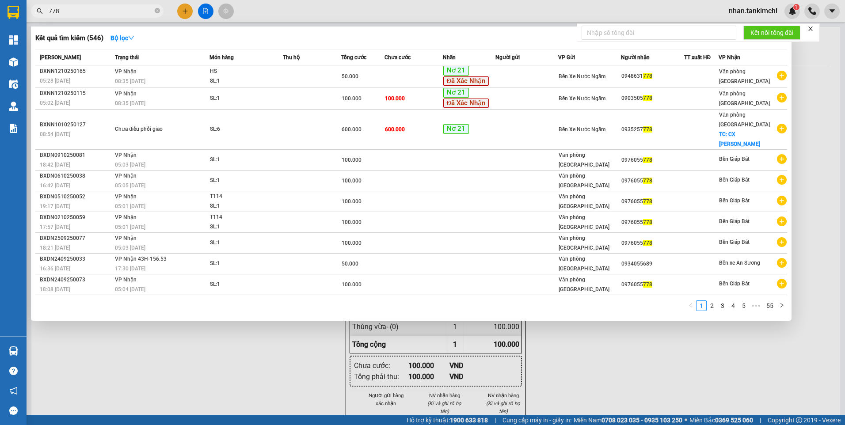
click at [63, 13] on input "778" at bounding box center [101, 11] width 104 height 10
click at [101, 9] on input "778" at bounding box center [101, 11] width 104 height 10
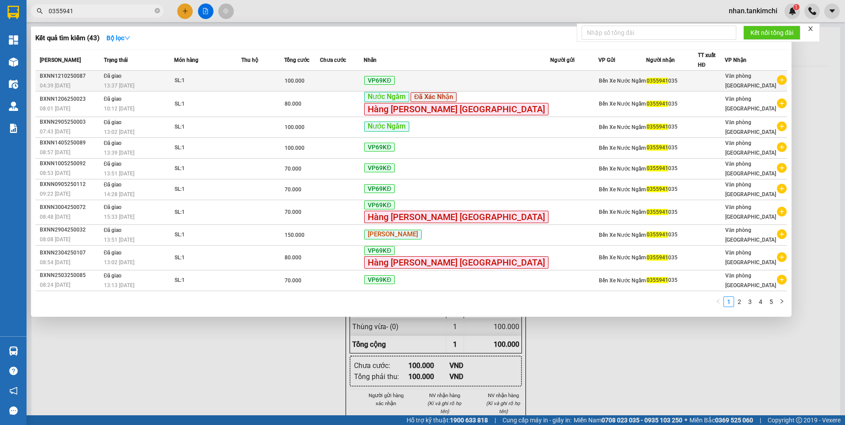
type input "0355941"
click at [516, 77] on div "VP69KĐ" at bounding box center [457, 81] width 186 height 10
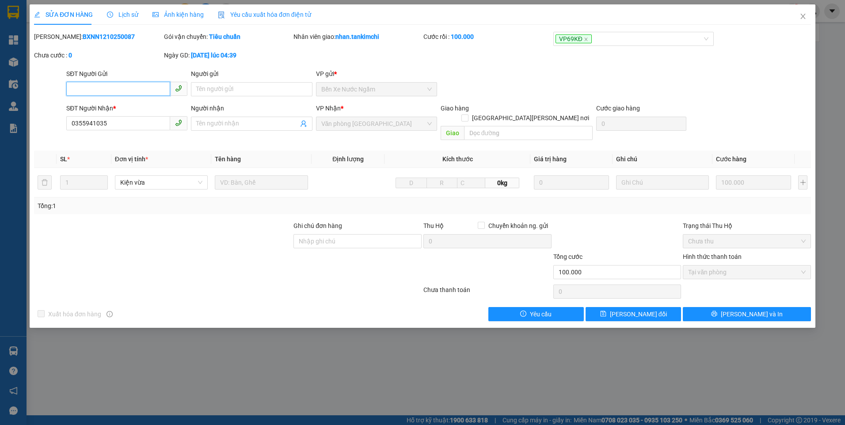
type input "0355941035"
type input "100.000"
click at [725, 307] on button "[PERSON_NAME] và In" at bounding box center [747, 314] width 128 height 14
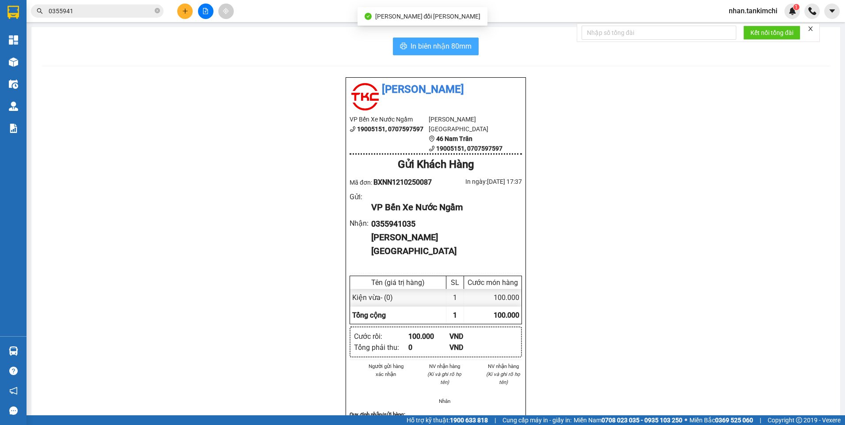
click at [431, 43] on span "In biên nhận 80mm" at bounding box center [441, 46] width 61 height 11
click at [96, 21] on div "Kết quả tìm kiếm ( 43 ) Bộ lọc Mã ĐH Trạng thái Món hàng Thu hộ Tổng cước Chưa …" at bounding box center [422, 11] width 845 height 22
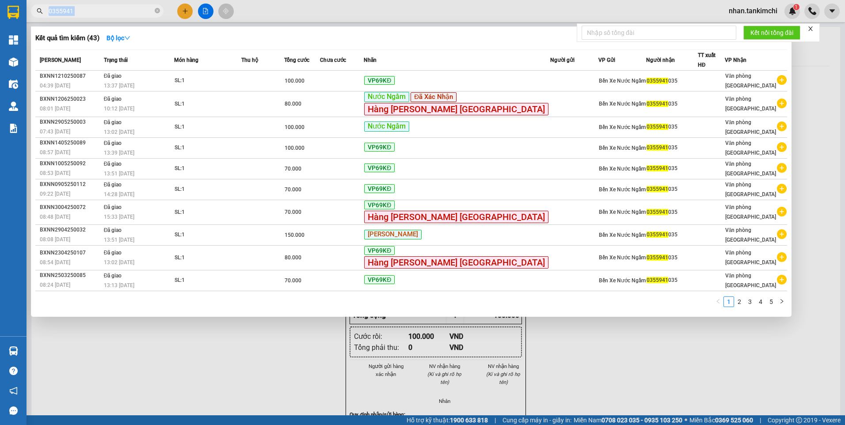
click at [106, 14] on input "0355941" at bounding box center [101, 11] width 104 height 10
click at [96, 14] on input "0355941" at bounding box center [101, 11] width 104 height 10
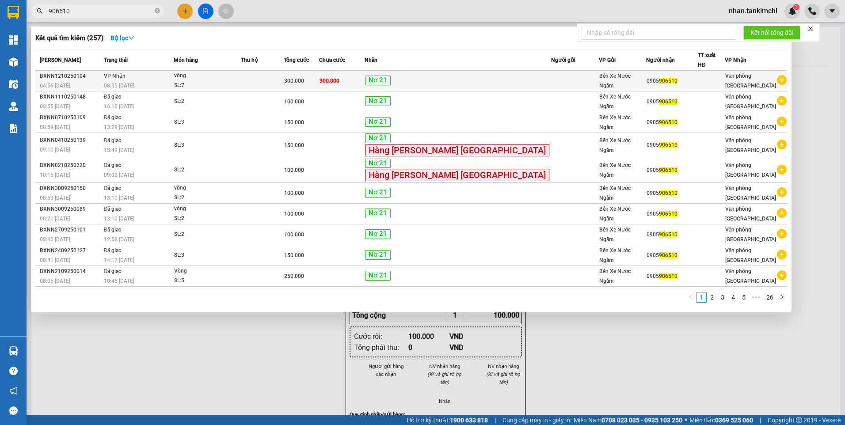
type input "906510"
click at [461, 76] on div "Nơ 21" at bounding box center [458, 81] width 186 height 11
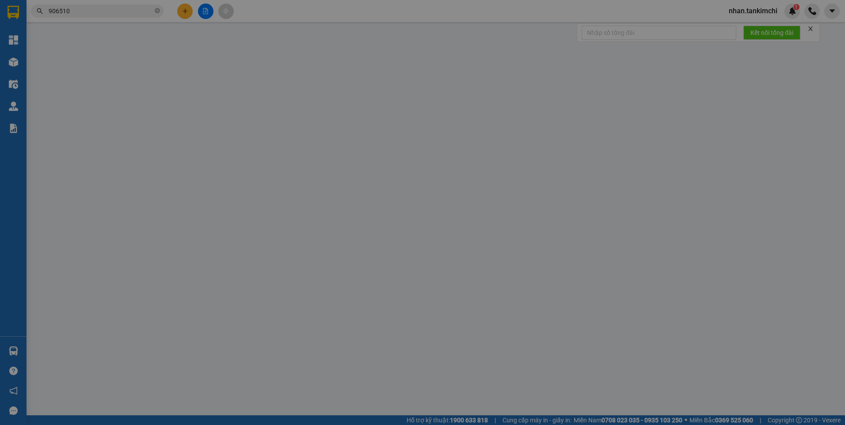
type input "0905906510"
type input "300.000"
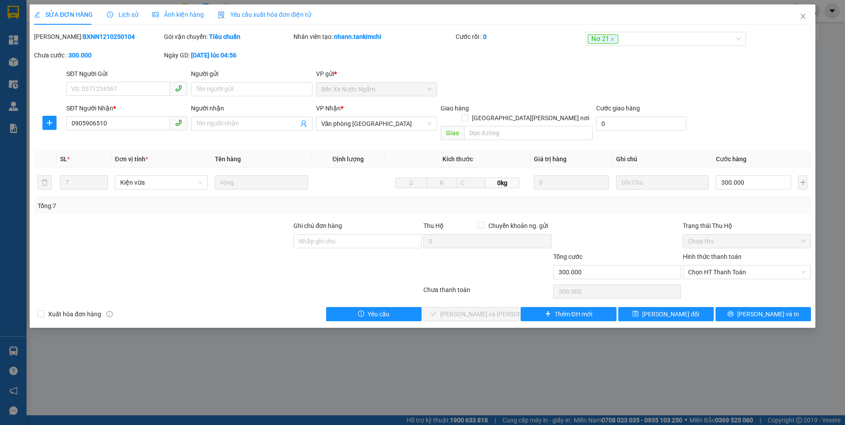
click at [715, 283] on div "Chọn HT Thanh Toán" at bounding box center [747, 292] width 130 height 18
click at [726, 267] on span "Chọn HT Thanh Toán" at bounding box center [747, 272] width 118 height 13
click at [713, 277] on div "Tại văn phòng" at bounding box center [747, 280] width 118 height 10
type input "0"
click at [496, 309] on button "[PERSON_NAME] và Giao hàng" at bounding box center [470, 314] width 95 height 14
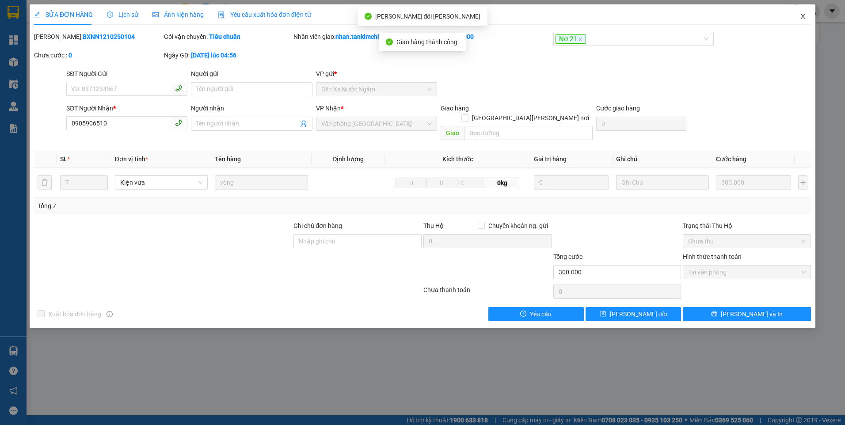
click at [797, 18] on span "Close" at bounding box center [803, 16] width 25 height 25
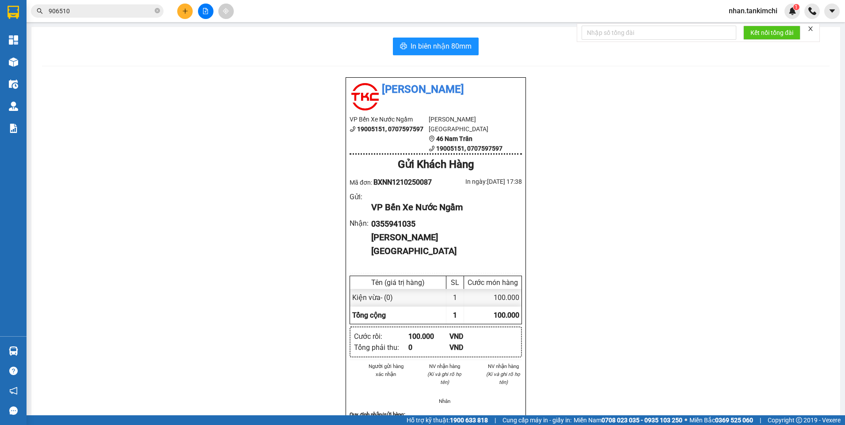
click at [90, 7] on input "906510" at bounding box center [101, 11] width 104 height 10
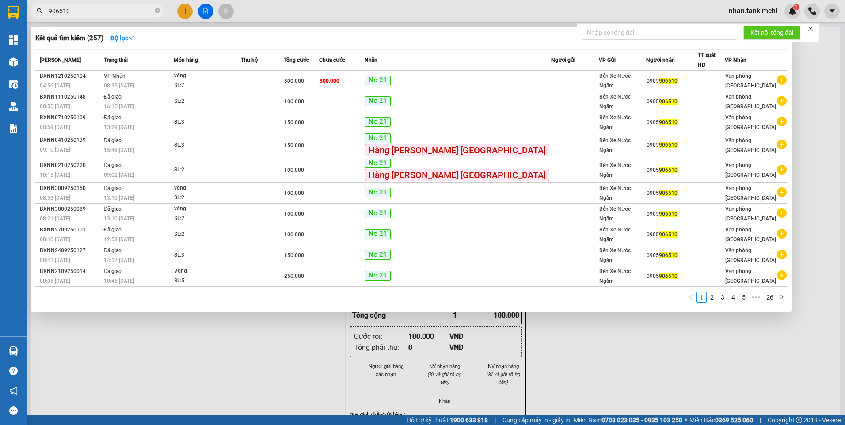
click at [578, 377] on div at bounding box center [422, 212] width 845 height 425
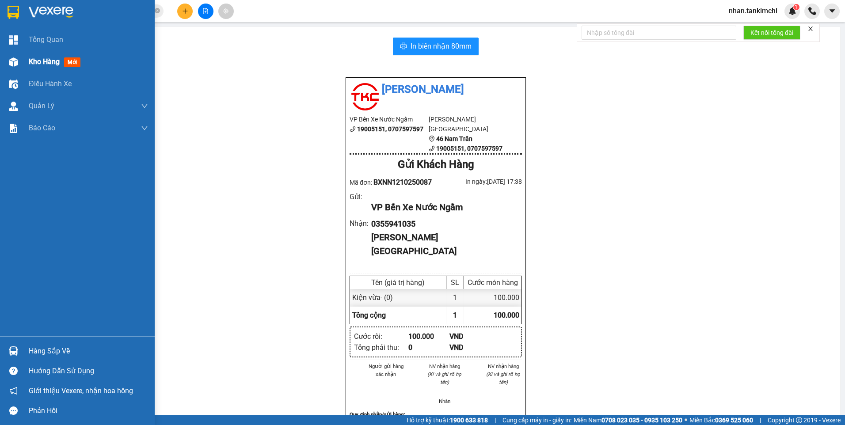
click at [33, 58] on span "Kho hàng" at bounding box center [44, 61] width 31 height 8
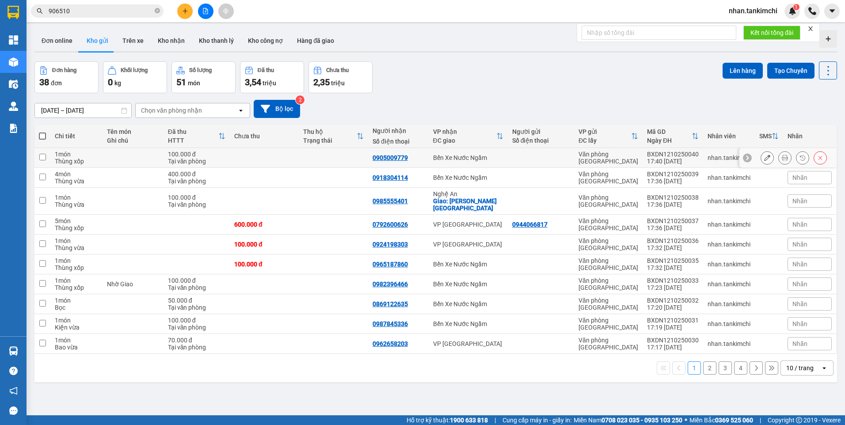
click at [782, 157] on icon at bounding box center [785, 158] width 6 height 6
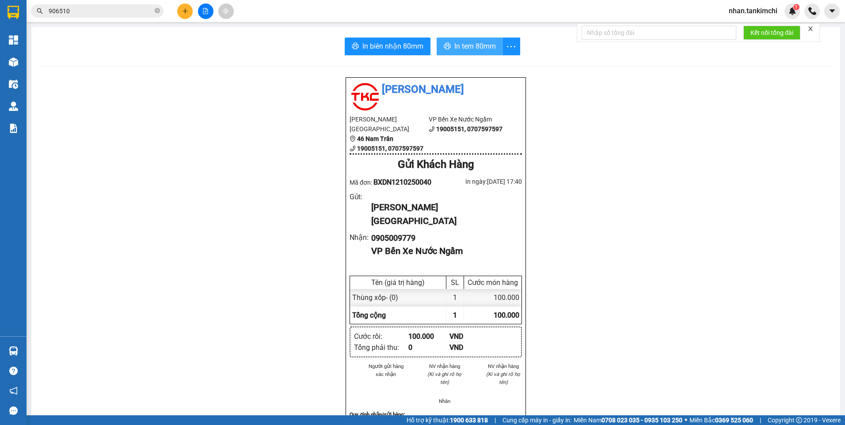
click at [465, 42] on span "In tem 80mm" at bounding box center [475, 46] width 42 height 11
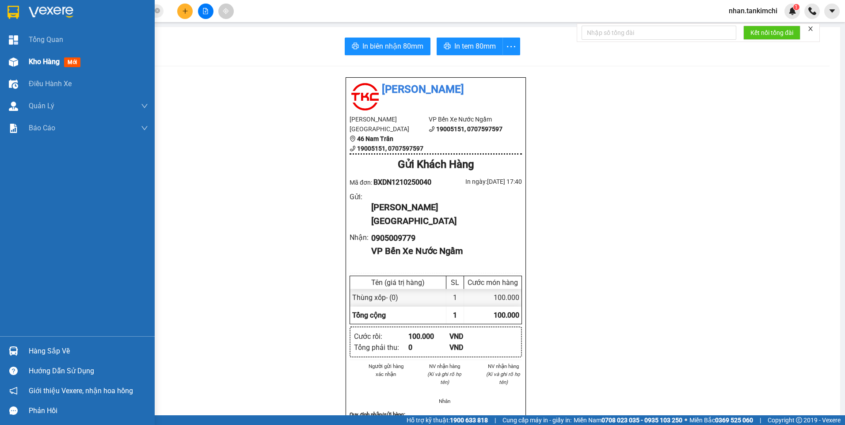
click at [55, 64] on span "Kho hàng" at bounding box center [44, 61] width 31 height 8
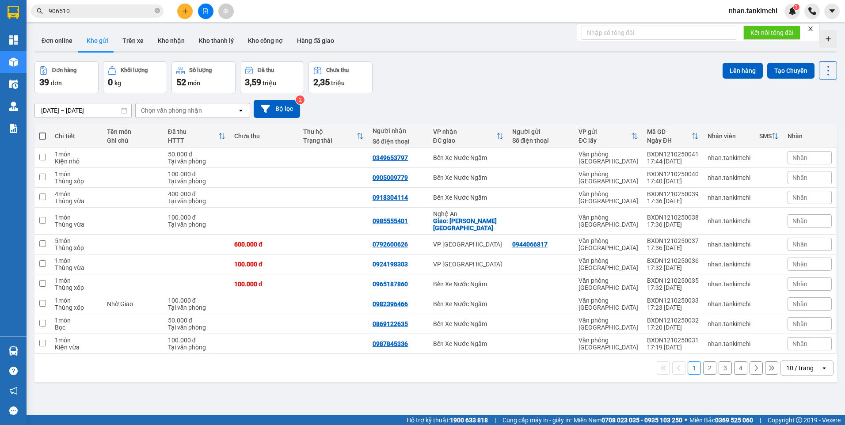
click at [242, 110] on icon "open" at bounding box center [240, 110] width 7 height 7
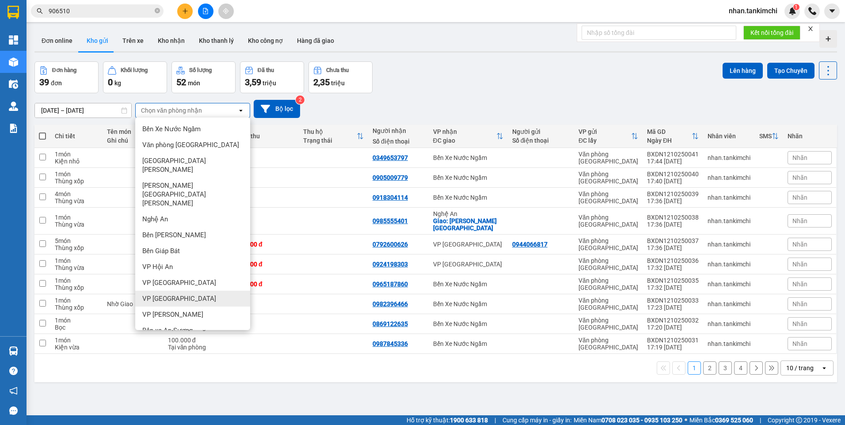
click at [182, 291] on div "VP Mỹ Đình" at bounding box center [192, 299] width 115 height 16
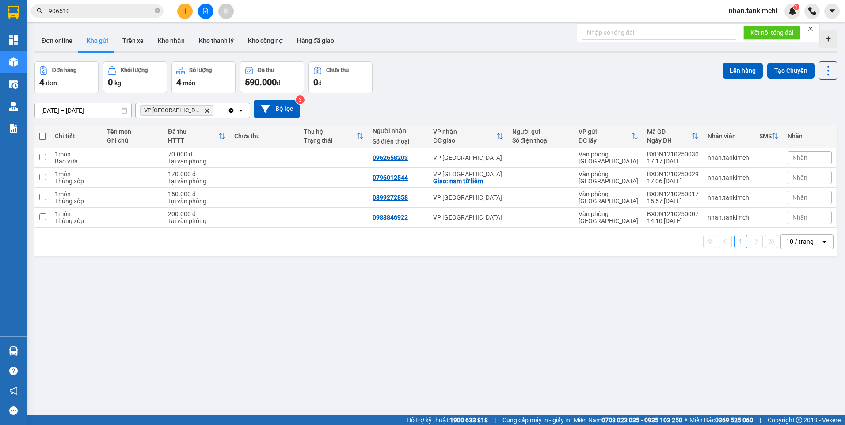
click at [204, 110] on icon "Delete" at bounding box center [206, 110] width 5 height 5
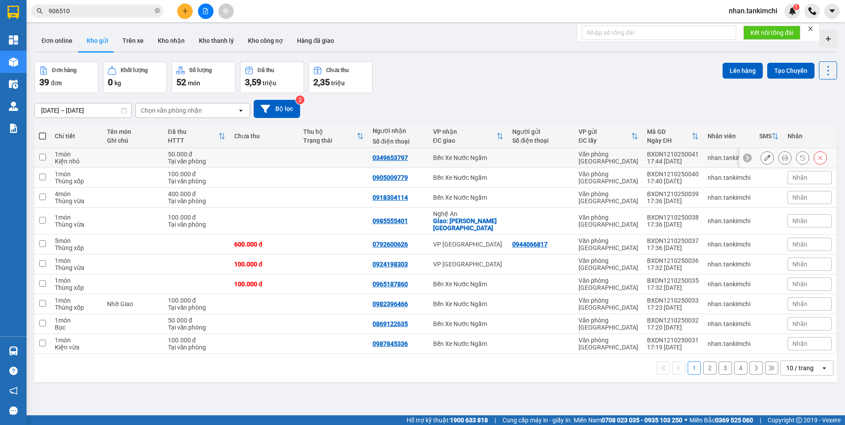
click at [109, 5] on span "906510" at bounding box center [97, 10] width 133 height 13
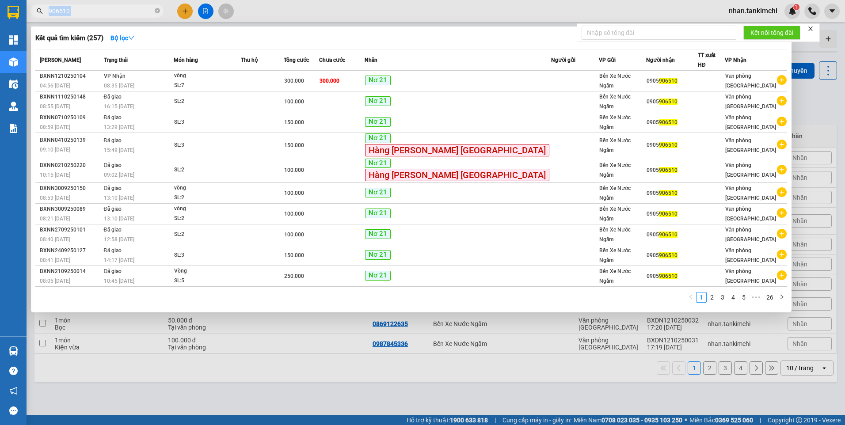
click at [109, 5] on span "906510" at bounding box center [97, 10] width 133 height 13
drag, startPoint x: 109, startPoint y: 5, endPoint x: 92, endPoint y: 11, distance: 17.9
click at [92, 11] on input "906510" at bounding box center [101, 11] width 104 height 10
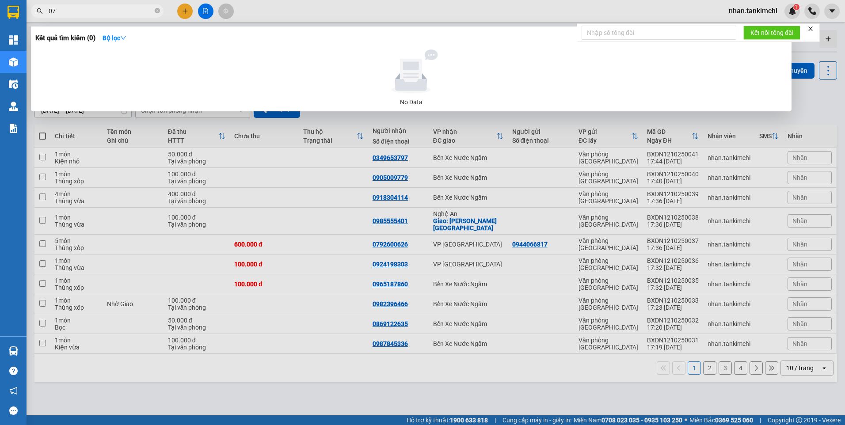
type input "0"
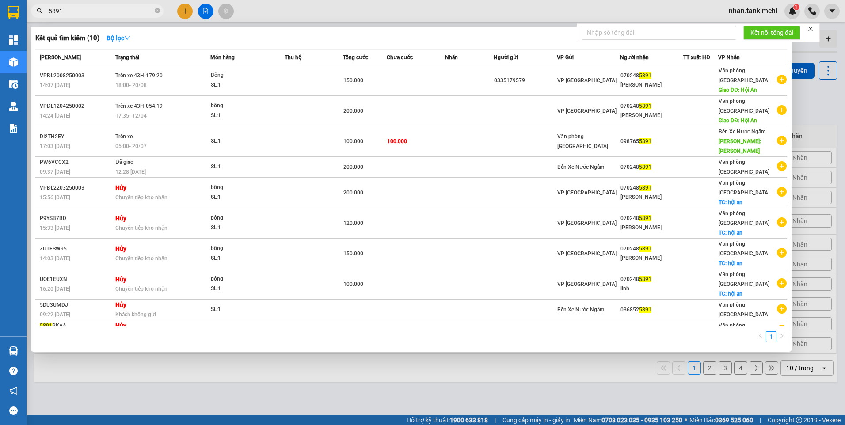
click at [88, 10] on input "5891" at bounding box center [101, 11] width 104 height 10
type input "5891"
click at [562, 387] on div at bounding box center [422, 212] width 845 height 425
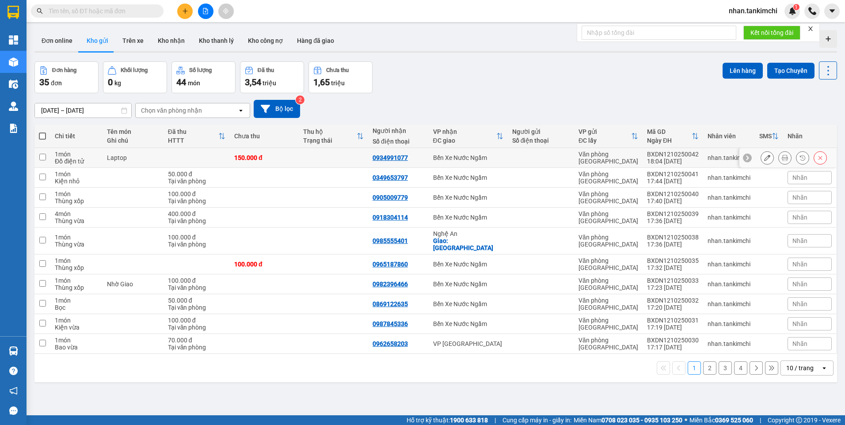
click at [782, 157] on button at bounding box center [785, 157] width 12 height 15
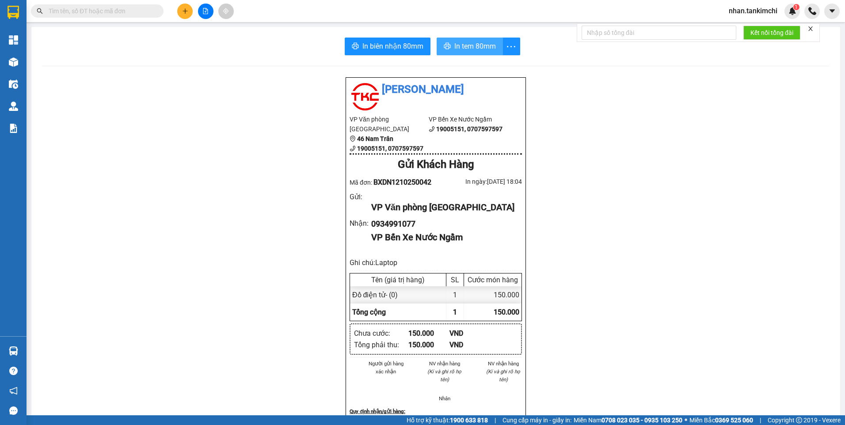
click at [454, 48] on span "In tem 80mm" at bounding box center [475, 46] width 42 height 11
click at [105, 14] on input "text" at bounding box center [101, 11] width 104 height 10
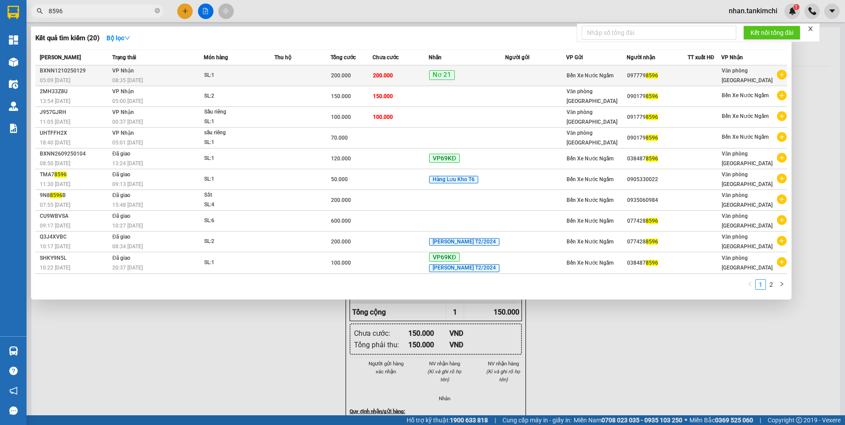
type input "8596"
click at [491, 74] on div "Nơ 21" at bounding box center [467, 75] width 76 height 11
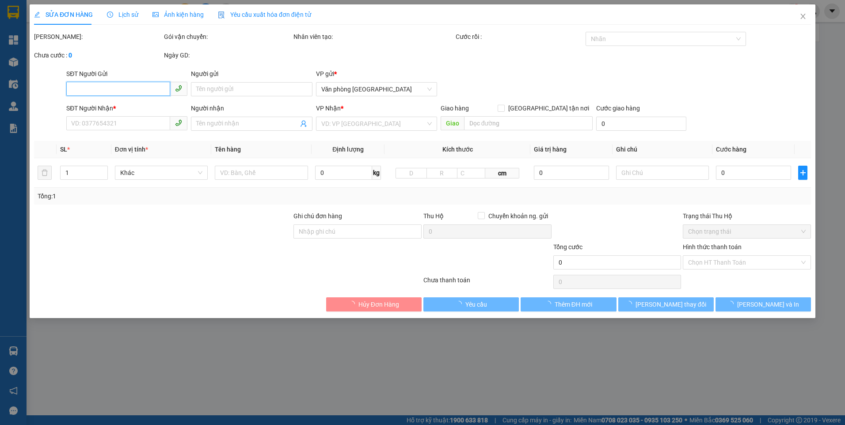
type input "0977798596"
type input "200.000"
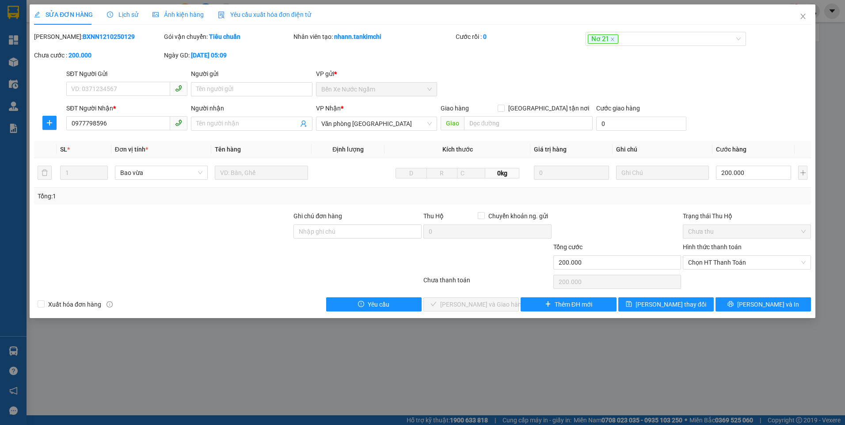
click at [742, 250] on div "Hình thức thanh toán" at bounding box center [747, 248] width 128 height 13
click at [731, 272] on div "Hình thức thanh toán Chọn HT Thanh Toán" at bounding box center [747, 257] width 128 height 31
click at [731, 268] on span "Chọn HT Thanh Toán" at bounding box center [747, 262] width 118 height 13
click at [705, 284] on div "Tại văn phòng" at bounding box center [747, 280] width 118 height 10
type input "0"
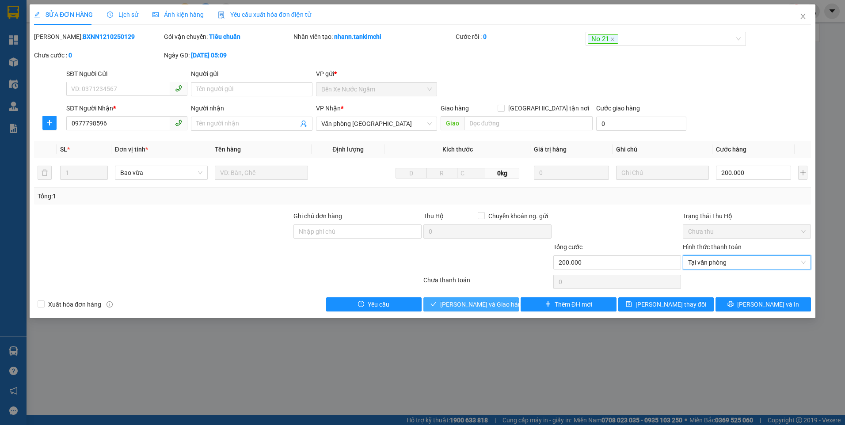
click at [470, 306] on span "[PERSON_NAME] và Giao hàng" at bounding box center [482, 305] width 85 height 10
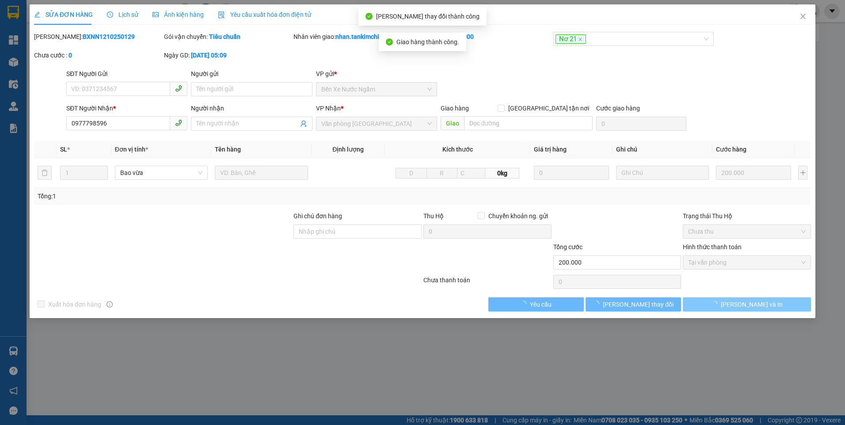
click at [745, 302] on span "[PERSON_NAME] và In" at bounding box center [752, 305] width 62 height 10
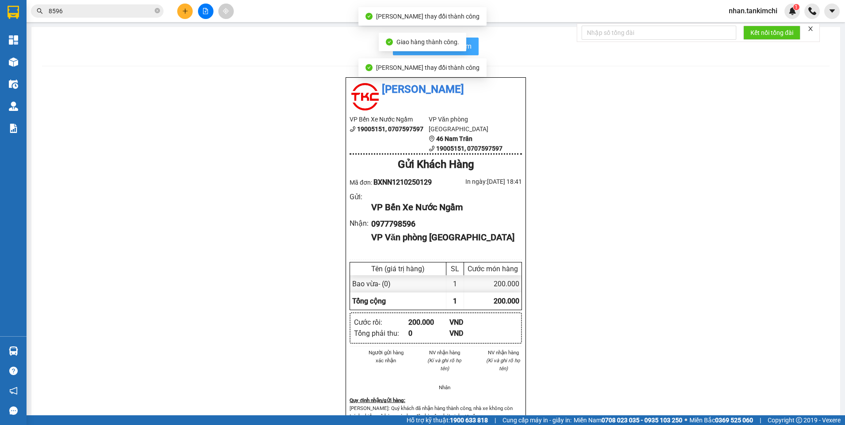
click at [472, 46] on button "In biên nhận 80mm" at bounding box center [436, 47] width 86 height 18
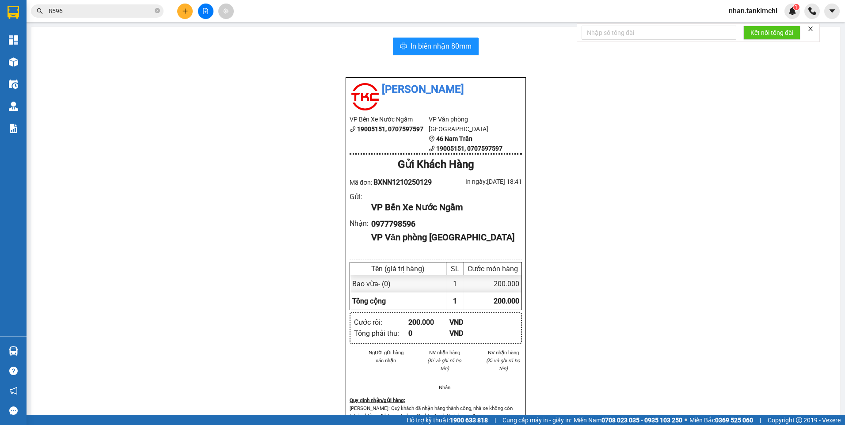
click at [61, 371] on div "Tân Kim Chi VP Bến Xe Nước Ngầm 19005151, 0707597597 VP Văn phòng Đà Nẵng 46 Na…" at bounding box center [435, 284] width 787 height 415
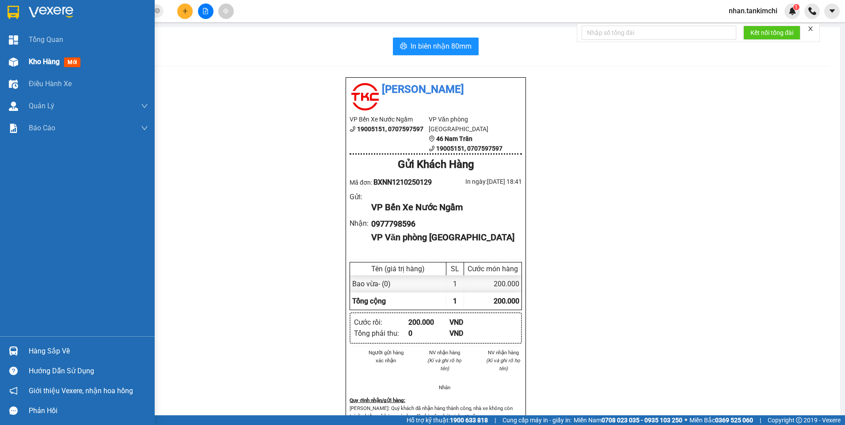
click at [32, 70] on div "Kho hàng mới" at bounding box center [88, 62] width 119 height 22
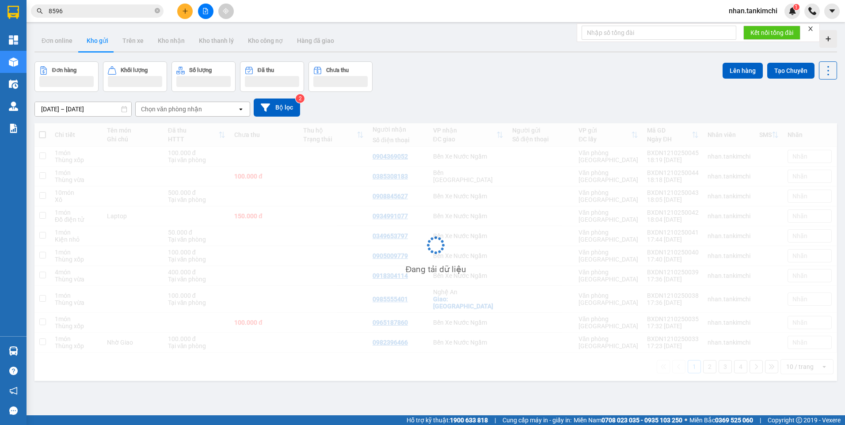
click at [796, 362] on div "10 / trang" at bounding box center [799, 366] width 27 height 9
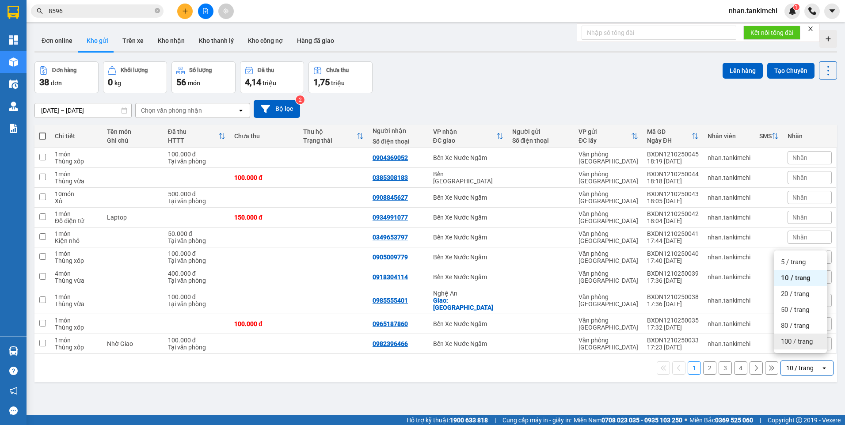
click at [797, 344] on span "100 / trang" at bounding box center [797, 341] width 32 height 9
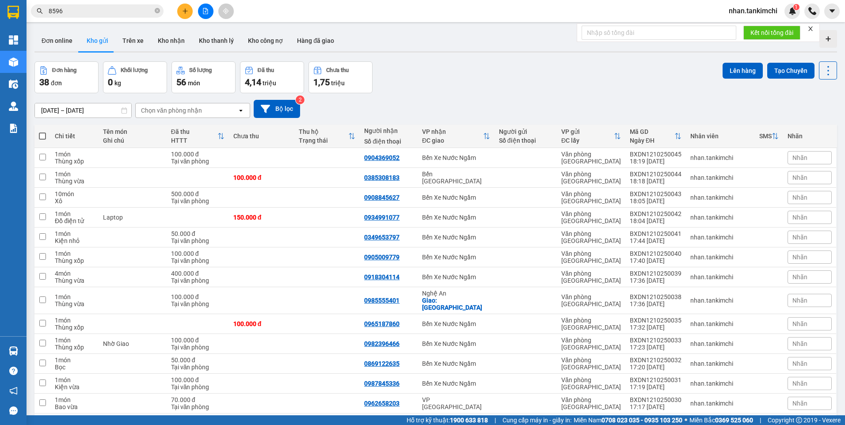
click at [39, 133] on span at bounding box center [42, 136] width 7 height 7
click at [42, 132] on input "checkbox" at bounding box center [42, 132] width 0 height 0
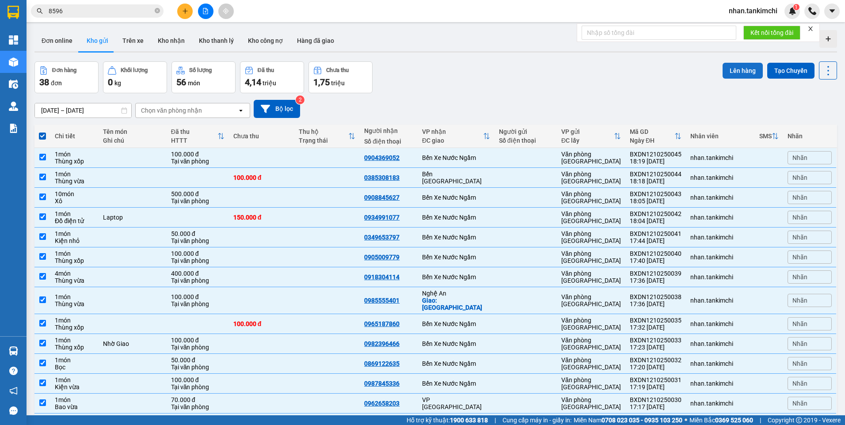
click at [736, 74] on button "Lên hàng" at bounding box center [743, 71] width 40 height 16
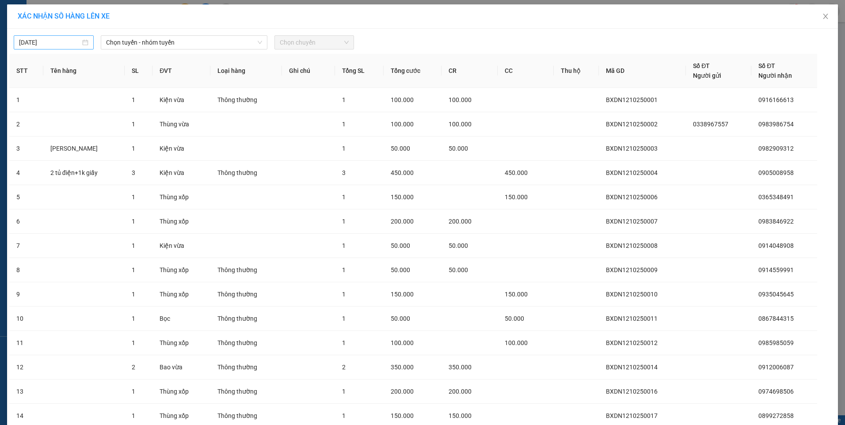
click at [72, 40] on input "[DATE]" at bounding box center [49, 43] width 61 height 10
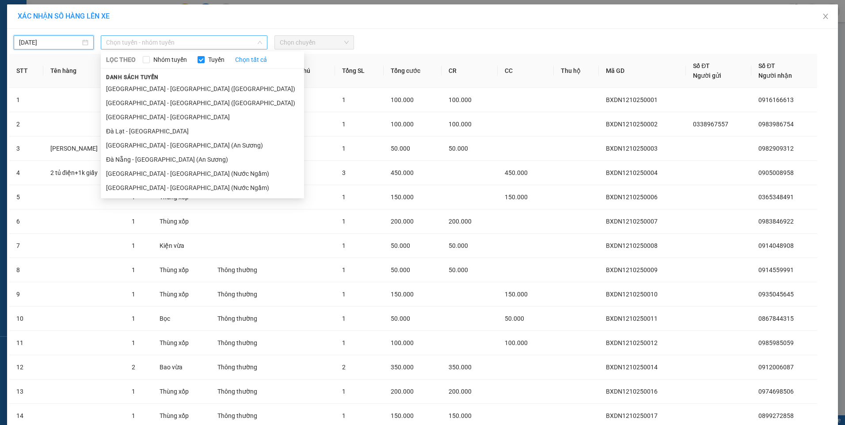
click at [191, 40] on span "Chọn tuyến - nhóm tuyến" at bounding box center [184, 42] width 156 height 13
click at [188, 88] on li "Đà Nẵng - Hà Nội (Hàng)" at bounding box center [202, 89] width 203 height 14
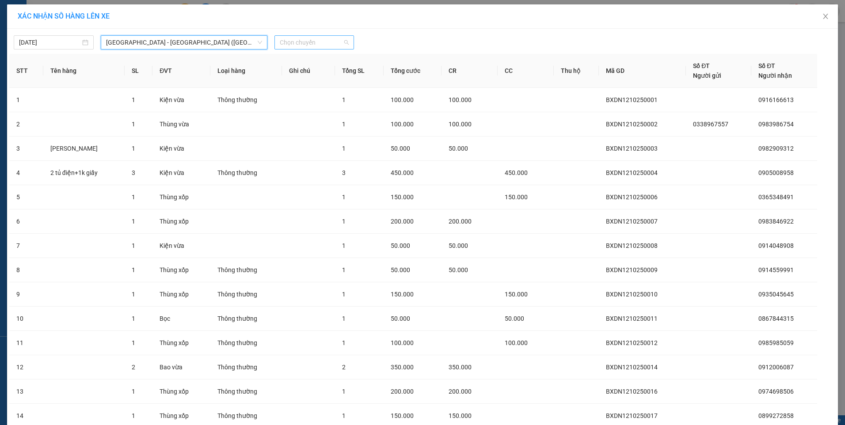
click at [312, 42] on span "Chọn chuyến" at bounding box center [314, 42] width 69 height 13
click at [298, 76] on div "05:00" at bounding box center [310, 74] width 69 height 10
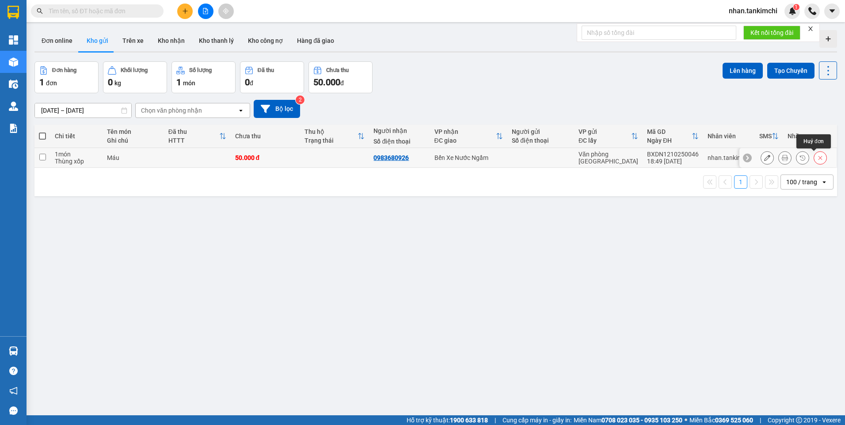
click at [817, 160] on icon at bounding box center [820, 158] width 6 height 6
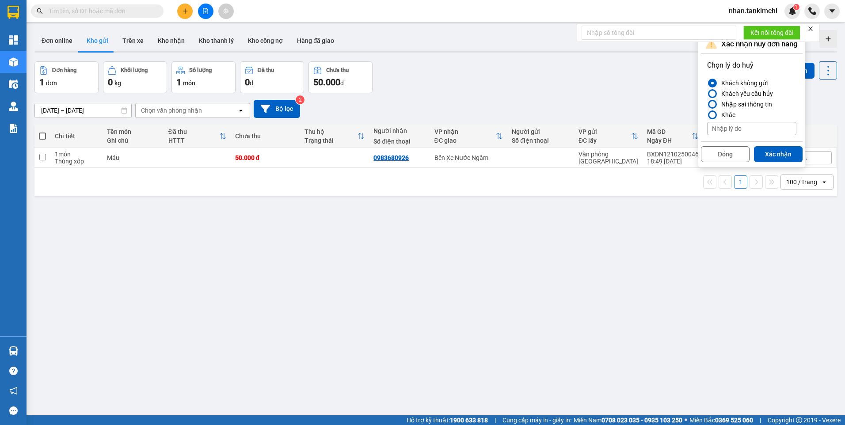
click at [757, 104] on div "Nhập sai thông tin" at bounding box center [745, 104] width 54 height 11
click at [707, 104] on input "Nhập sai thông tin" at bounding box center [707, 104] width 0 height 0
click at [775, 151] on button "Xác nhận" at bounding box center [778, 154] width 49 height 16
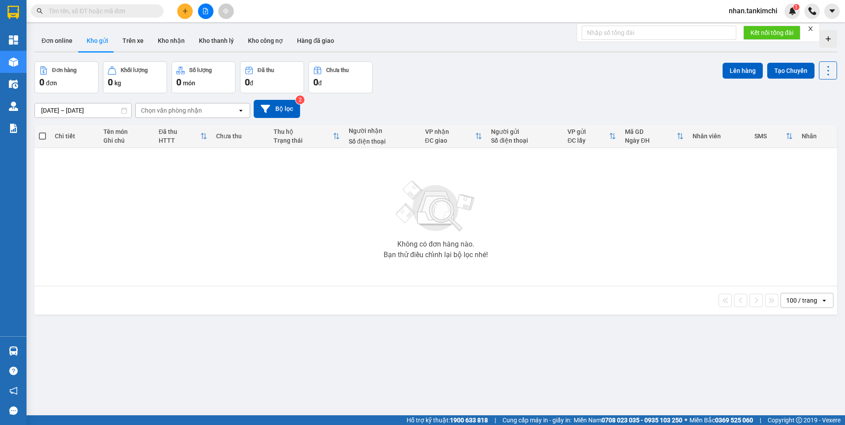
click at [490, 74] on div "Đơn hàng 0 đơn Khối lượng 0 kg Số lượng 0 món Đã thu 0 đ Chưa thu 0 đ Lên hàng …" at bounding box center [435, 77] width 802 height 32
click at [151, 11] on input "text" at bounding box center [101, 11] width 104 height 10
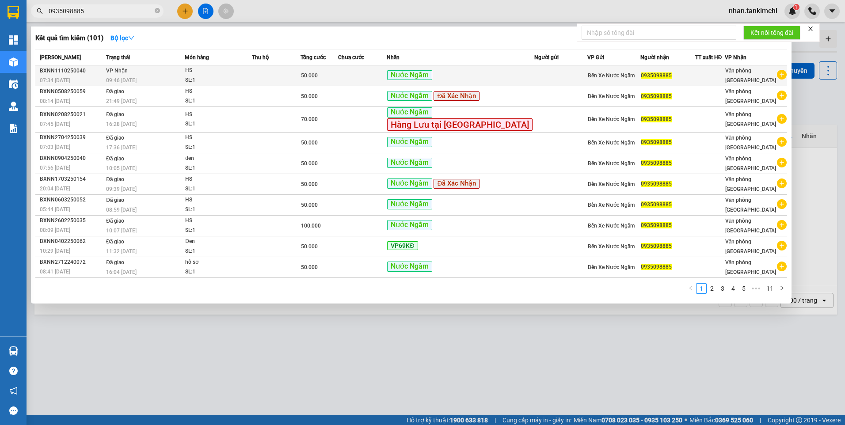
type input "0935098885"
click at [387, 80] on td at bounding box center [362, 75] width 49 height 21
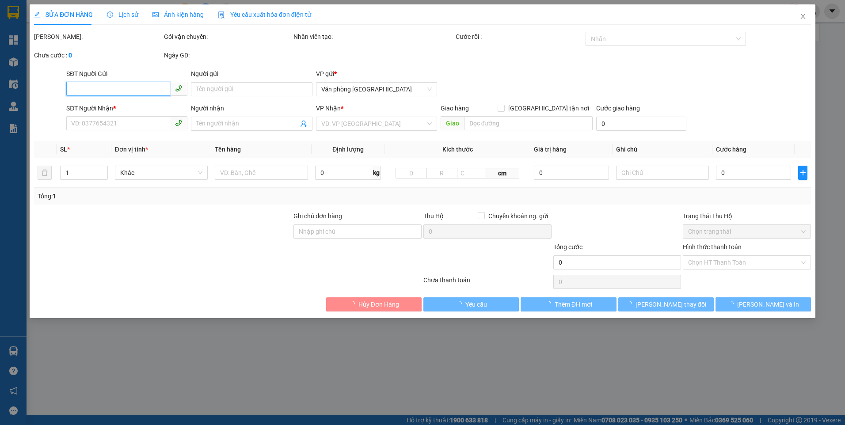
type input "0935098885"
type input "50.000"
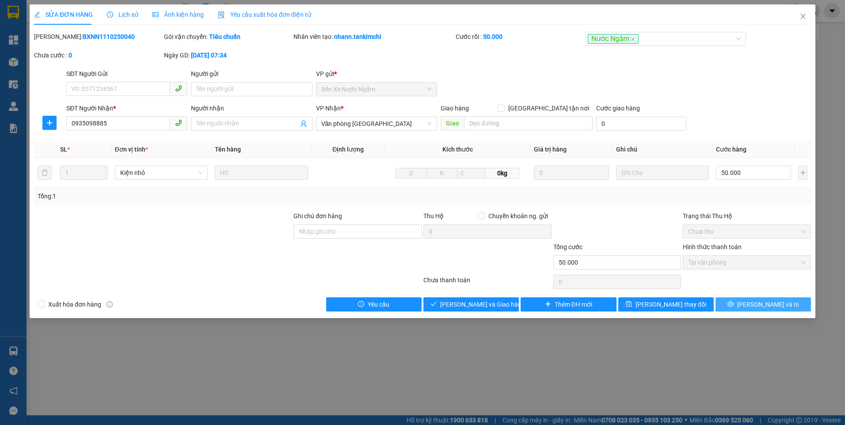
click at [759, 302] on span "[PERSON_NAME] và In" at bounding box center [768, 305] width 62 height 10
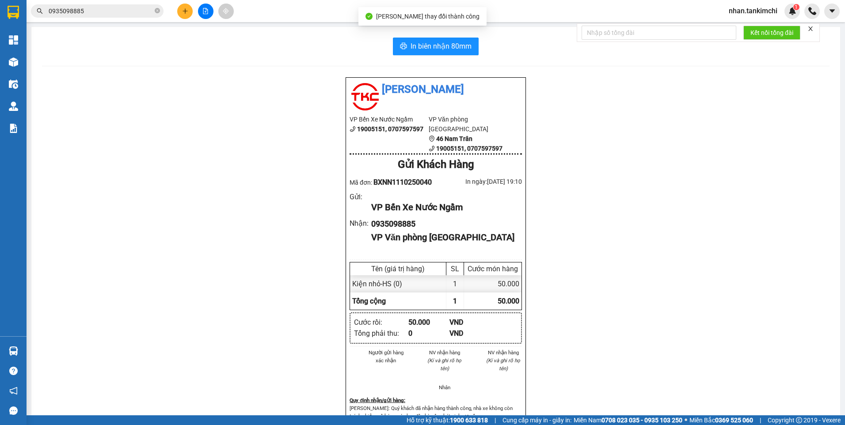
click at [121, 8] on input "0935098885" at bounding box center [101, 11] width 104 height 10
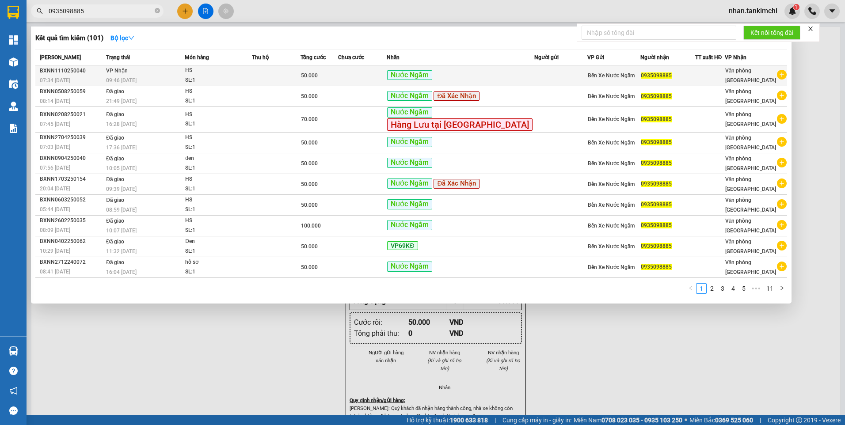
click at [387, 72] on td at bounding box center [362, 75] width 49 height 21
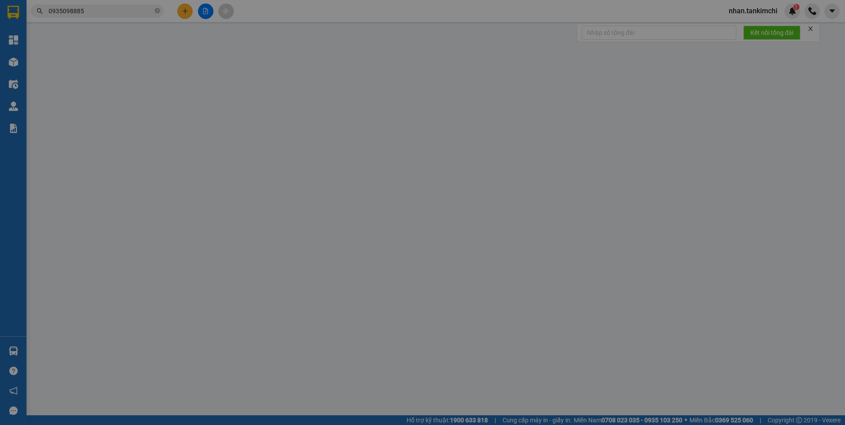
type input "0935098885"
type input "50.000"
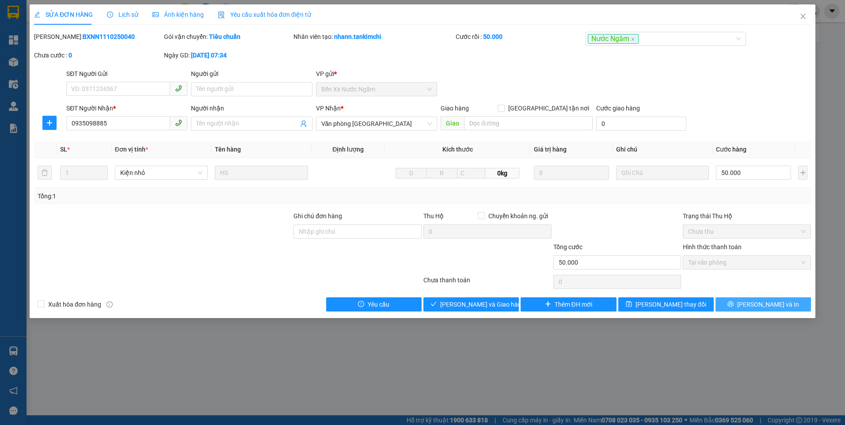
click at [734, 306] on icon "printer" at bounding box center [730, 304] width 6 height 6
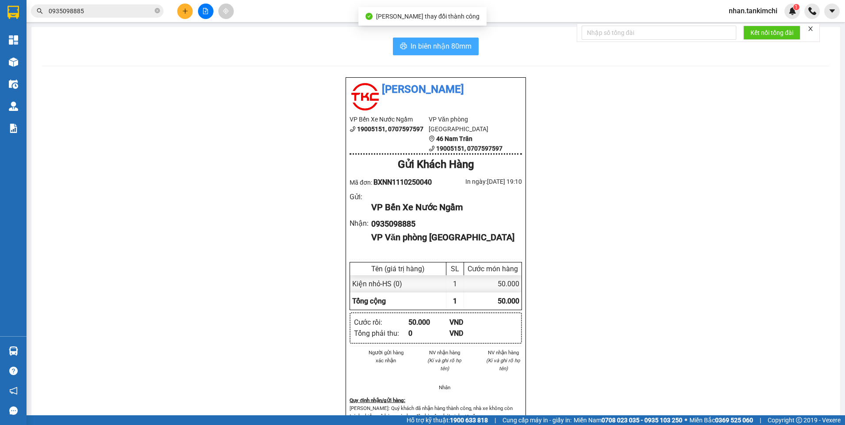
click at [440, 45] on span "In biên nhận 80mm" at bounding box center [441, 46] width 61 height 11
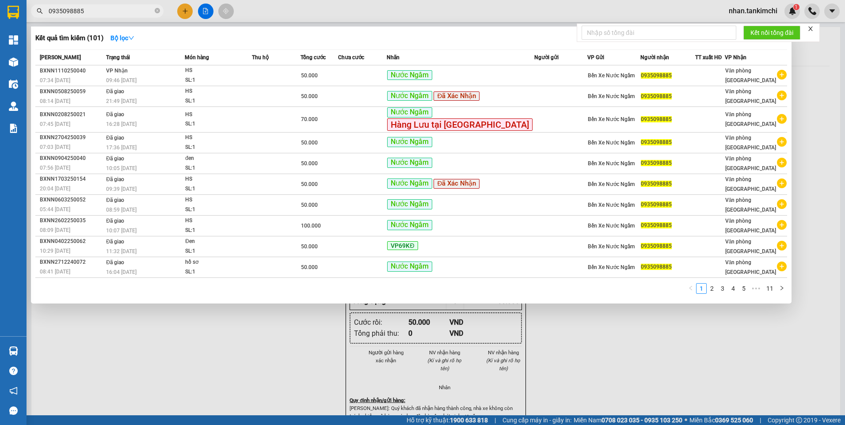
click at [131, 14] on input "0935098885" at bounding box center [101, 11] width 104 height 10
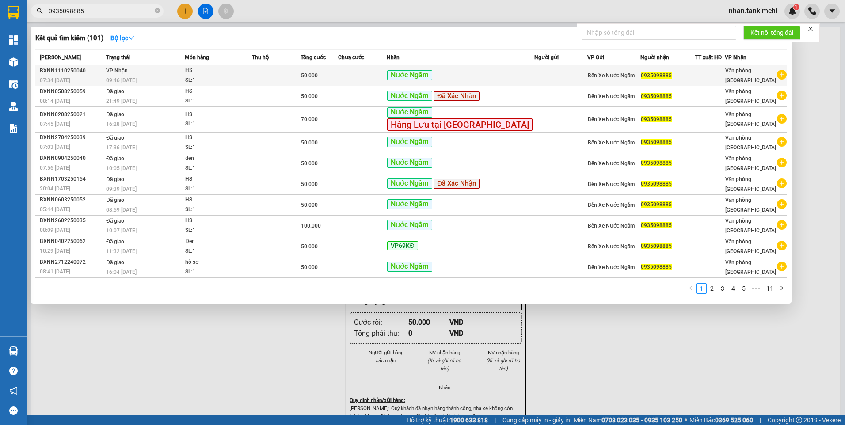
click at [338, 81] on td "50.000" at bounding box center [319, 75] width 38 height 21
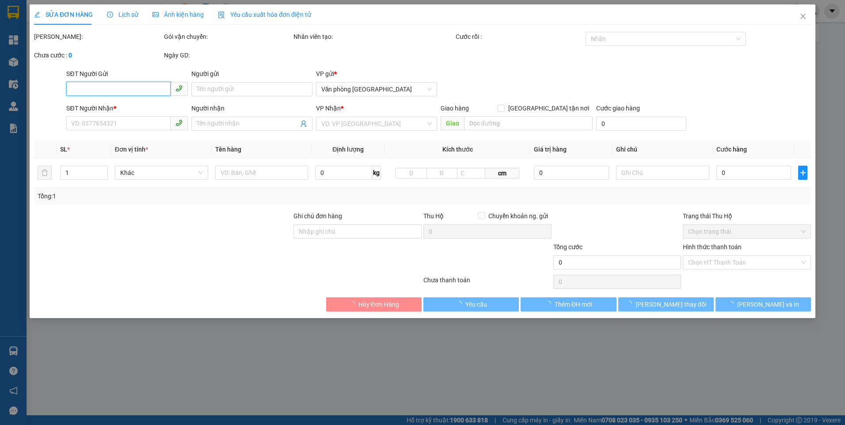
type input "0935098885"
type input "50.000"
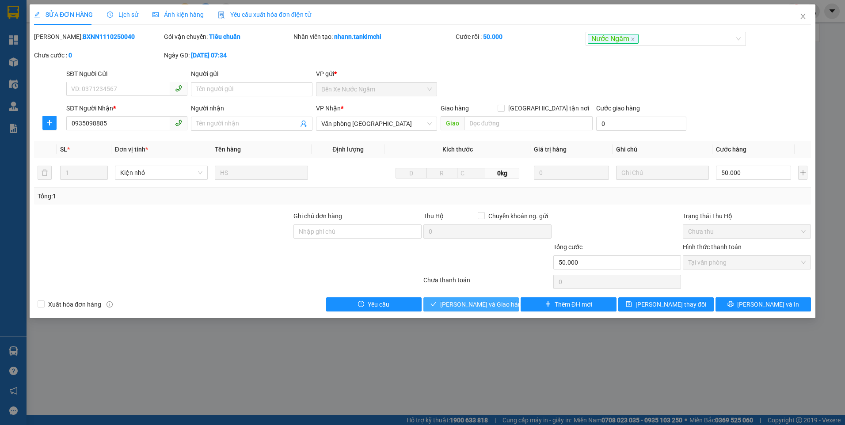
click at [475, 302] on span "[PERSON_NAME] và Giao hàng" at bounding box center [482, 305] width 85 height 10
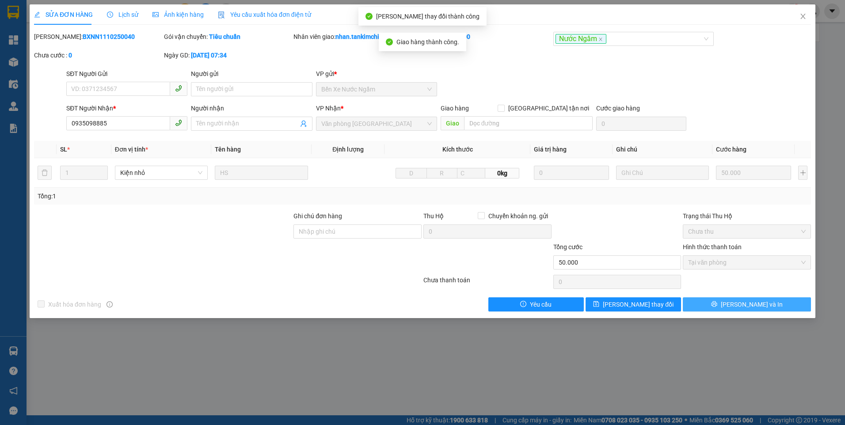
click at [755, 306] on span "[PERSON_NAME] và In" at bounding box center [752, 305] width 62 height 10
